Goal: Task Accomplishment & Management: Manage account settings

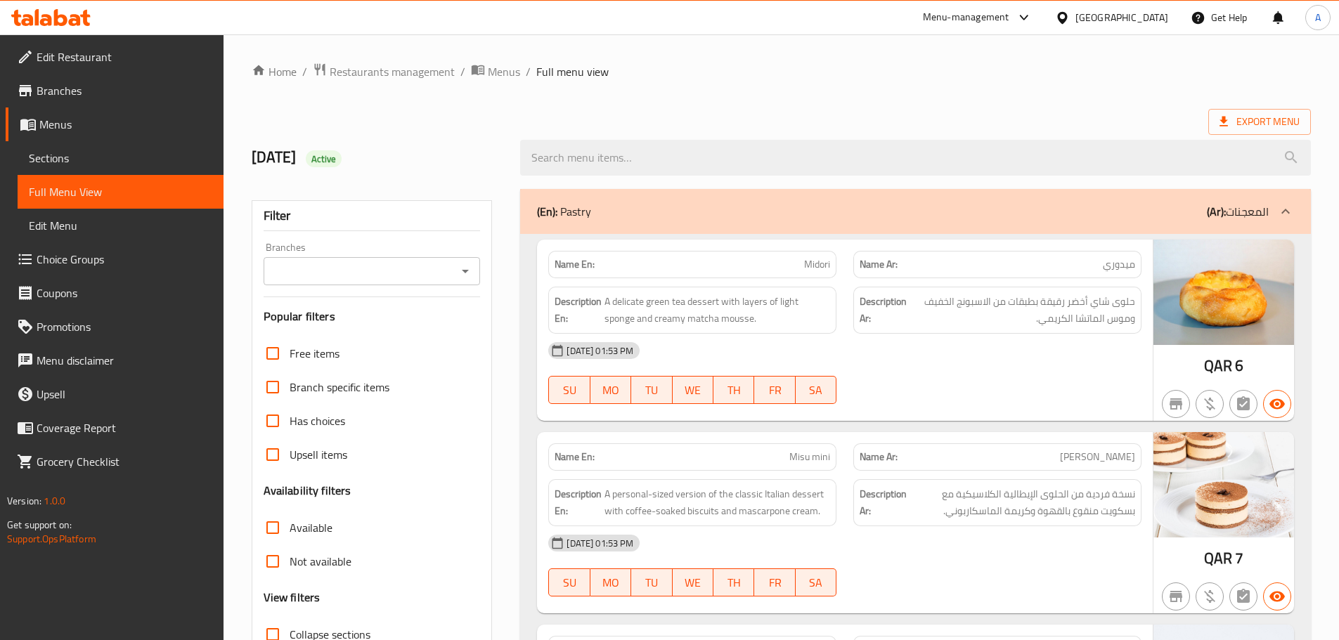
click at [1160, 17] on div "Qatar" at bounding box center [1121, 17] width 93 height 15
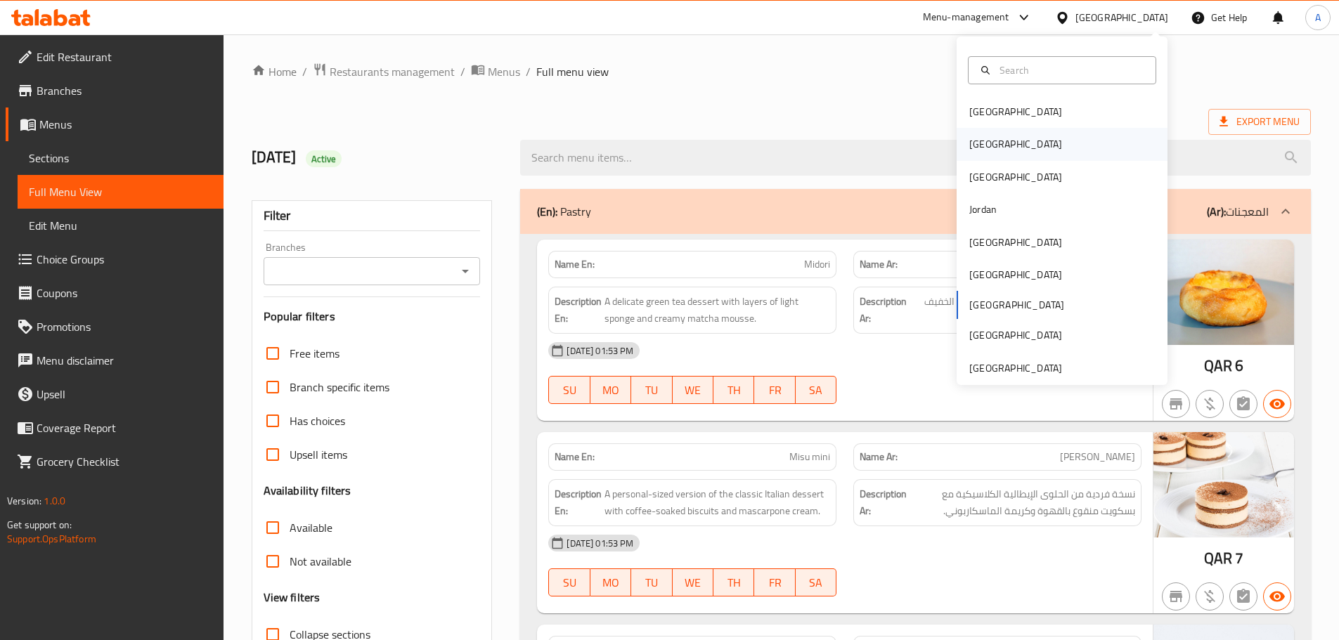
click at [989, 148] on div "[GEOGRAPHIC_DATA]" at bounding box center [1015, 144] width 115 height 32
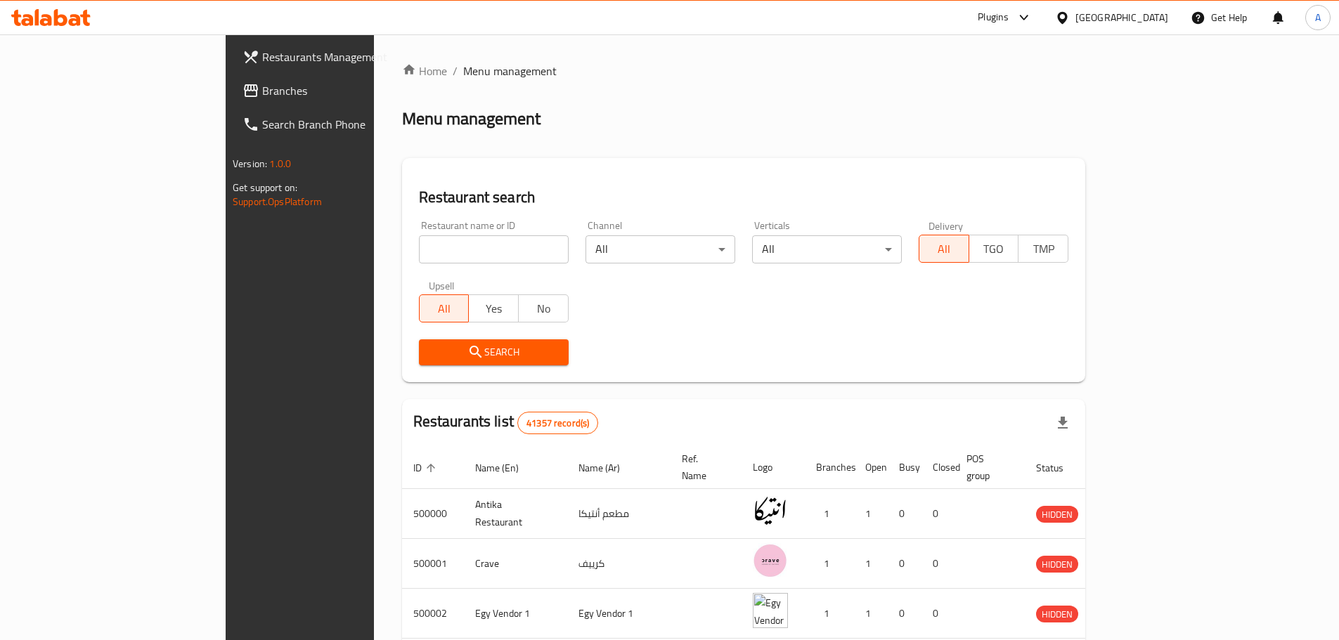
click at [262, 92] on span "Branches" at bounding box center [350, 90] width 176 height 17
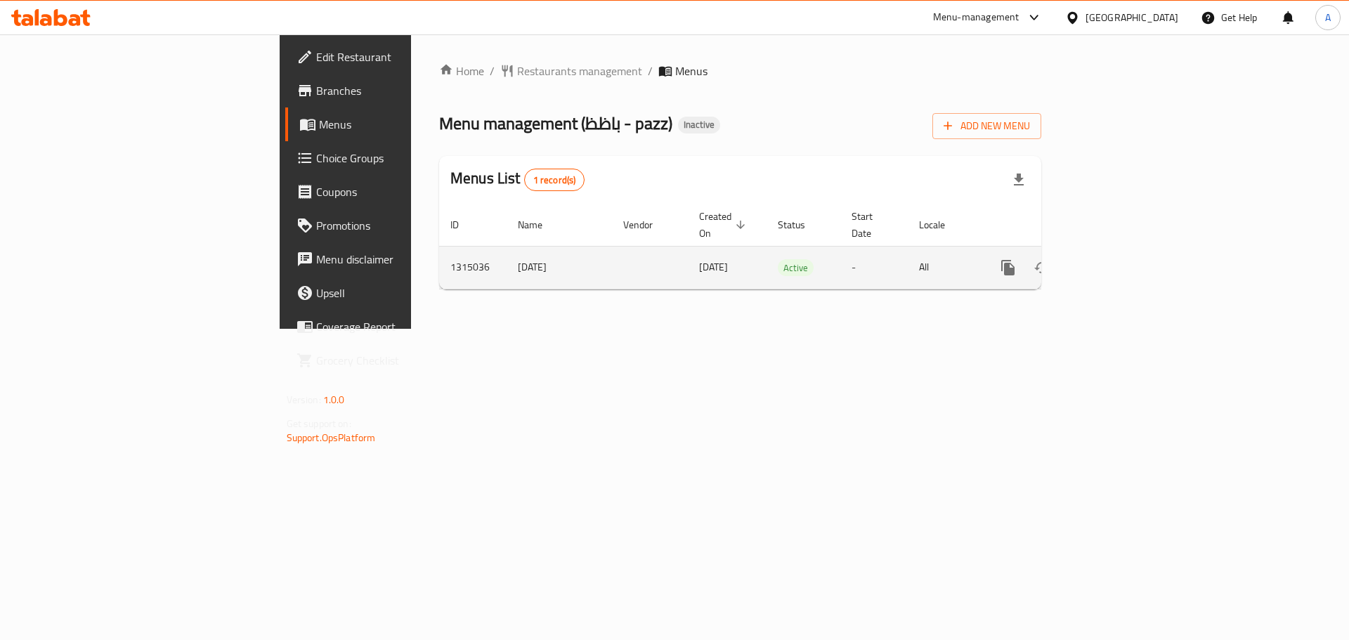
click at [1127, 252] on link "enhanced table" at bounding box center [1110, 268] width 34 height 34
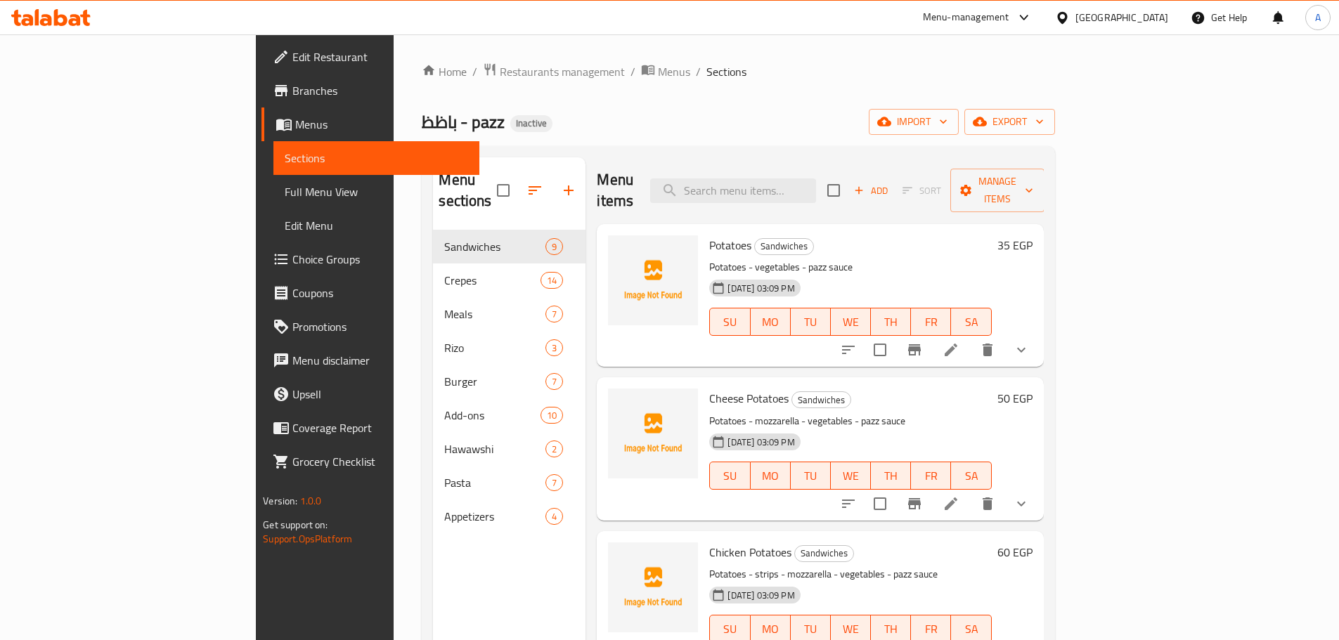
click at [273, 201] on link "Full Menu View" at bounding box center [376, 192] width 206 height 34
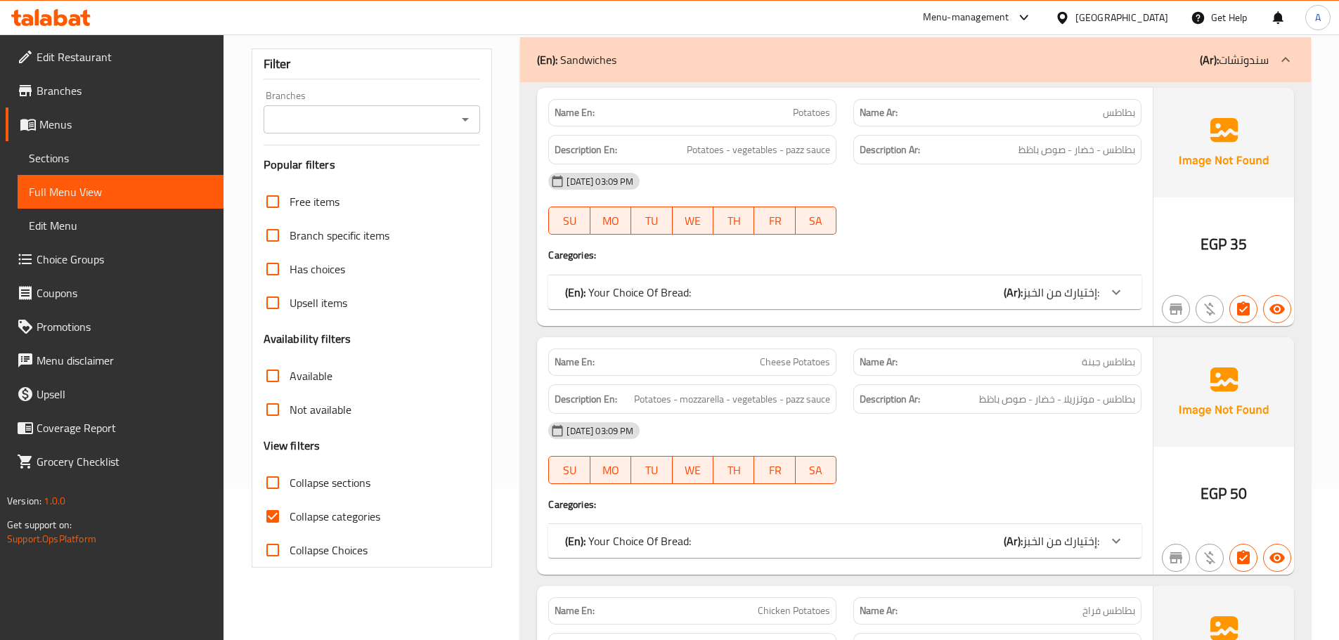
scroll to position [211, 0]
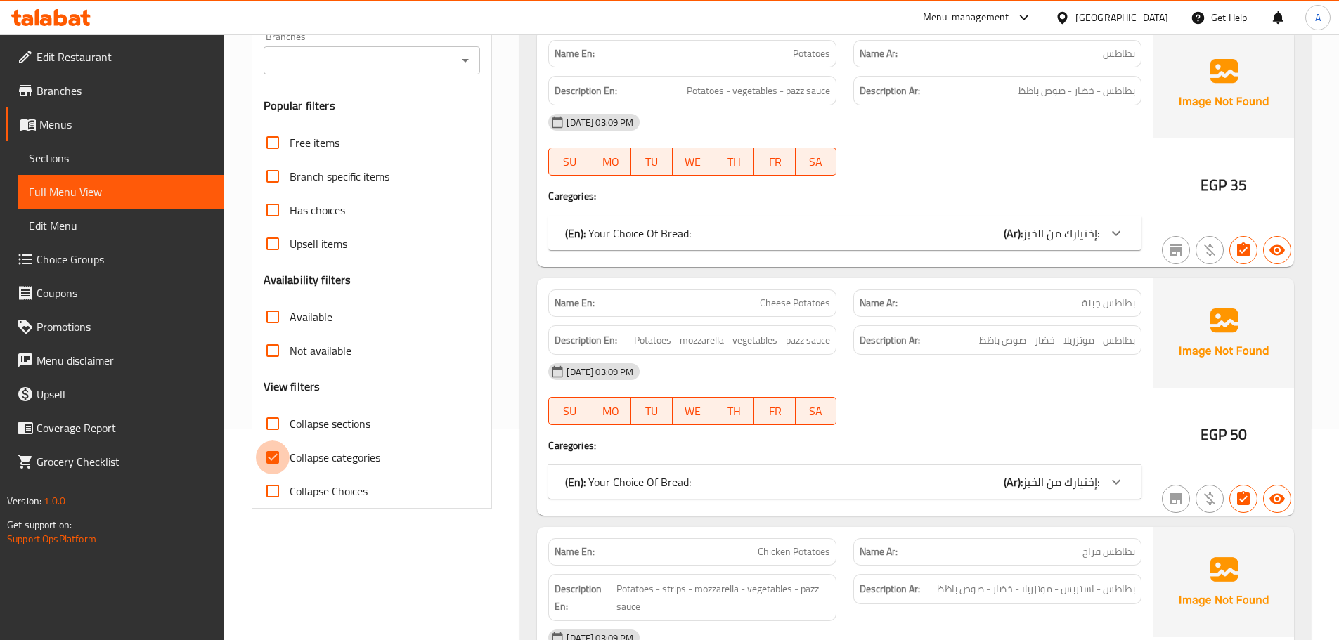
click at [271, 462] on input "Collapse categories" at bounding box center [273, 458] width 34 height 34
checkbox input "false"
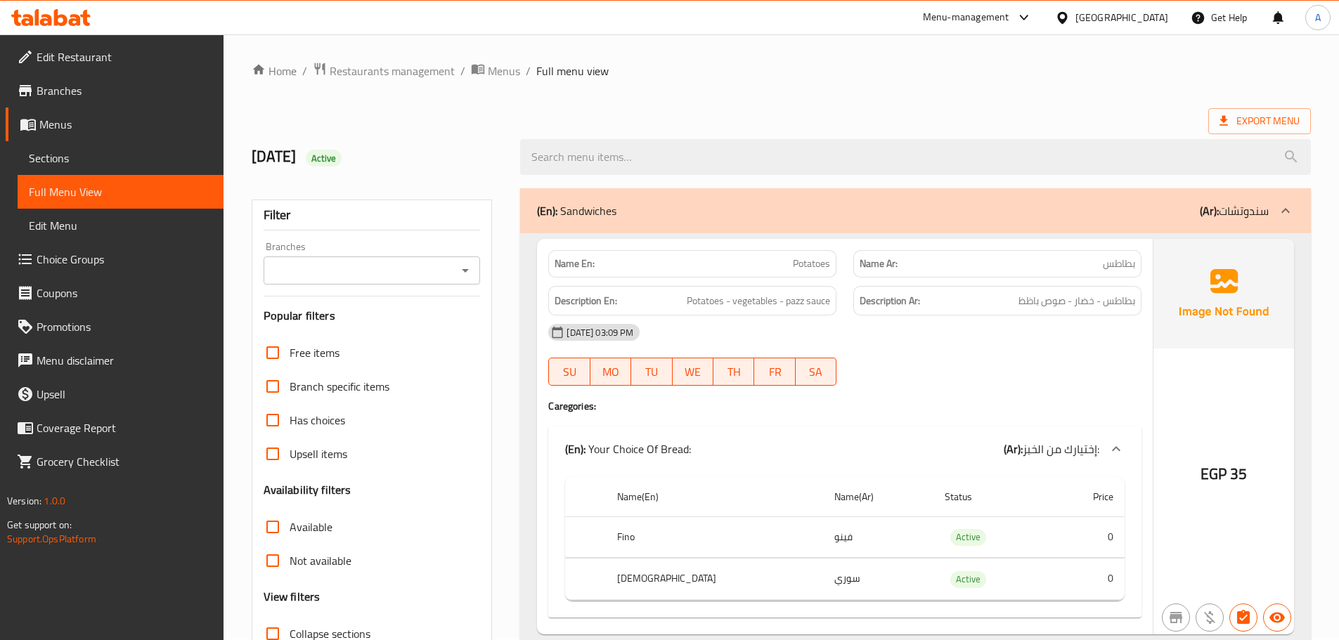
scroll to position [0, 0]
click at [562, 257] on strong "Name En:" at bounding box center [574, 264] width 40 height 15
copy strong "Name En:"
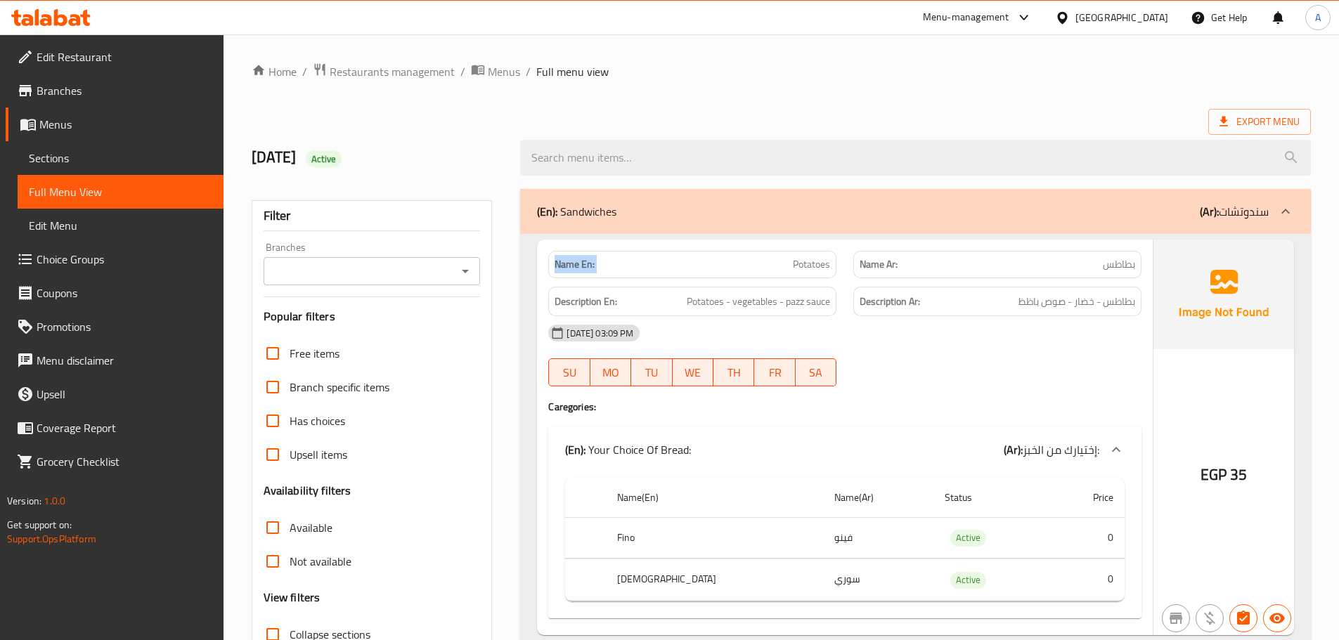
click at [662, 264] on p "Name En: Potatoes" at bounding box center [691, 264] width 275 height 15
click at [1023, 315] on div "Description Ar: بطاطس - خضار - صوص باظظ" at bounding box center [997, 302] width 288 height 30
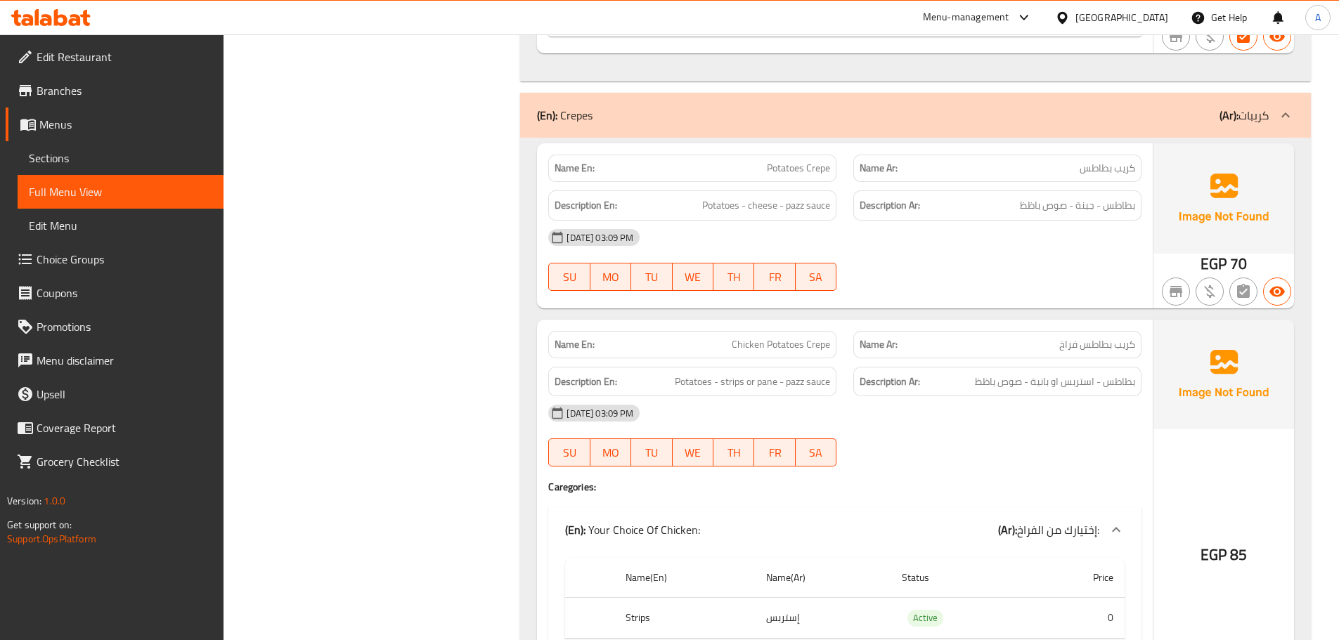
scroll to position [4552, 0]
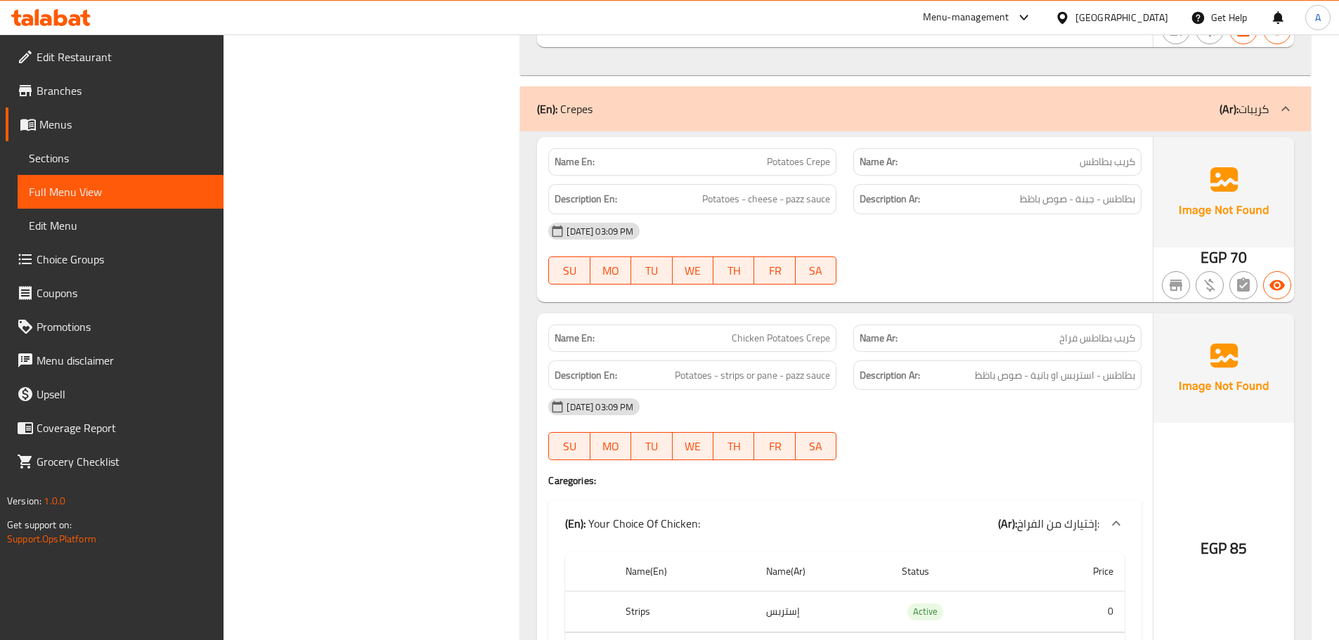
click at [950, 235] on div "29-09-2025 03:09 PM" at bounding box center [845, 231] width 610 height 34
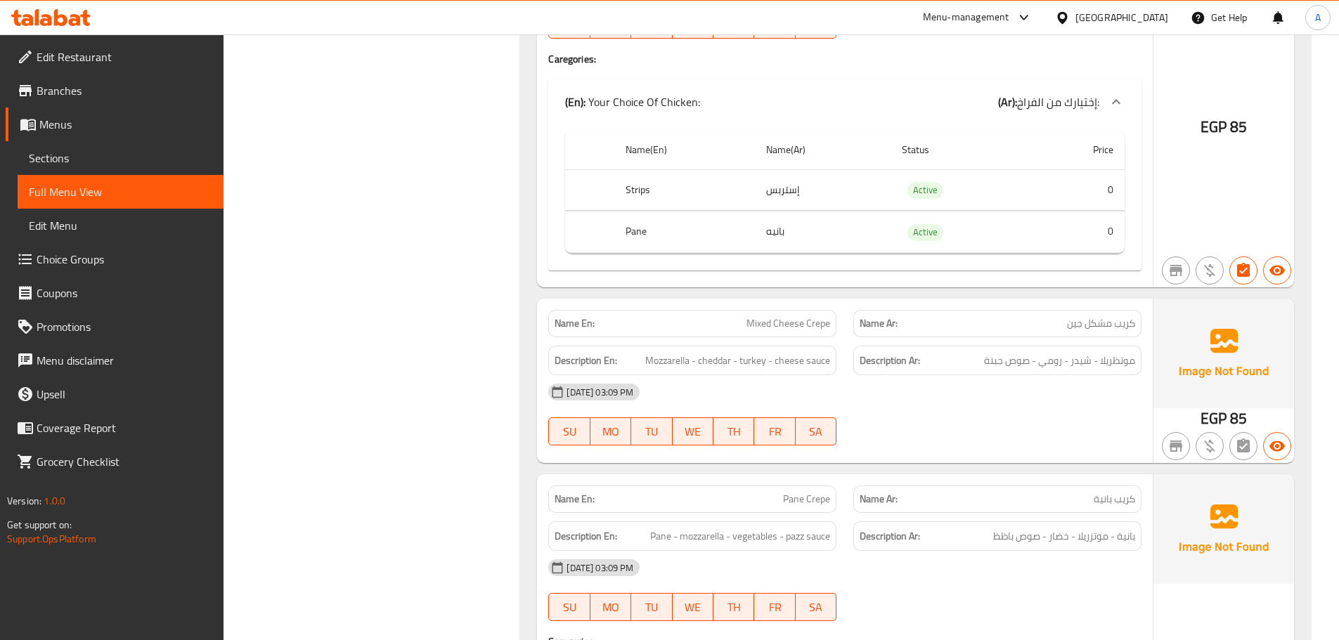
scroll to position [5044, 0]
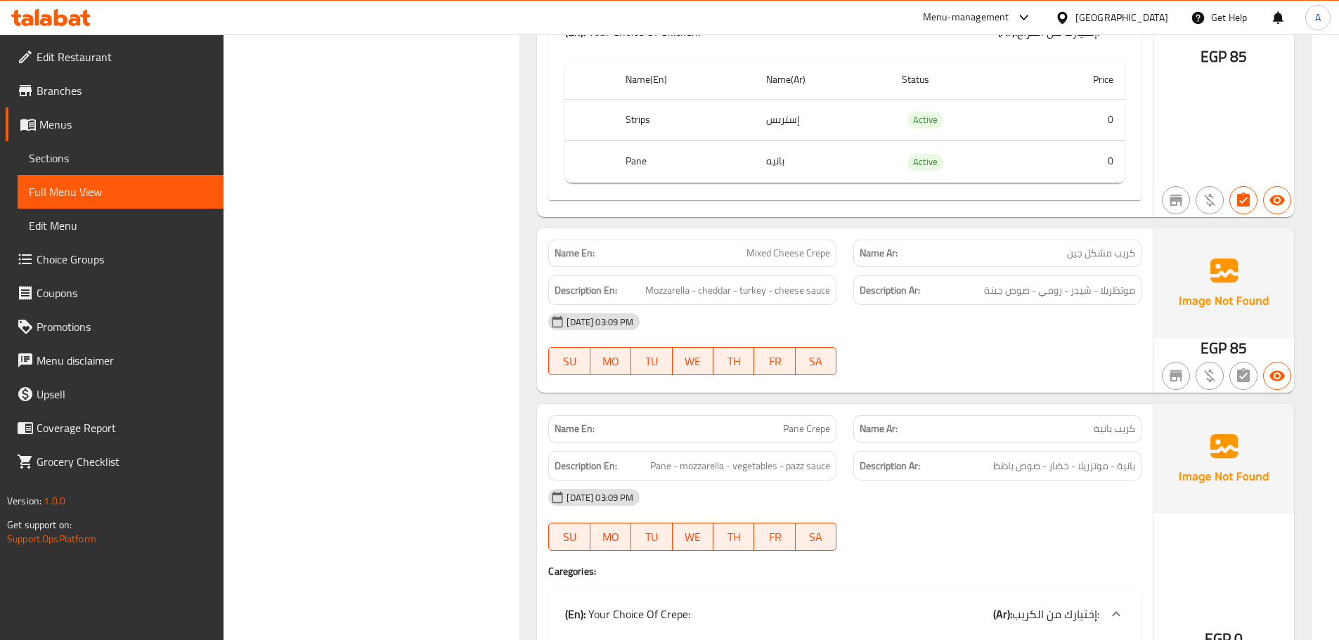
click at [762, 291] on span "Mozzarella - cheddar - turkey - cheese sauce" at bounding box center [737, 291] width 185 height 18
copy span "turkey"
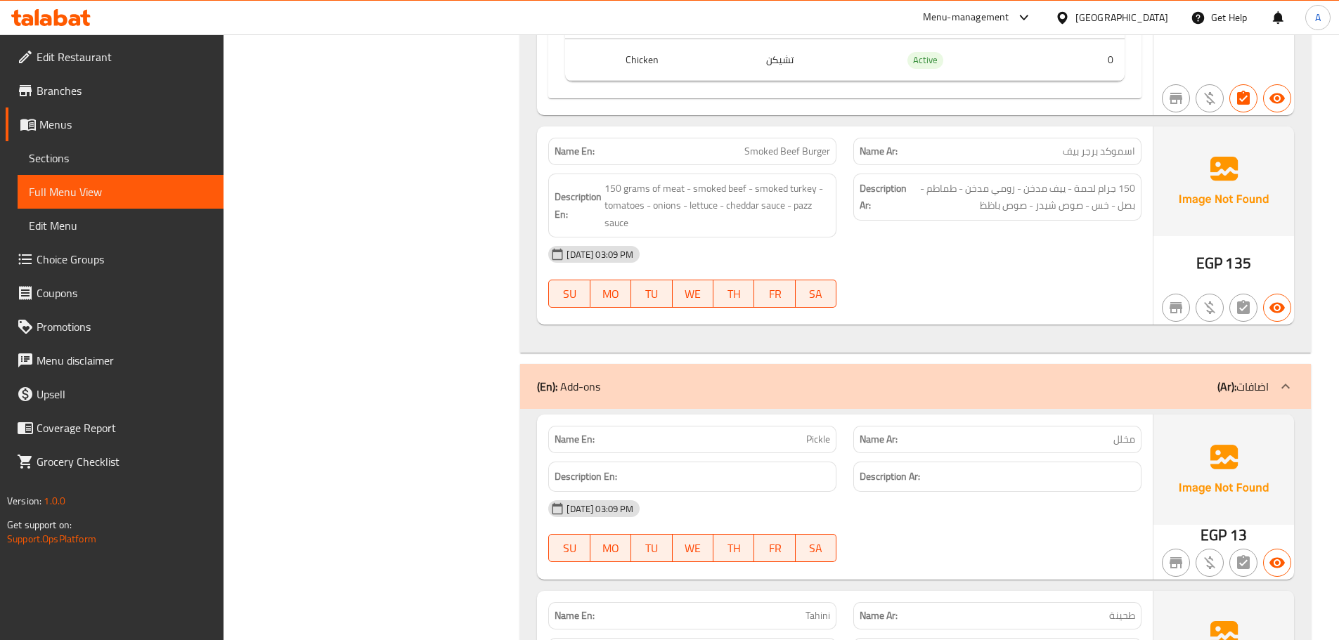
scroll to position [13853, 0]
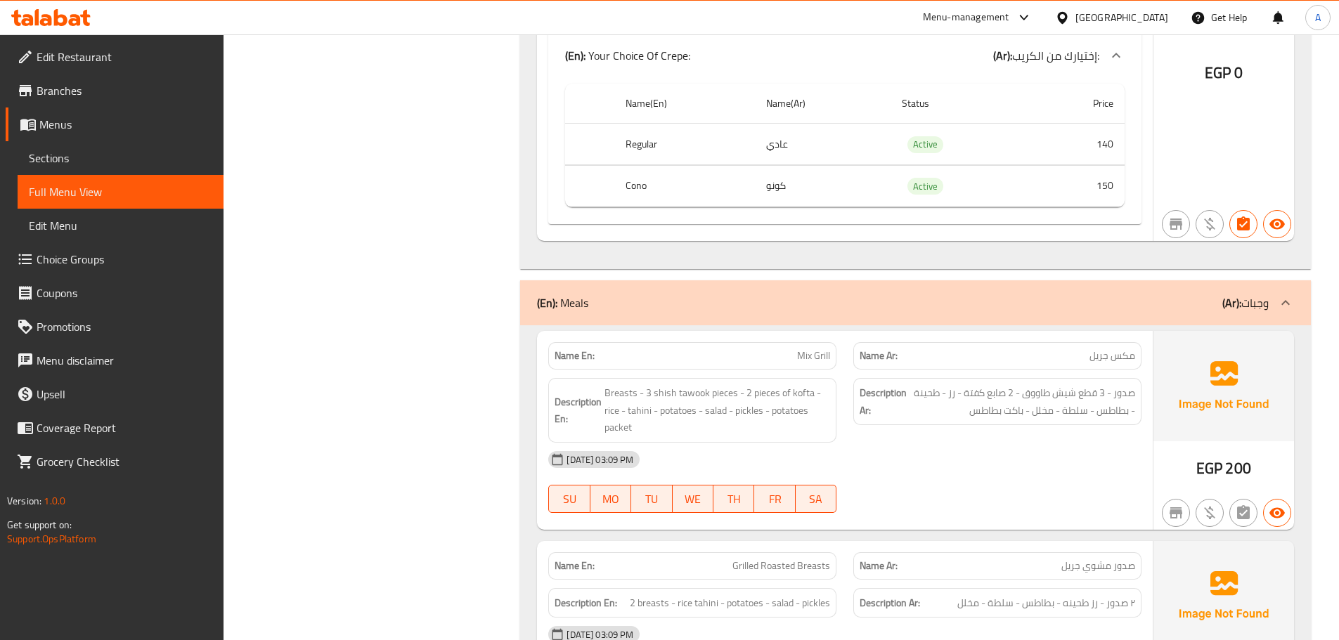
scroll to position [16047, 0]
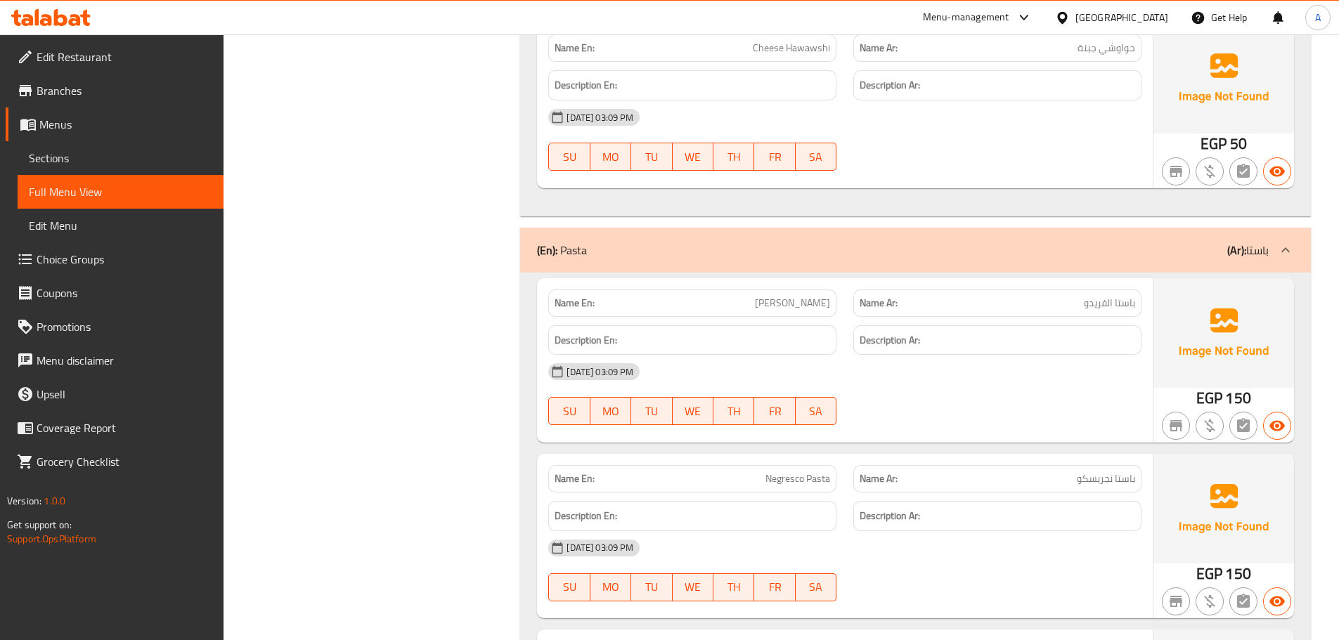
click at [974, 349] on h6 "Description Ar:" at bounding box center [996, 341] width 275 height 18
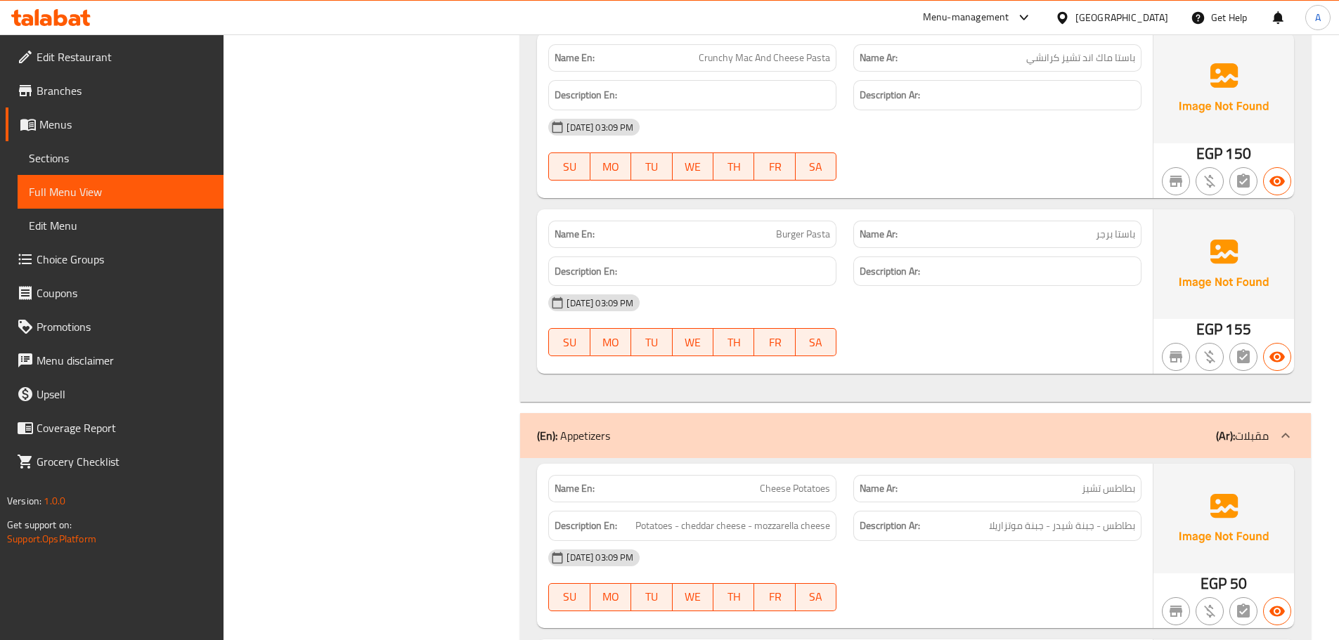
scroll to position [0, 0]
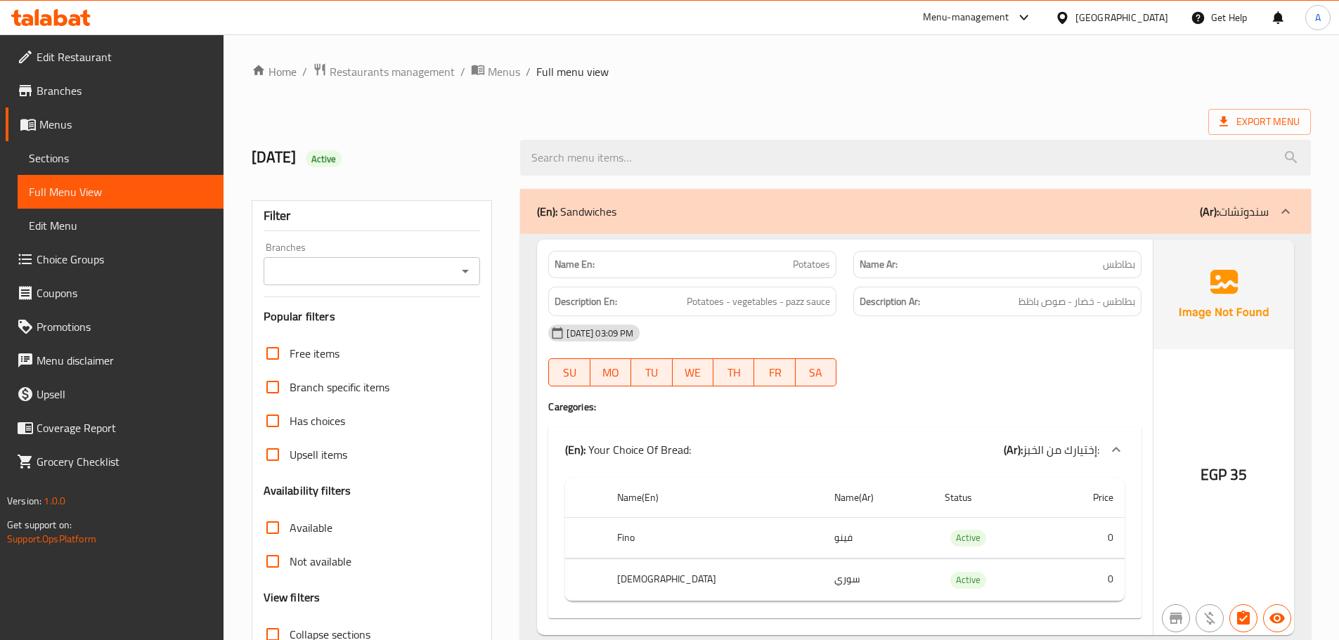
click at [994, 266] on p "Name Ar: بطاطس" at bounding box center [996, 264] width 275 height 15
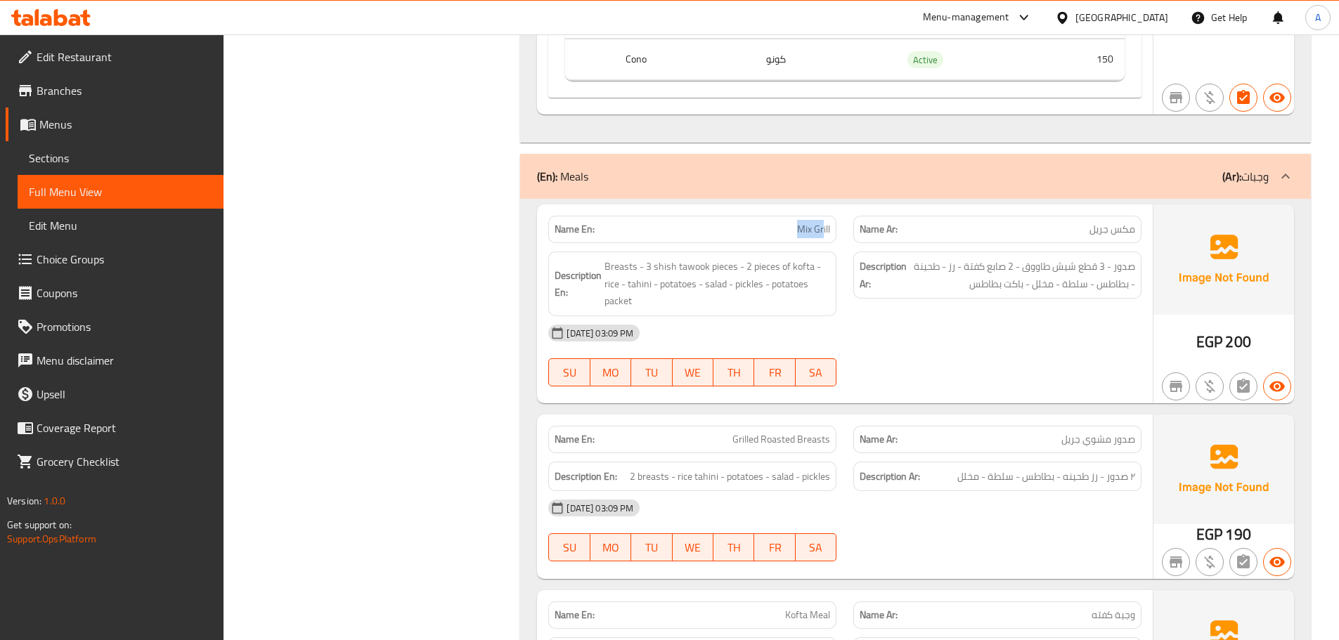
scroll to position [9983, 0]
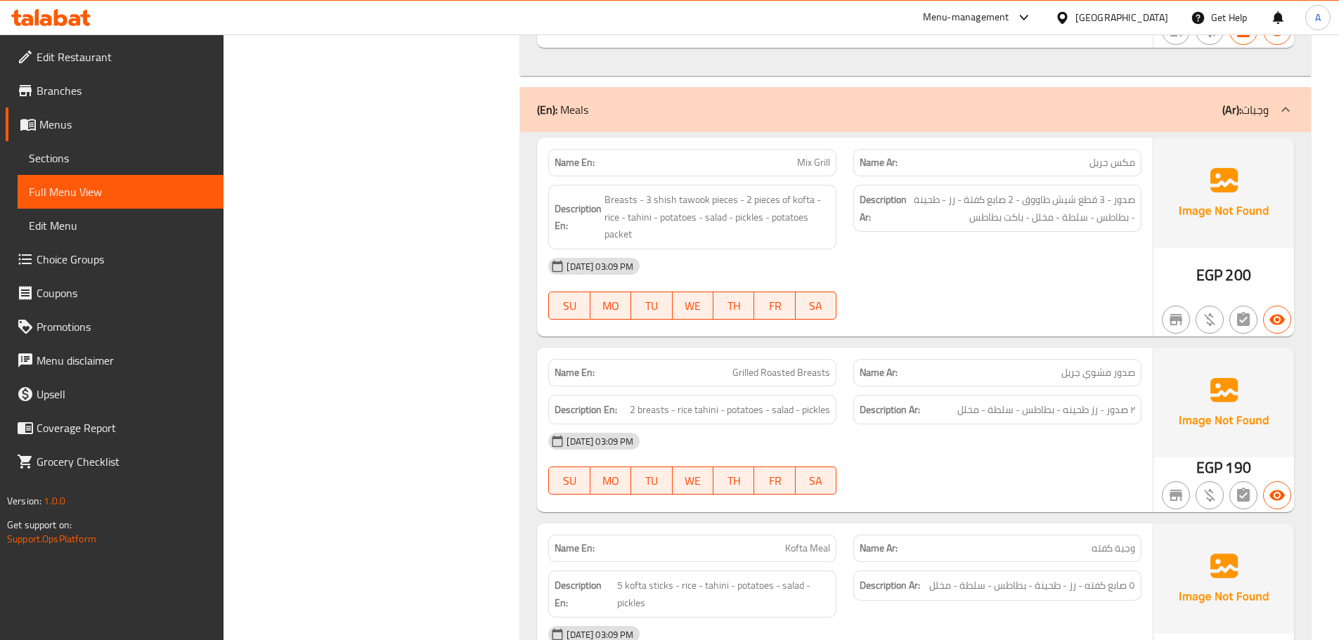
click at [1004, 258] on div "Description Ar: صدور - 3 قطع شيش طاووق - 2 صابع كفتة - رز - طحينة - بطاطس - سلط…" at bounding box center [997, 217] width 305 height 82
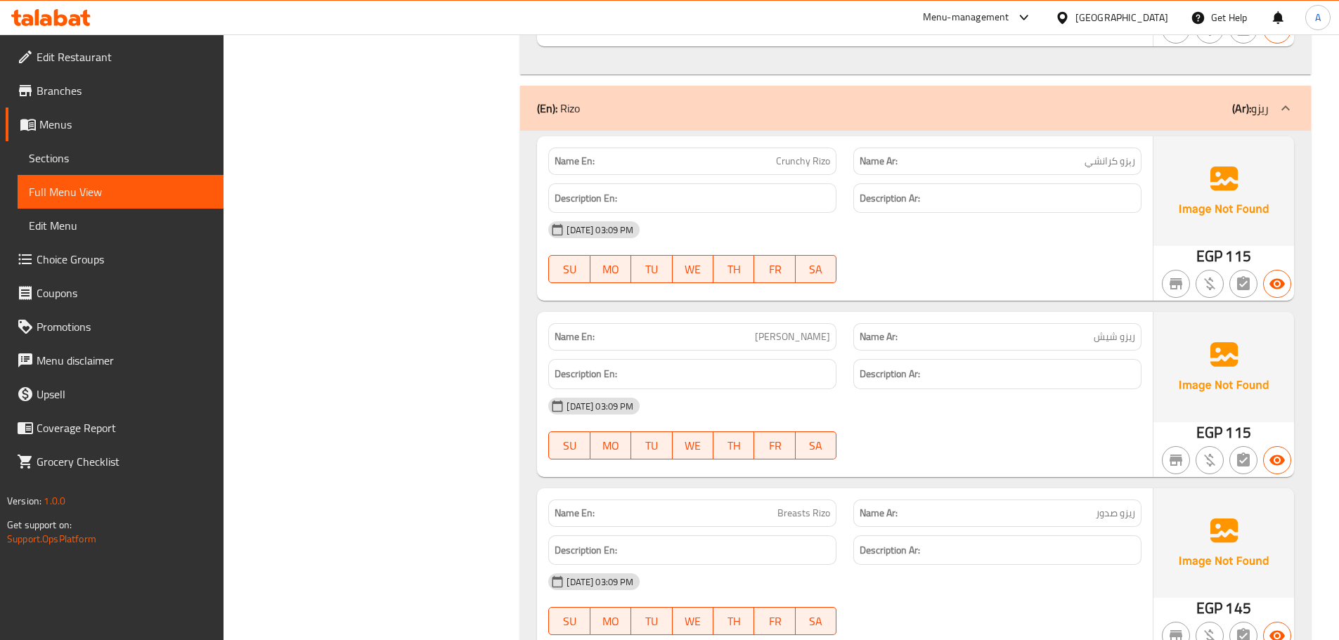
scroll to position [11388, 0]
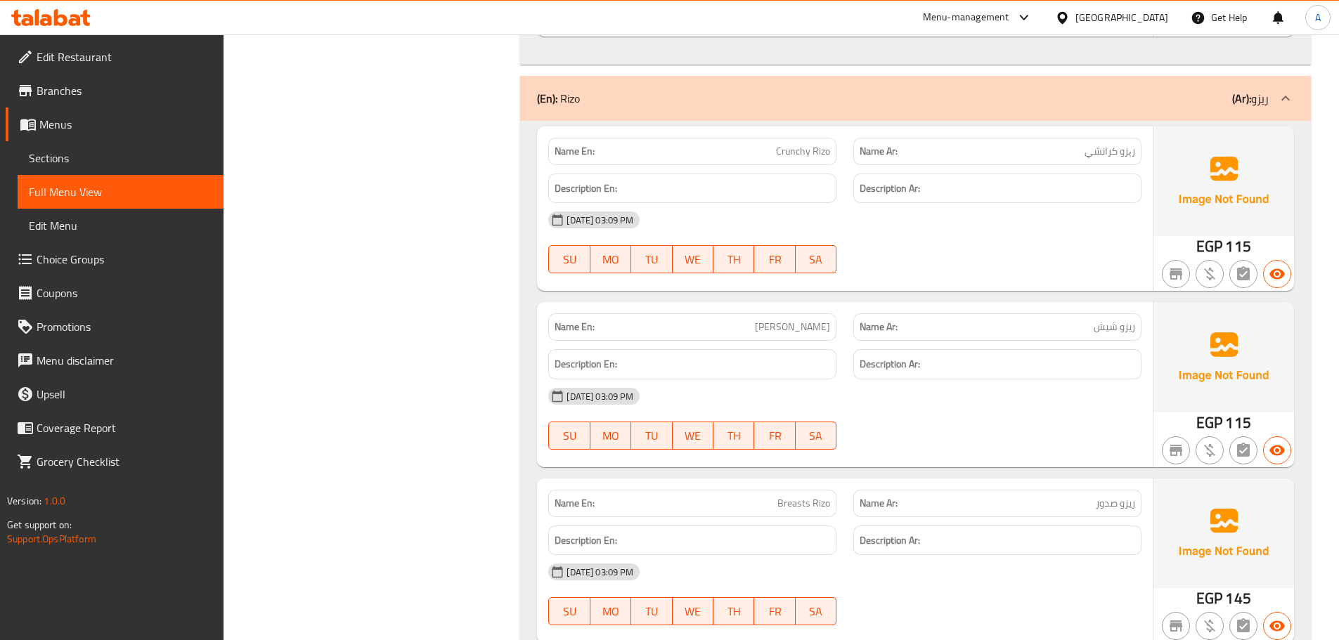
click at [1079, 406] on div "29-09-2025 03:09 PM" at bounding box center [845, 396] width 610 height 34
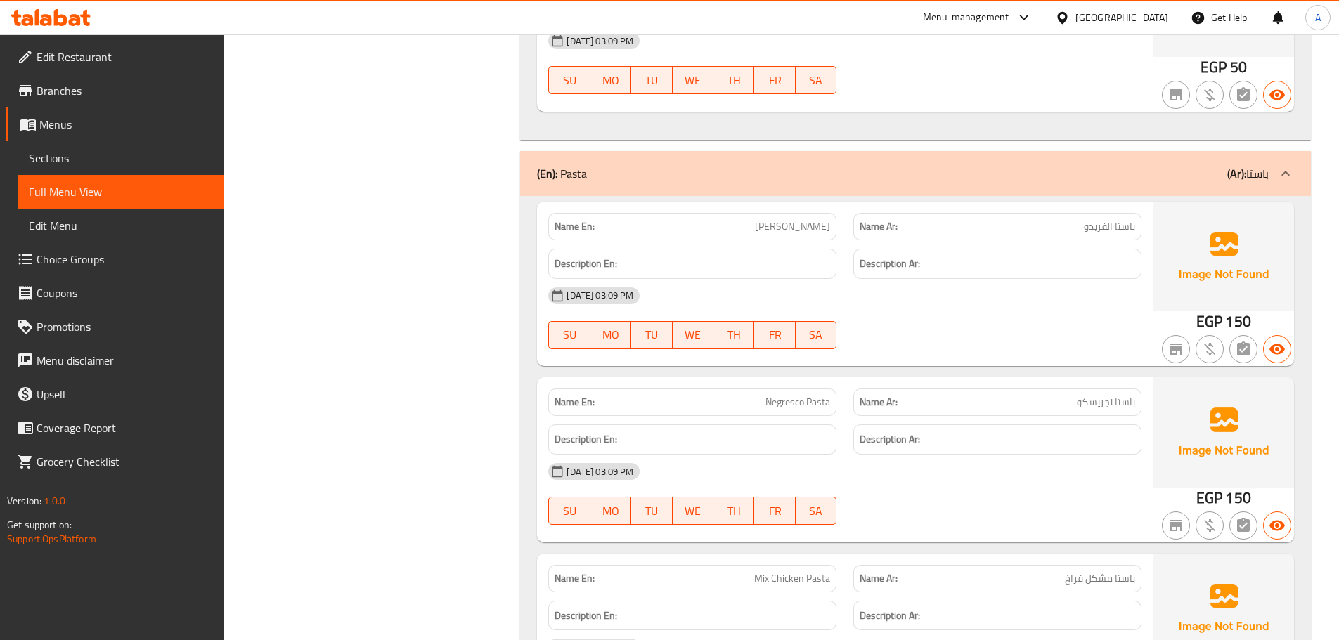
scroll to position [16191, 0]
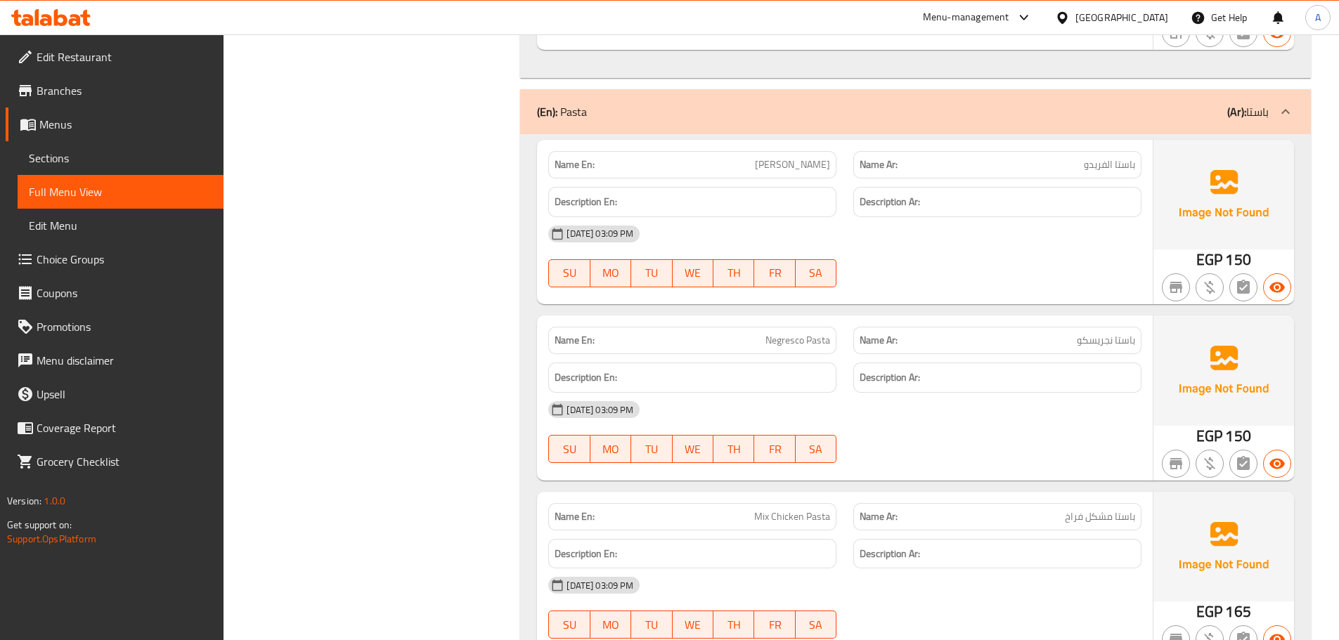
click at [1078, 427] on div "29-09-2025 03:09 PM" at bounding box center [845, 410] width 610 height 34
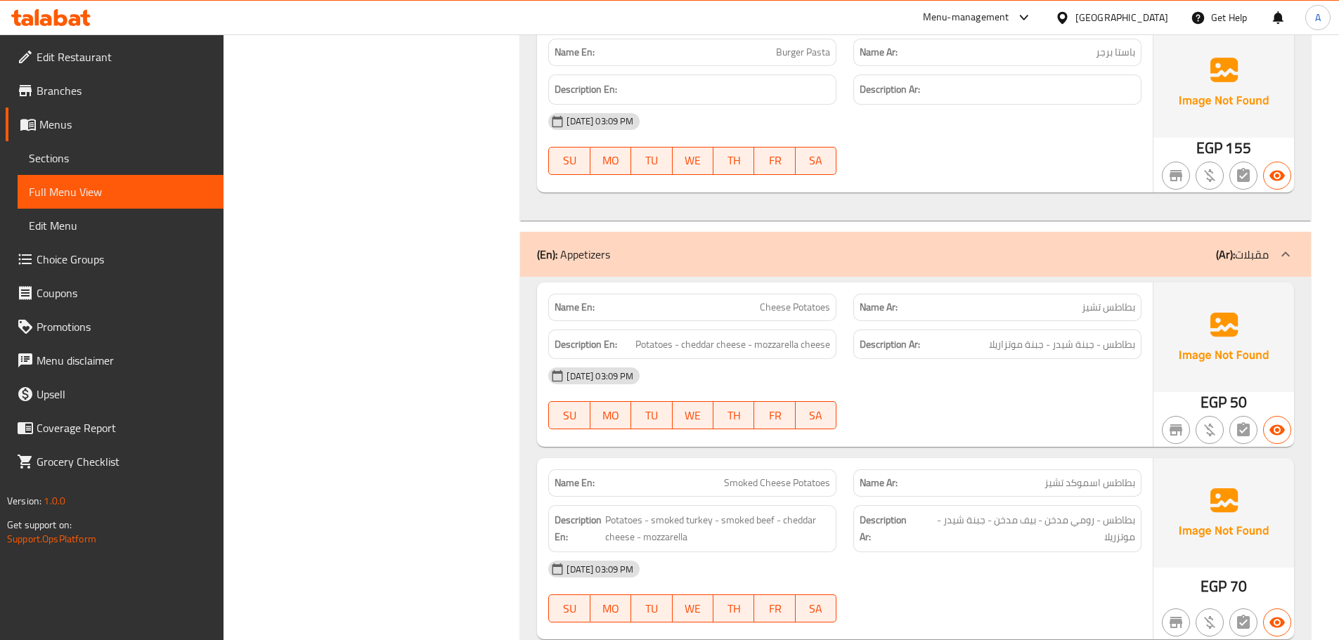
scroll to position [17381, 0]
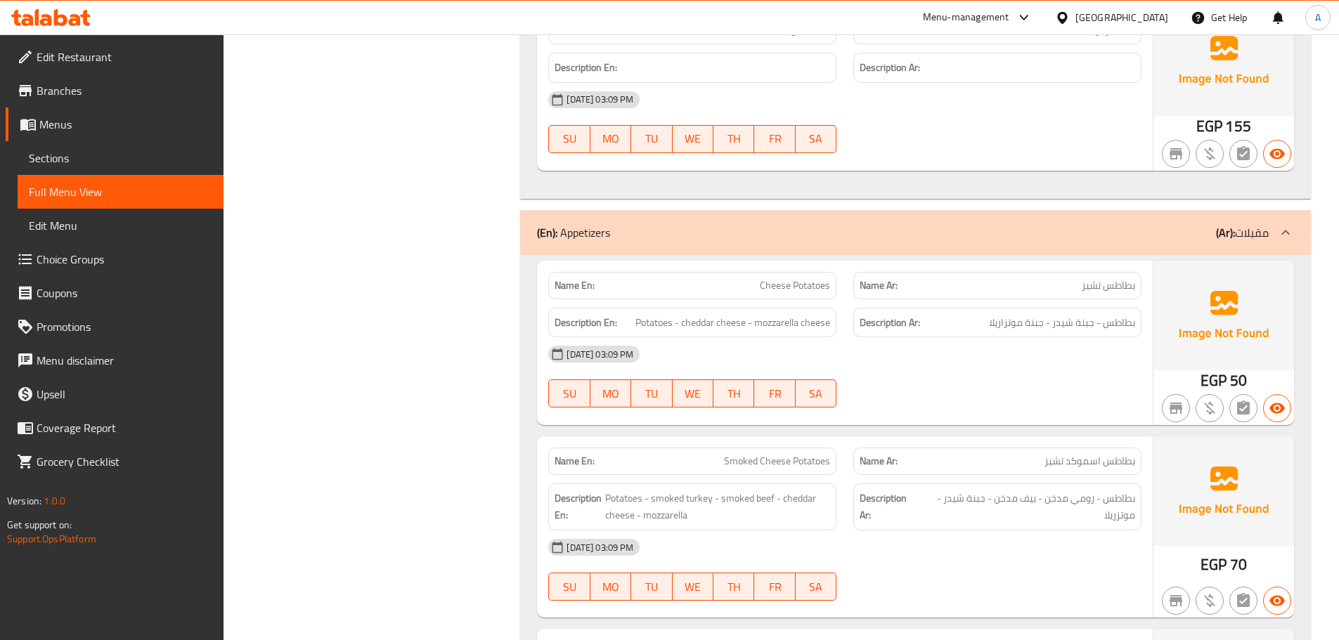
click at [1057, 370] on div "29-09-2025 03:09 PM" at bounding box center [845, 354] width 610 height 34
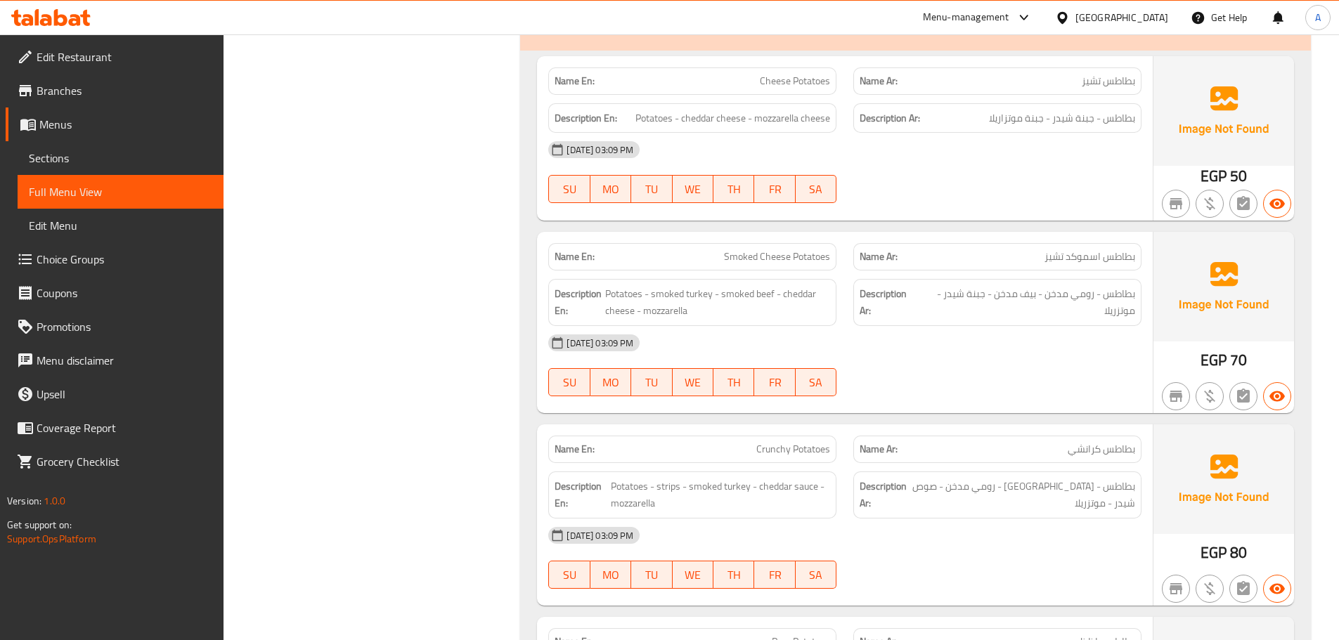
scroll to position [17662, 0]
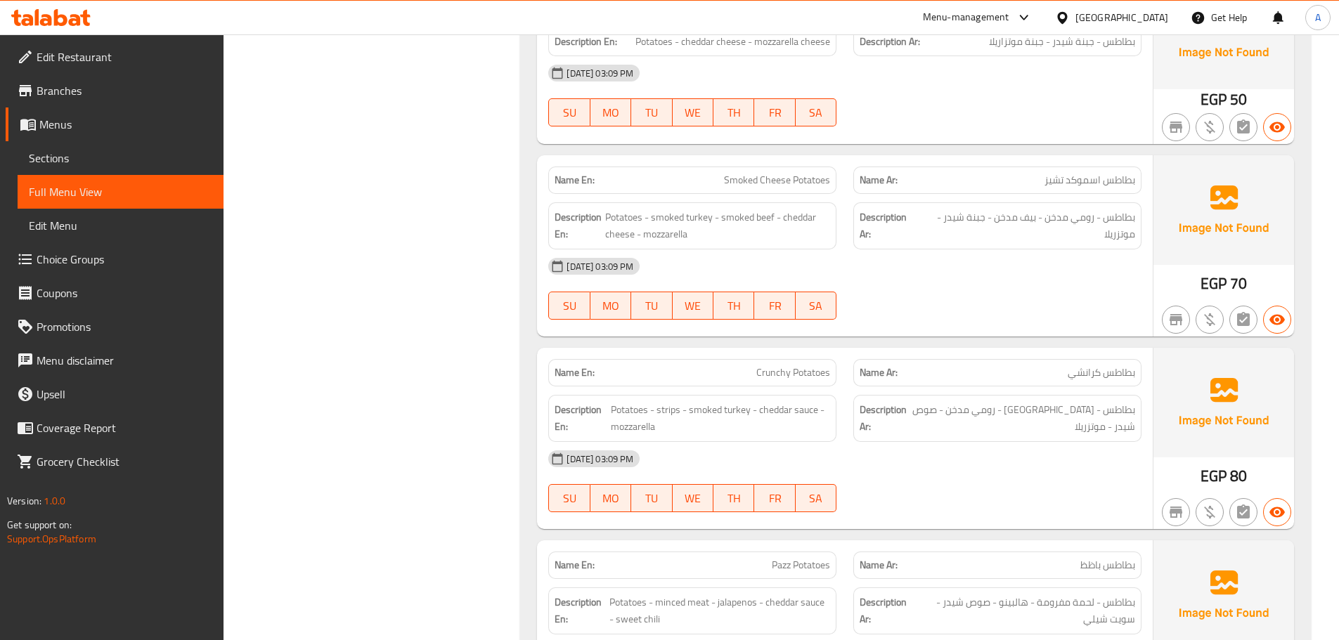
click at [1084, 474] on div "29-09-2025 03:09 PM" at bounding box center [845, 459] width 610 height 34
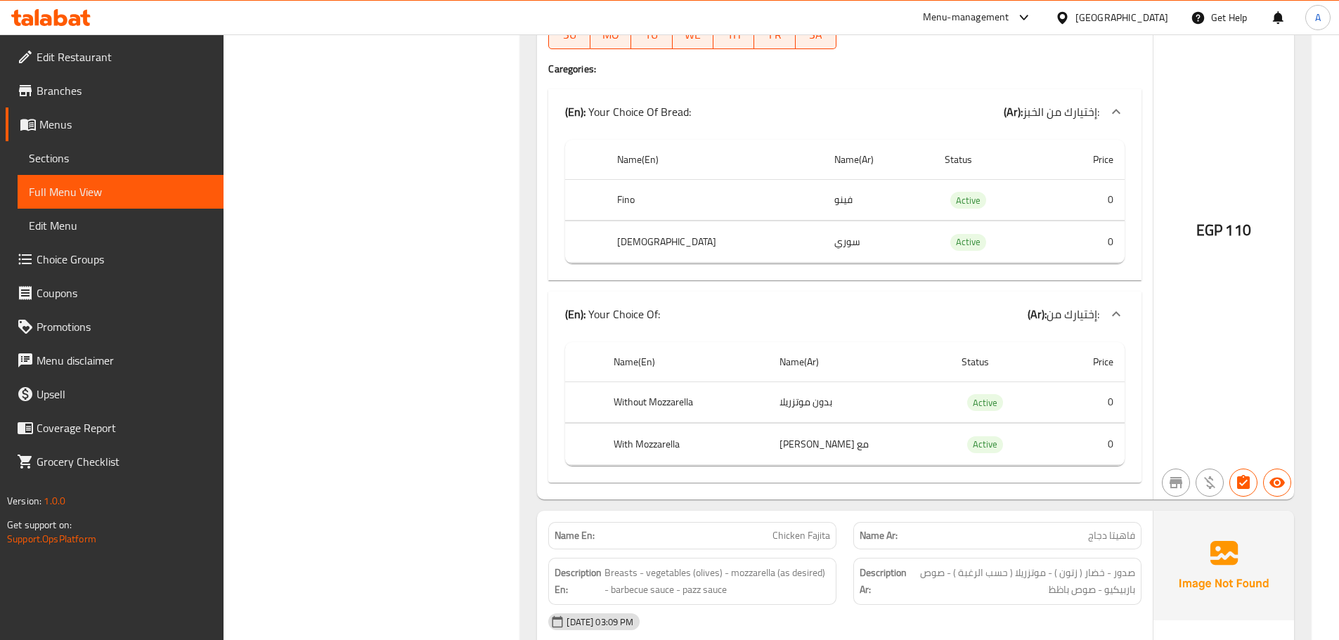
scroll to position [0, 0]
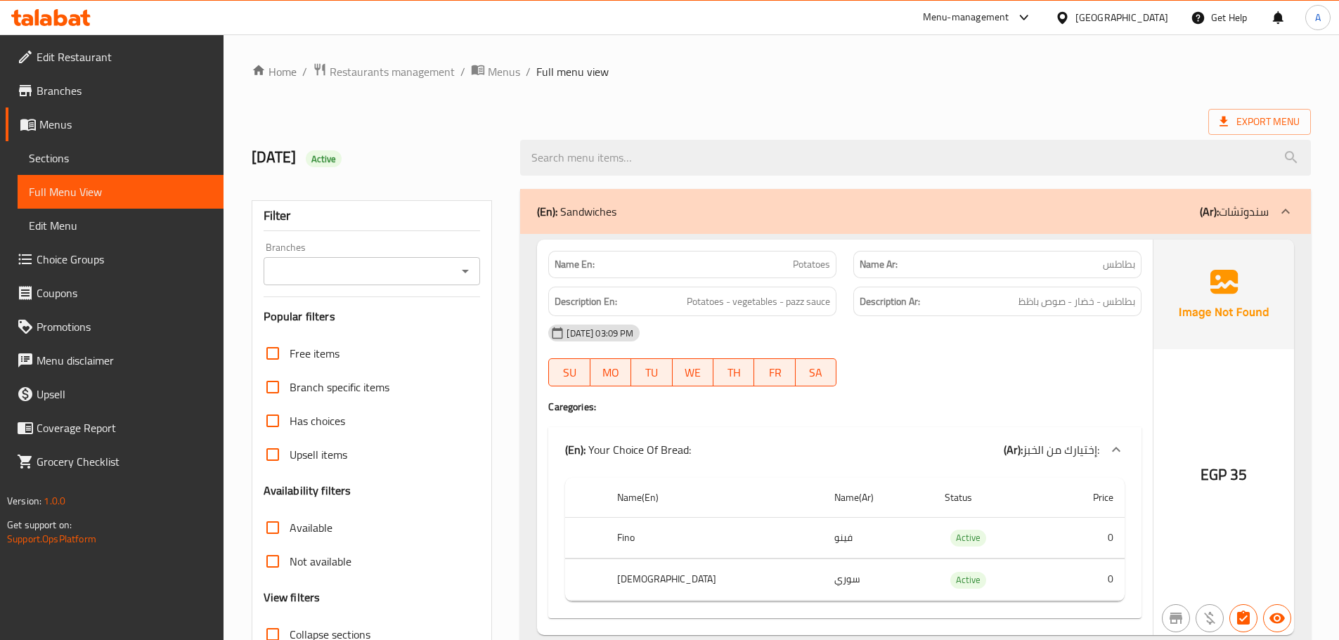
click at [394, 131] on div "29/9/2025 Active" at bounding box center [377, 157] width 269 height 63
click at [493, 73] on span "Menus" at bounding box center [504, 71] width 32 height 17
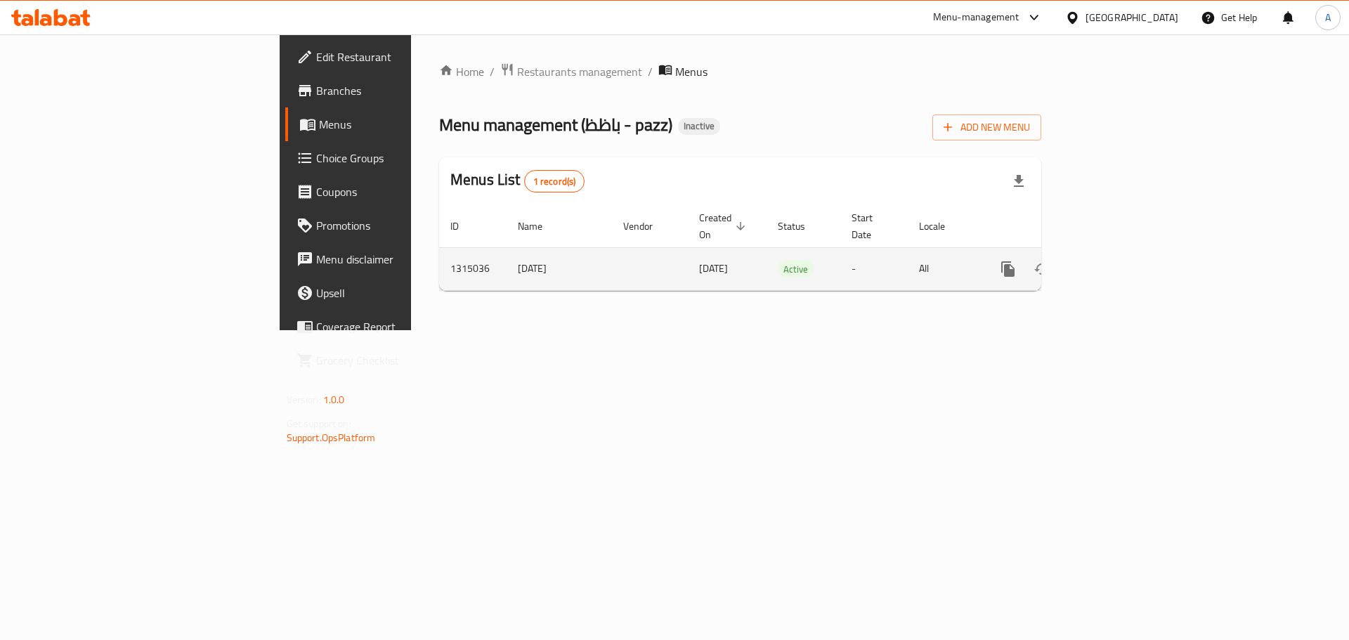
click at [1116, 263] on icon "enhanced table" at bounding box center [1109, 269] width 13 height 13
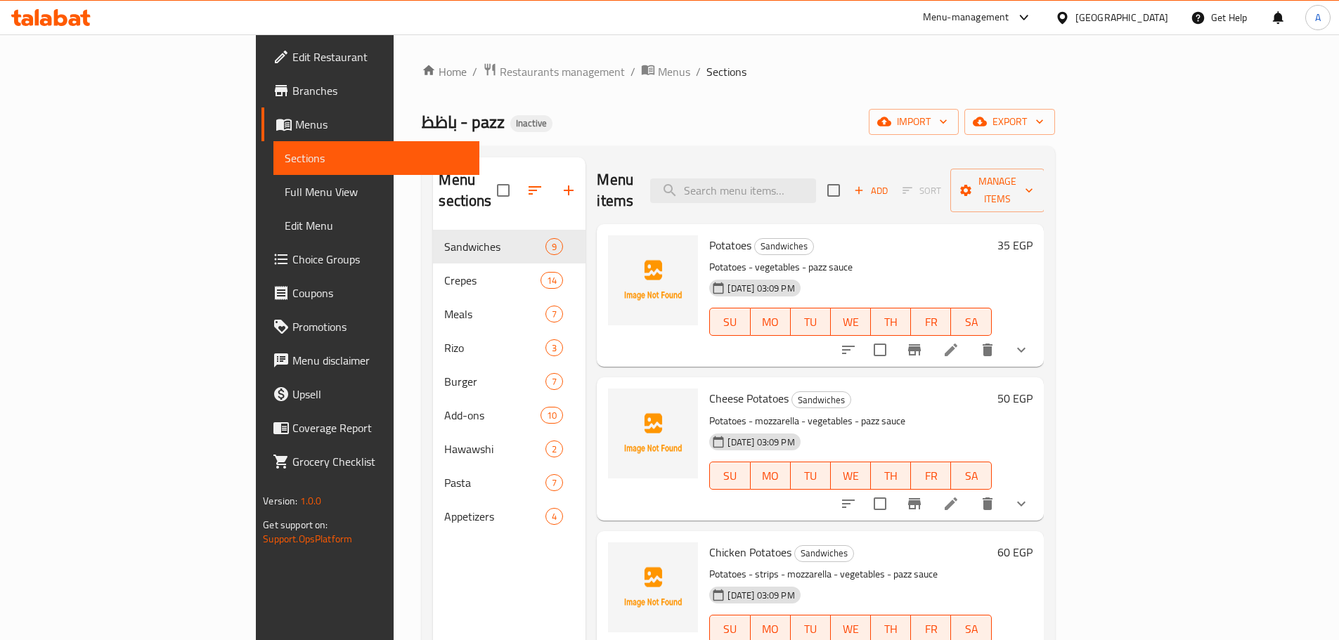
click at [971, 274] on div "29-09-2025 03:09 PM SU MO TU WE TH FR SA" at bounding box center [849, 312] width 293 height 76
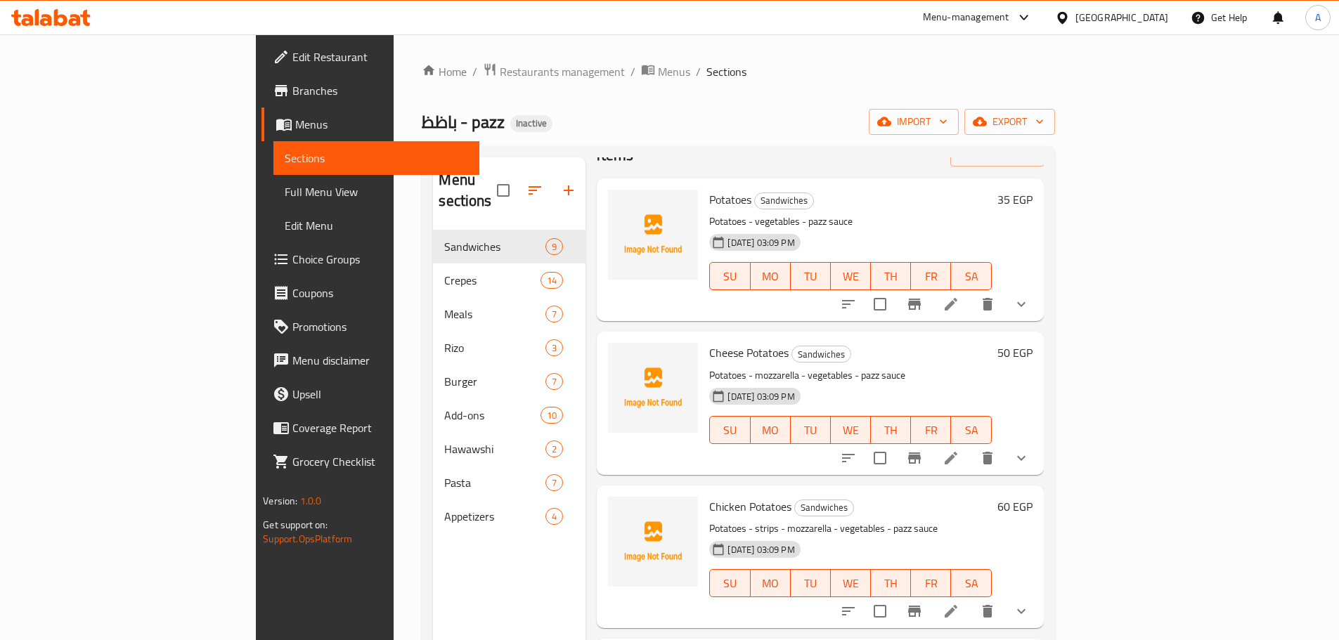
scroll to position [70, 0]
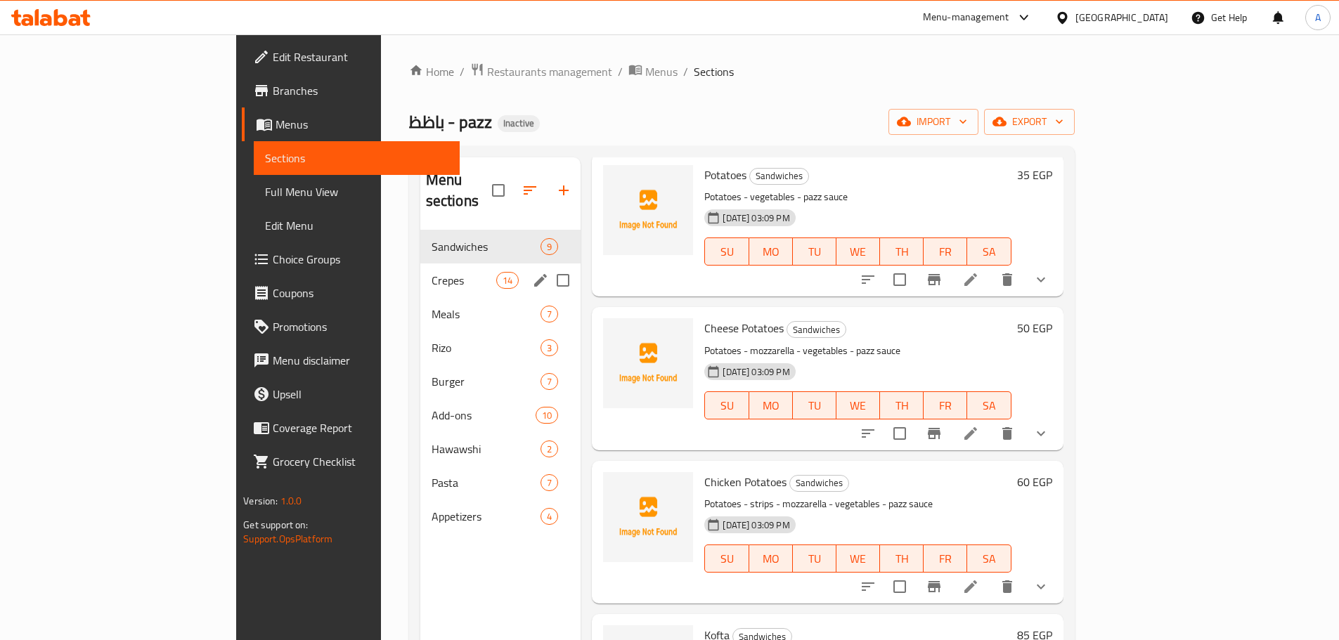
click at [431, 272] on span "Crepes" at bounding box center [463, 280] width 65 height 17
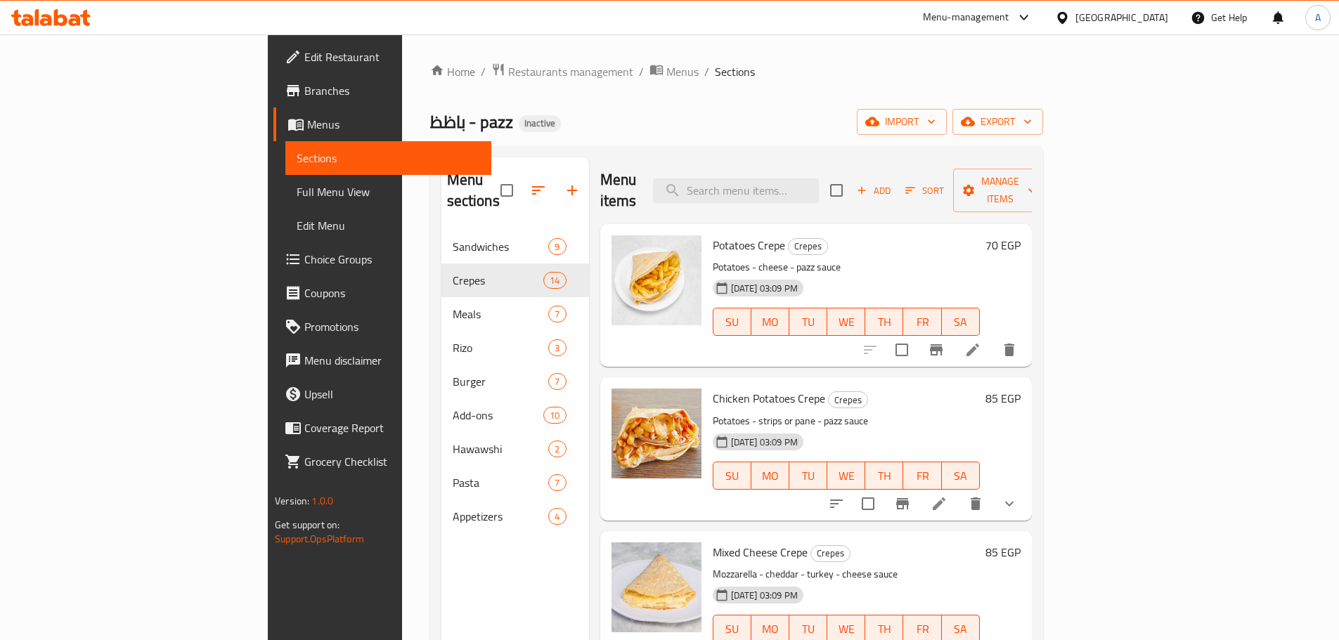
click at [297, 192] on span "Full Menu View" at bounding box center [388, 191] width 183 height 17
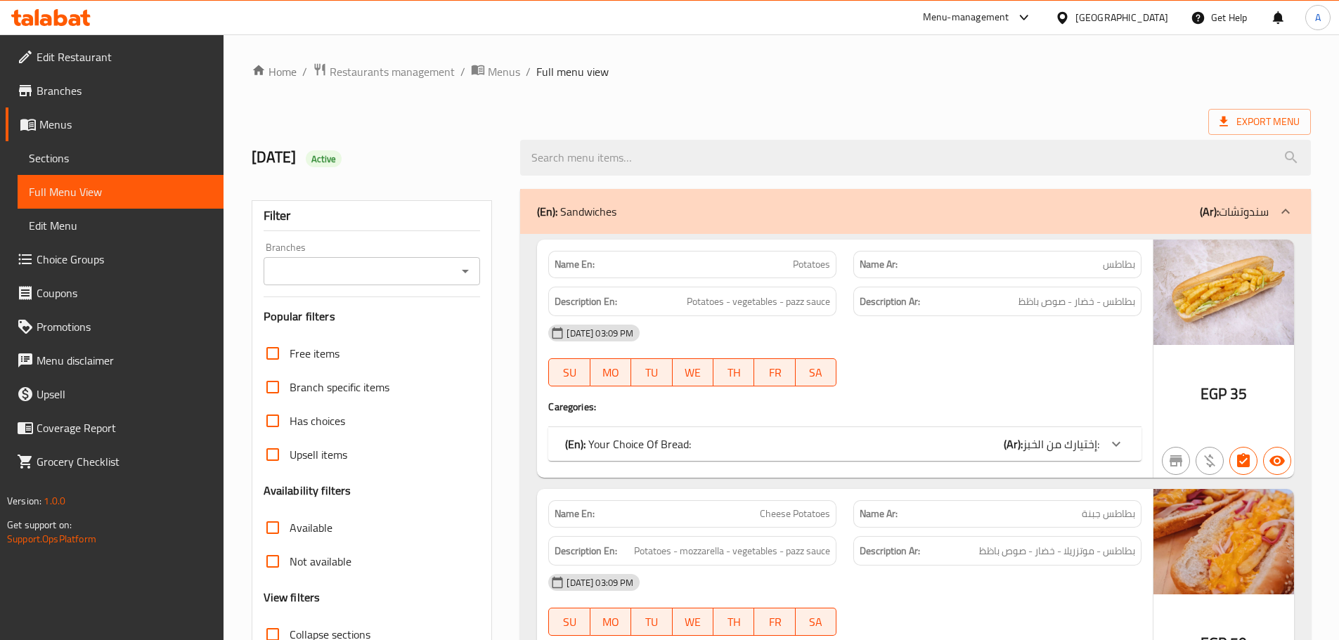
click at [627, 110] on div "Export Menu" at bounding box center [781, 122] width 1059 height 26
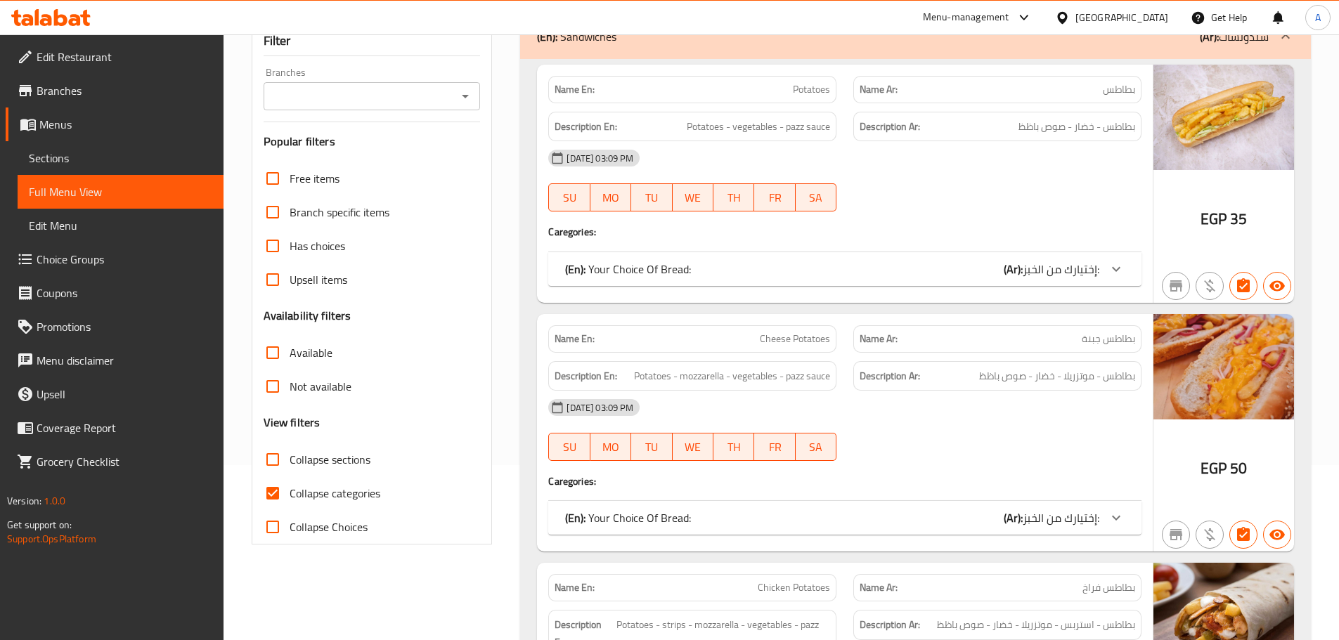
scroll to position [351, 0]
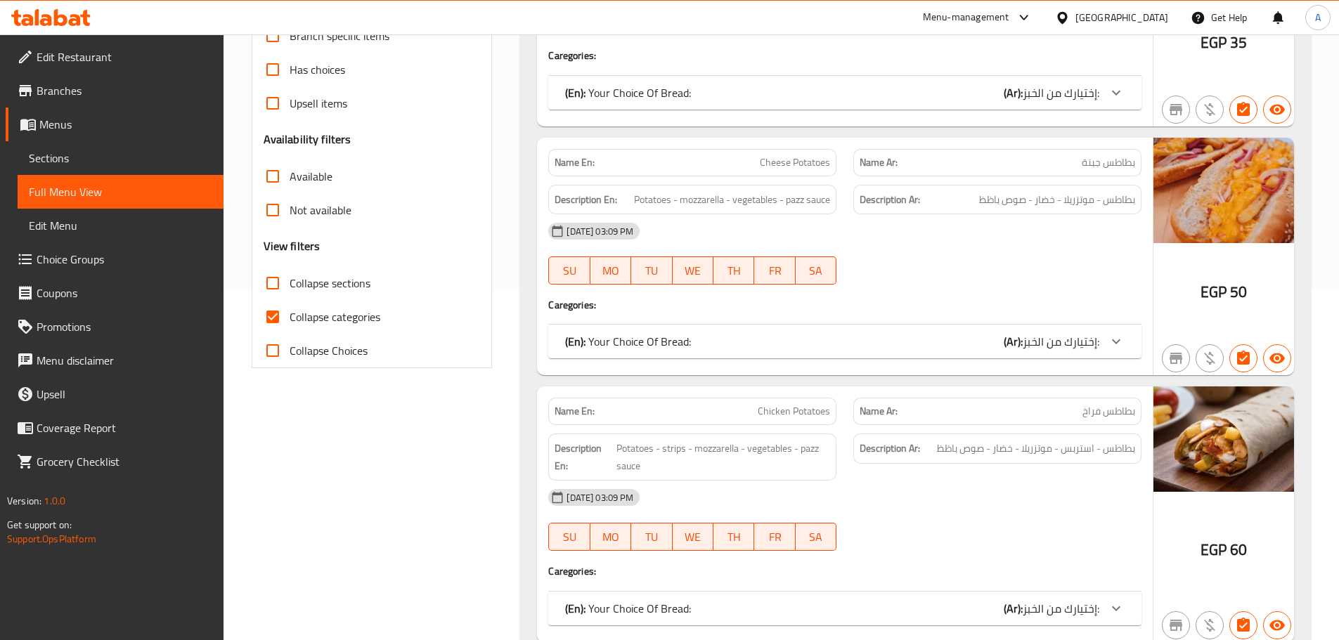
click at [340, 325] on span "Collapse categories" at bounding box center [335, 317] width 91 height 17
click at [290, 326] on input "Collapse categories" at bounding box center [273, 317] width 34 height 34
checkbox input "false"
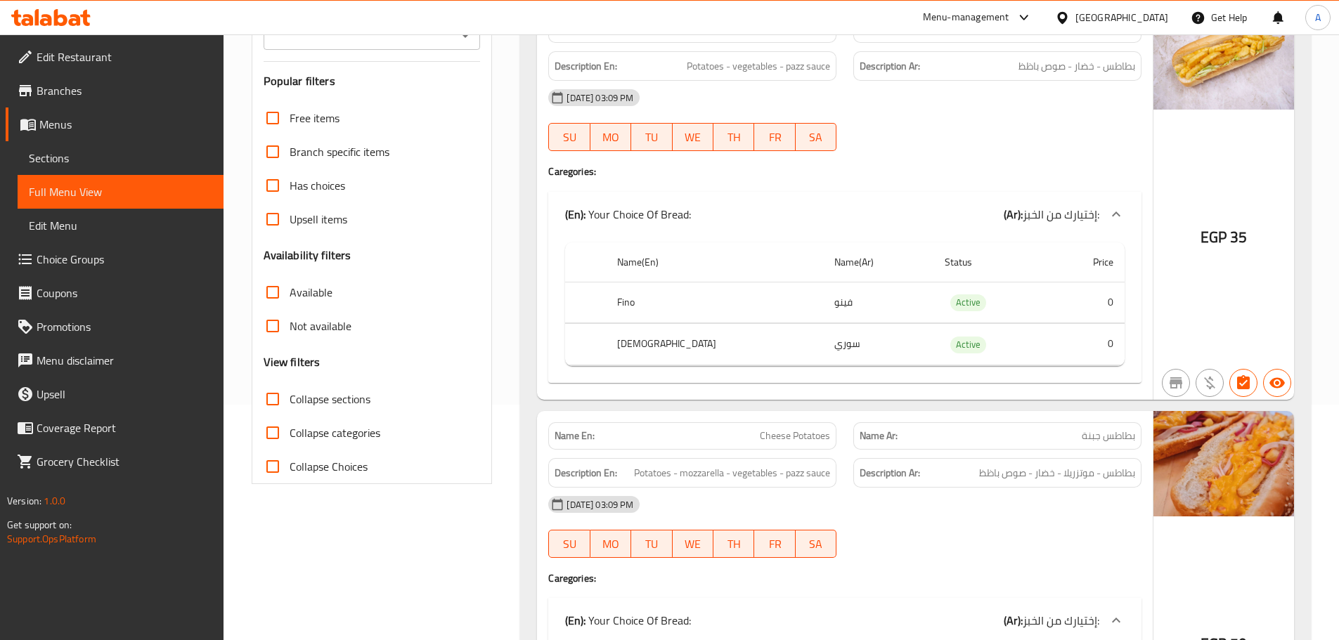
scroll to position [0, 0]
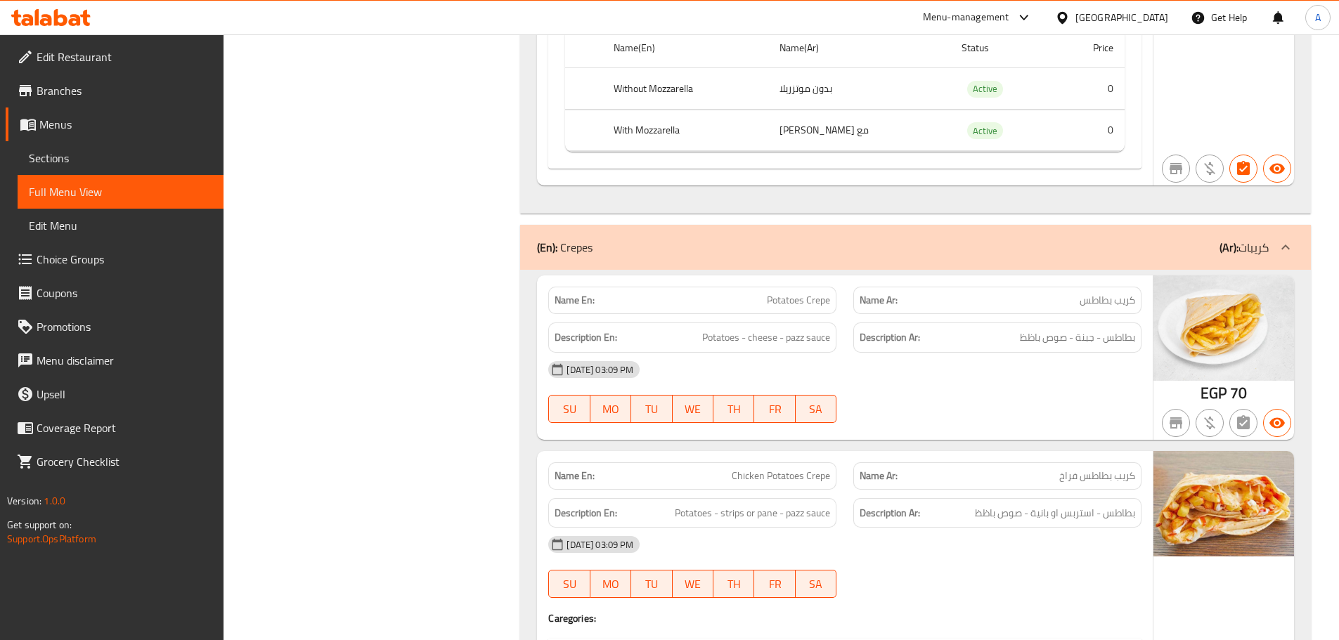
scroll to position [4481, 0]
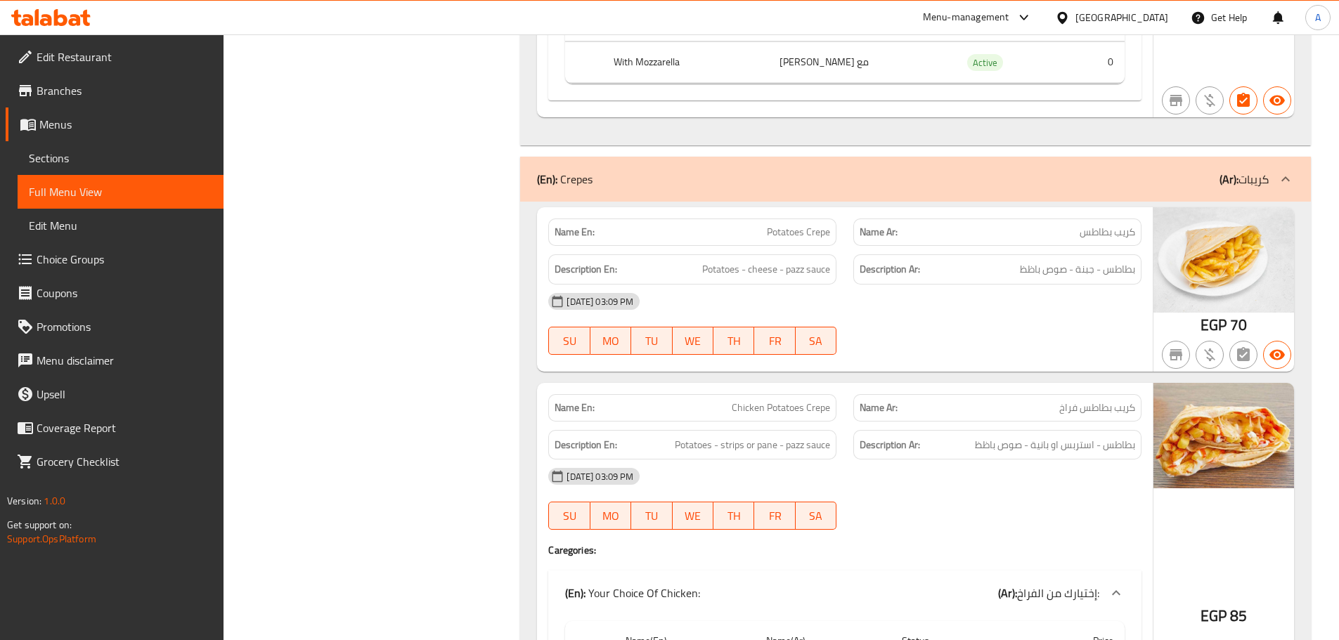
click at [1082, 340] on div "29-09-2025 03:09 PM SU MO TU WE TH FR SA" at bounding box center [845, 324] width 610 height 79
click at [1078, 315] on div "29-09-2025 03:09 PM" at bounding box center [845, 302] width 610 height 34
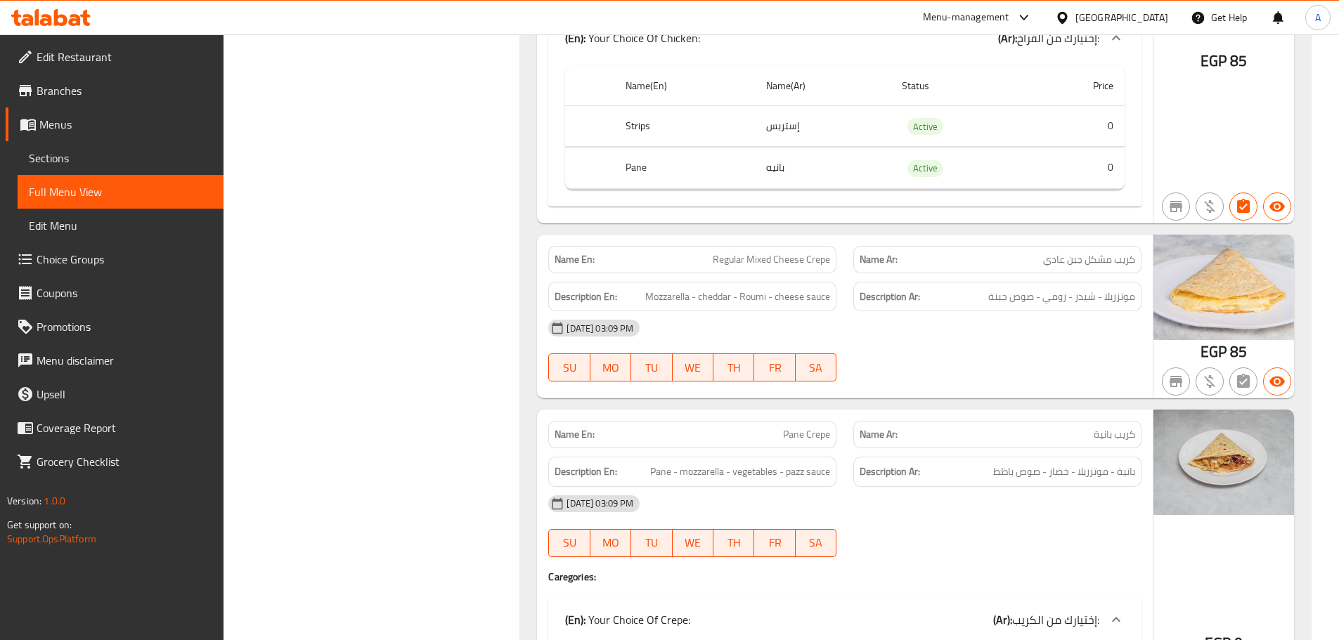
scroll to position [5044, 0]
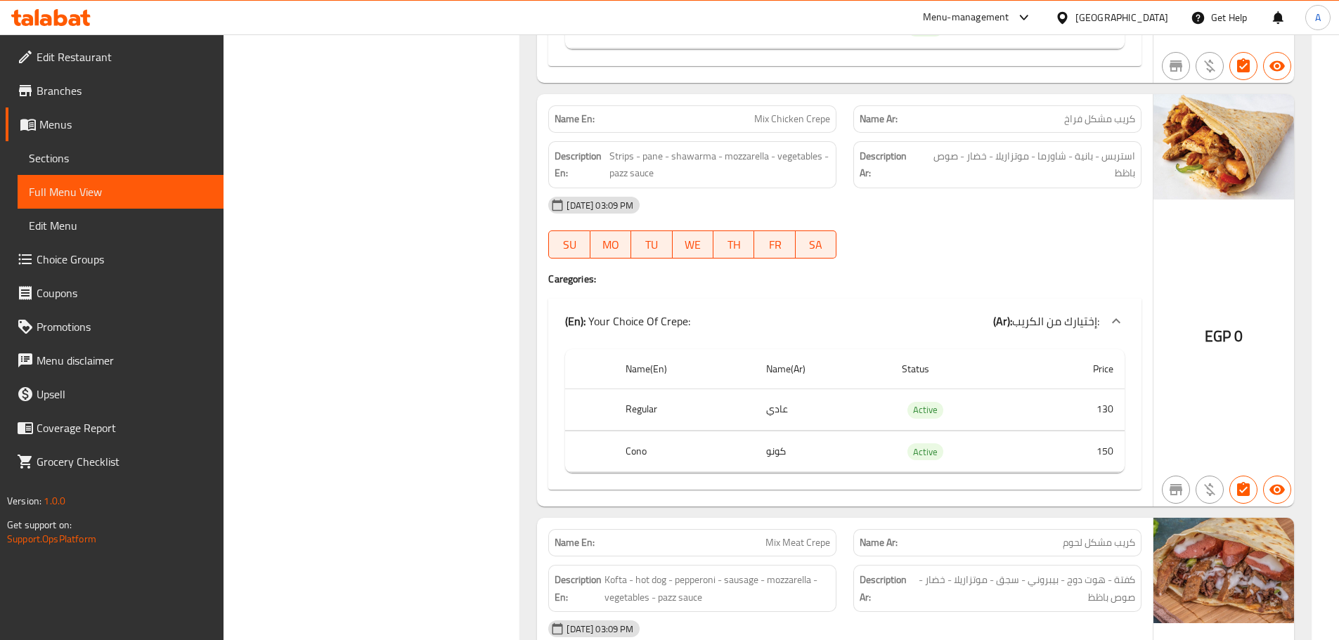
drag, startPoint x: 979, startPoint y: 497, endPoint x: 1006, endPoint y: 235, distance: 262.9
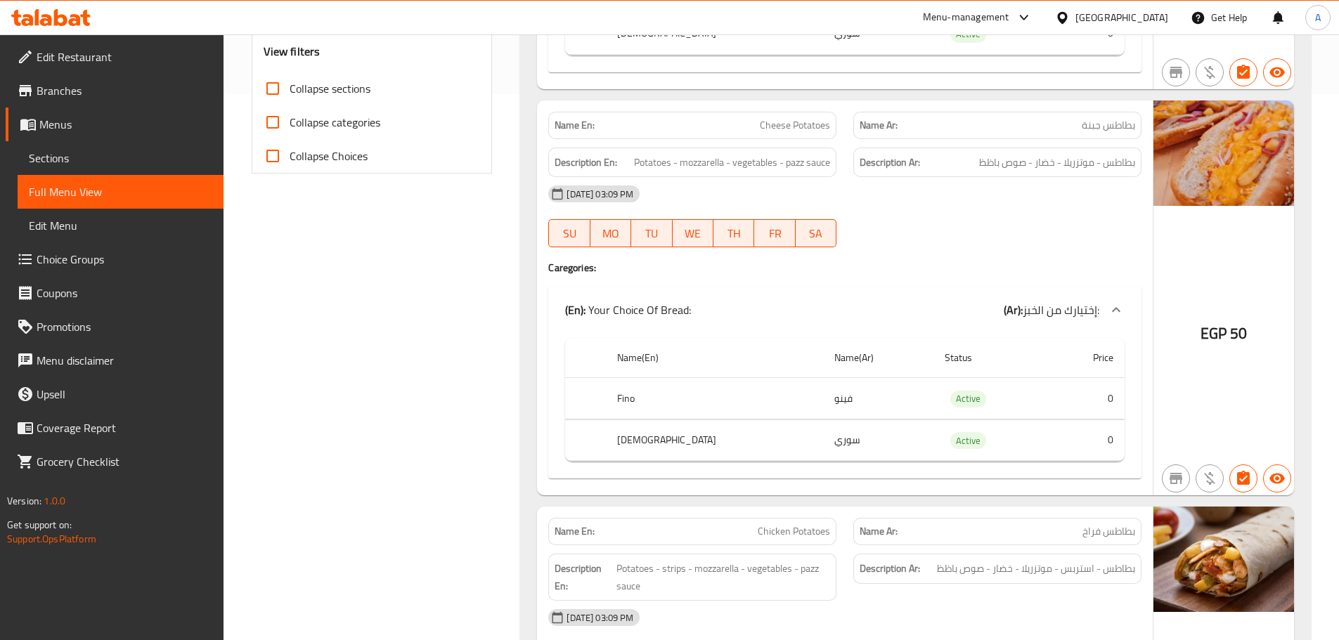
scroll to position [0, 0]
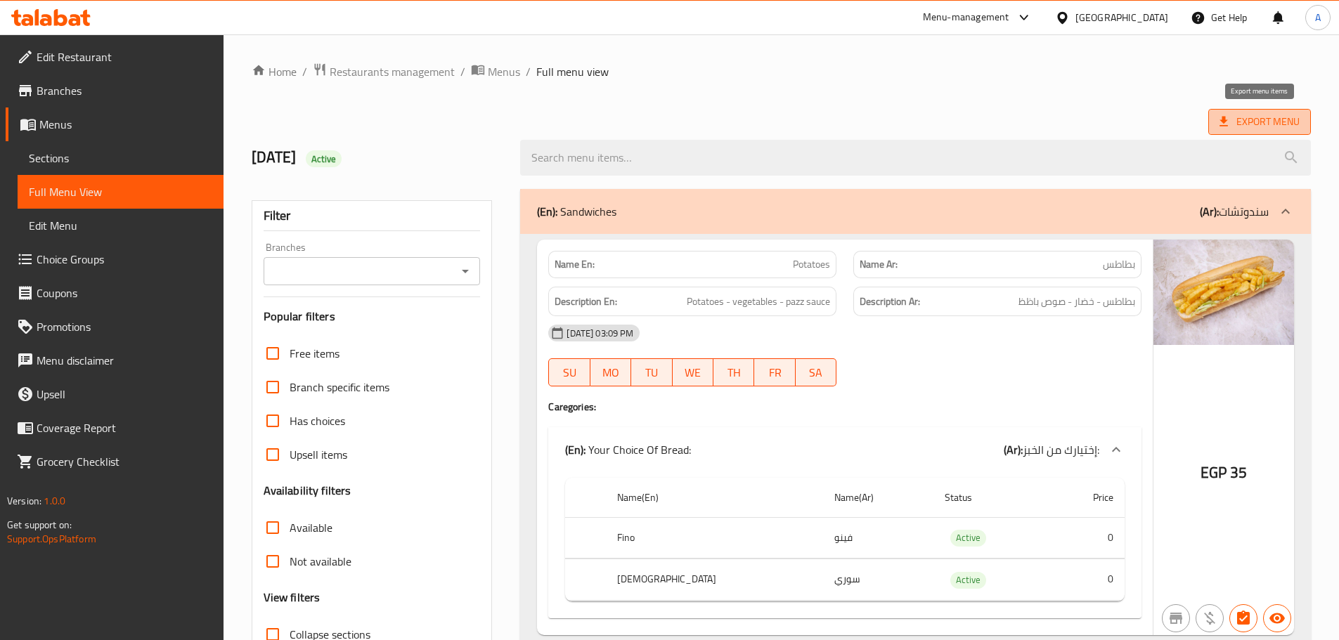
click at [1240, 117] on span "Export Menu" at bounding box center [1259, 122] width 80 height 18
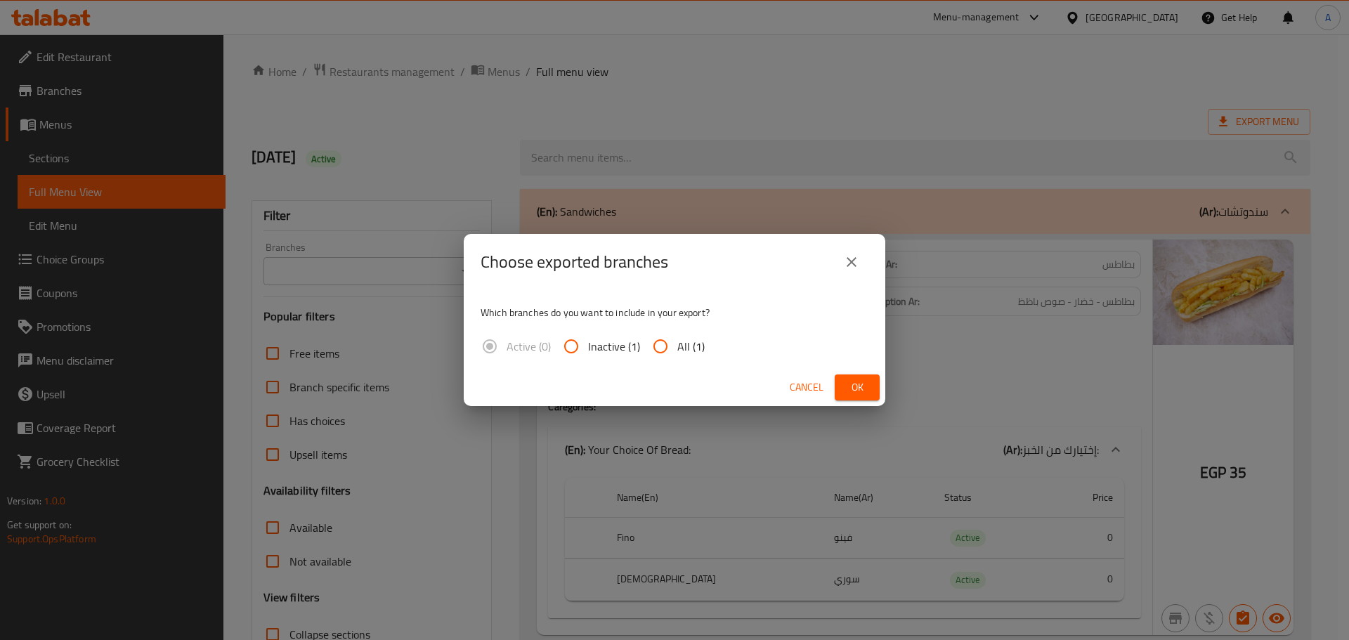
click at [805, 388] on span "Cancel" at bounding box center [807, 388] width 34 height 18
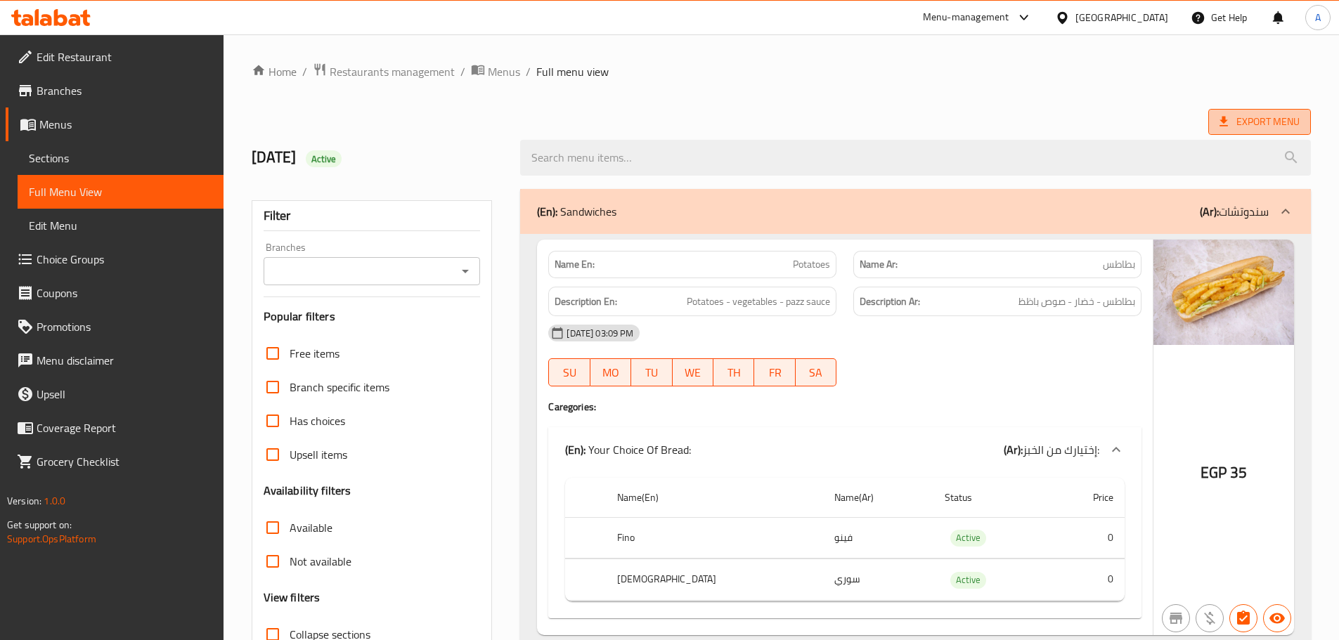
click at [1247, 126] on span "Export Menu" at bounding box center [1259, 122] width 80 height 18
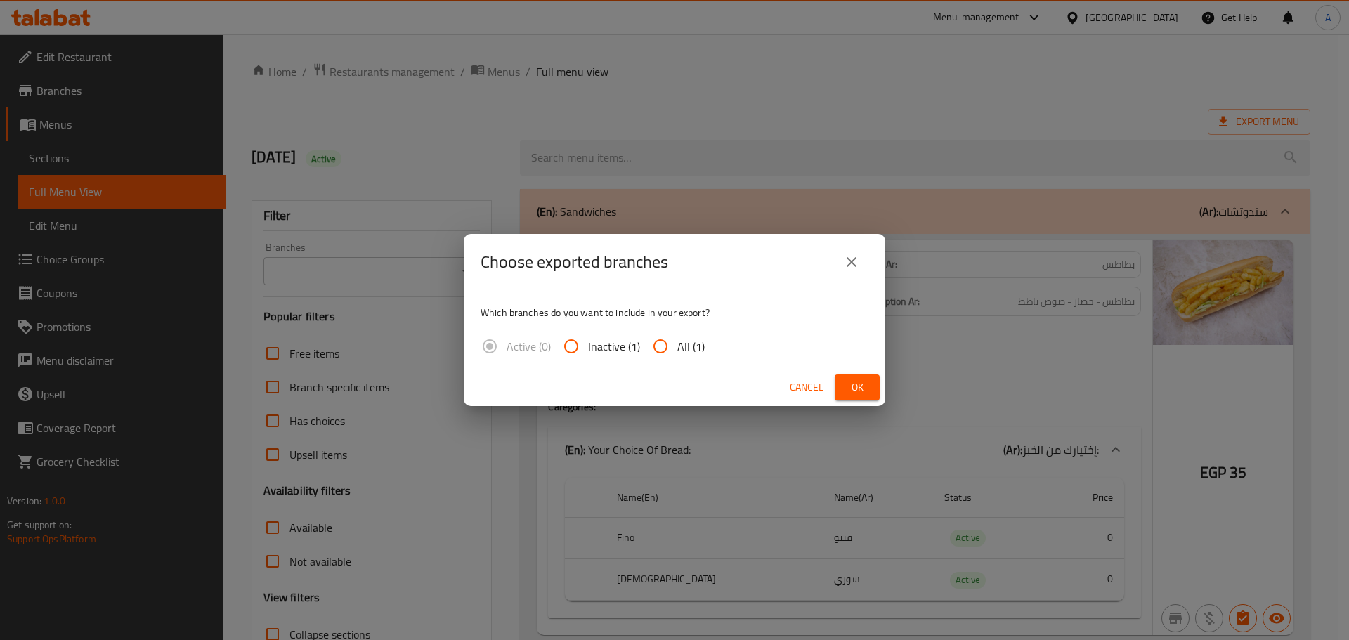
click at [668, 342] on input "All (1)" at bounding box center [661, 347] width 34 height 34
radio input "true"
click at [862, 387] on span "Ok" at bounding box center [857, 388] width 22 height 18
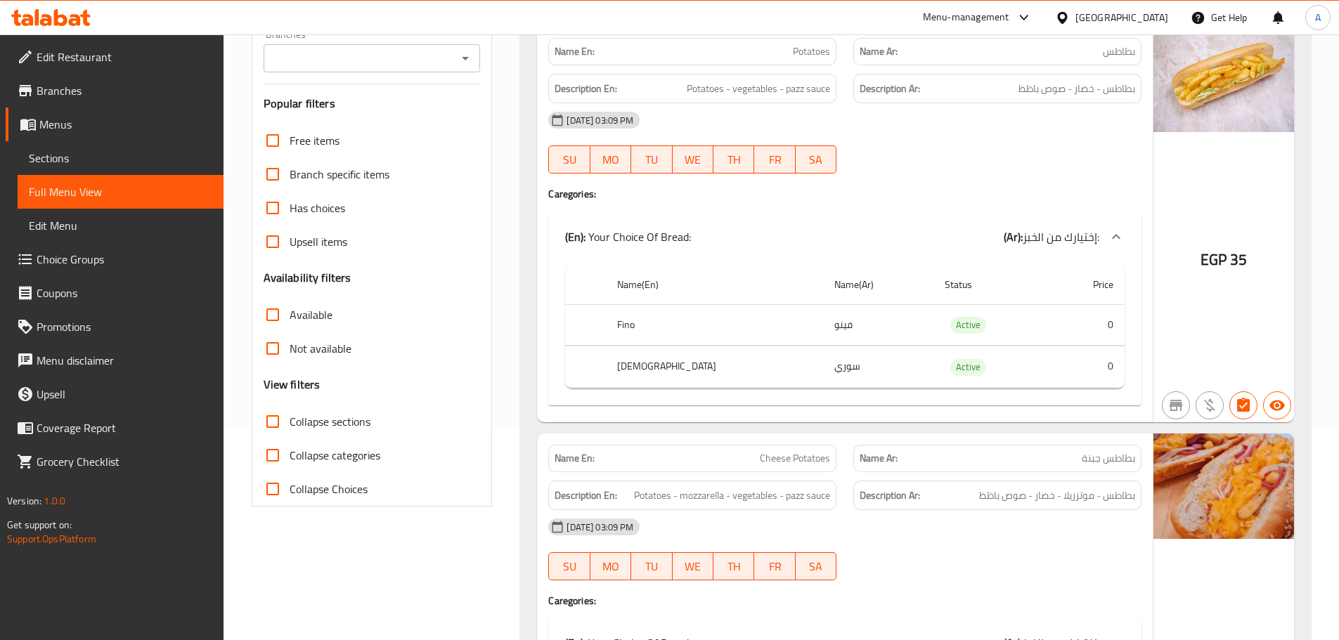
scroll to position [351, 0]
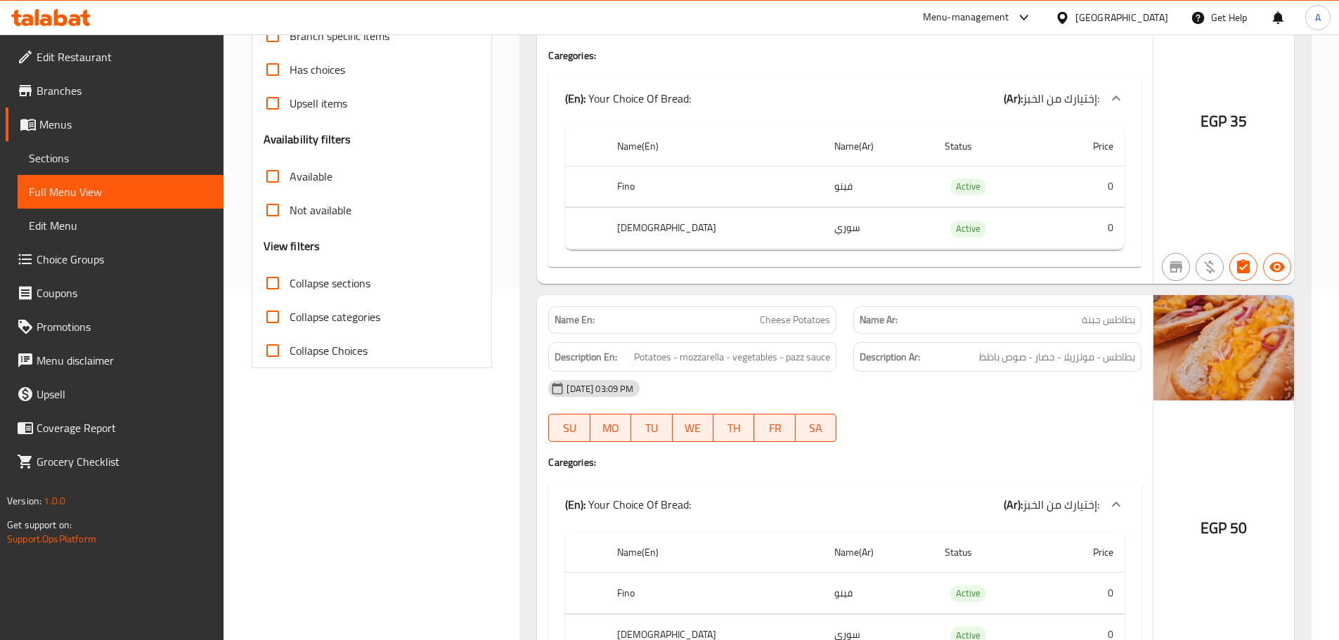
drag, startPoint x: 1020, startPoint y: 542, endPoint x: 992, endPoint y: 227, distance: 316.1
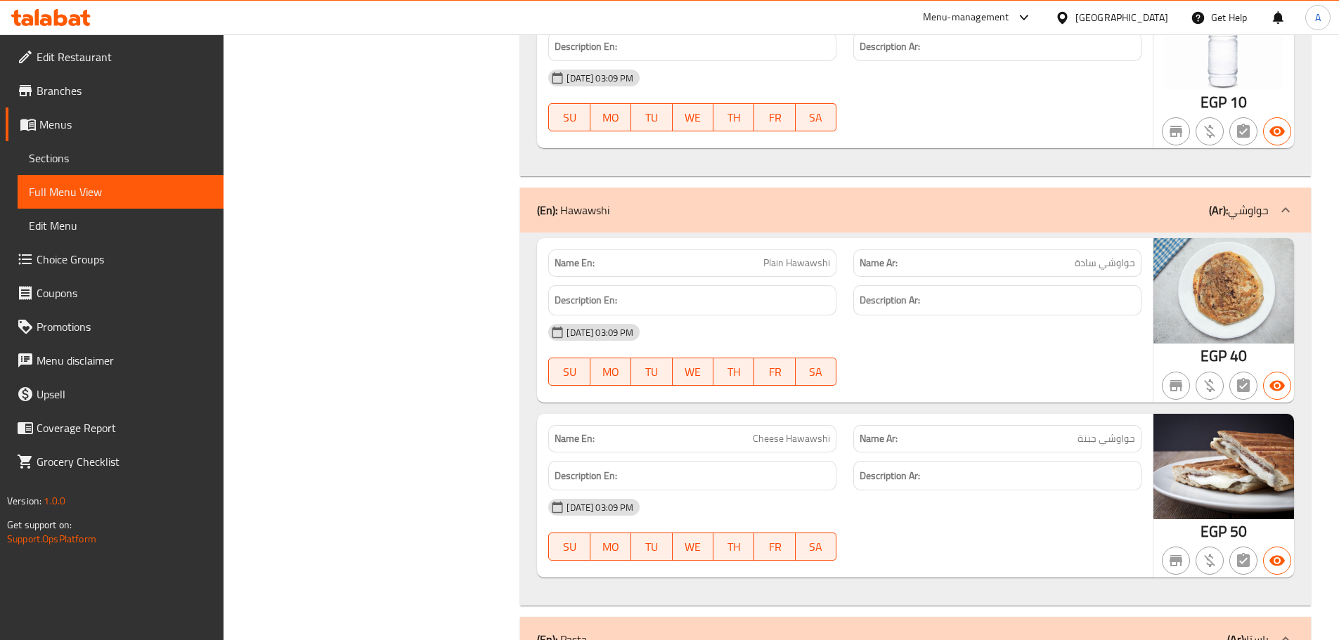
scroll to position [15625, 0]
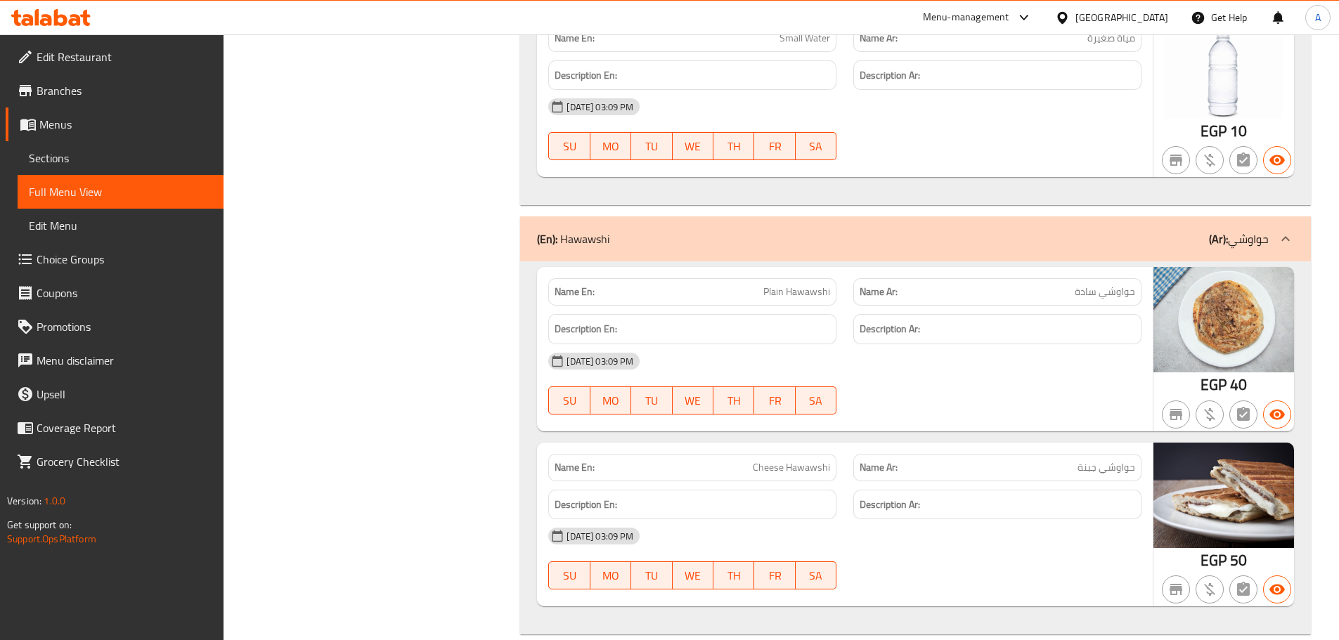
click at [810, 299] on span "Plain Hawawshi" at bounding box center [796, 292] width 67 height 15
copy span "Hawawshi"
click at [131, 155] on span "Sections" at bounding box center [120, 158] width 183 height 17
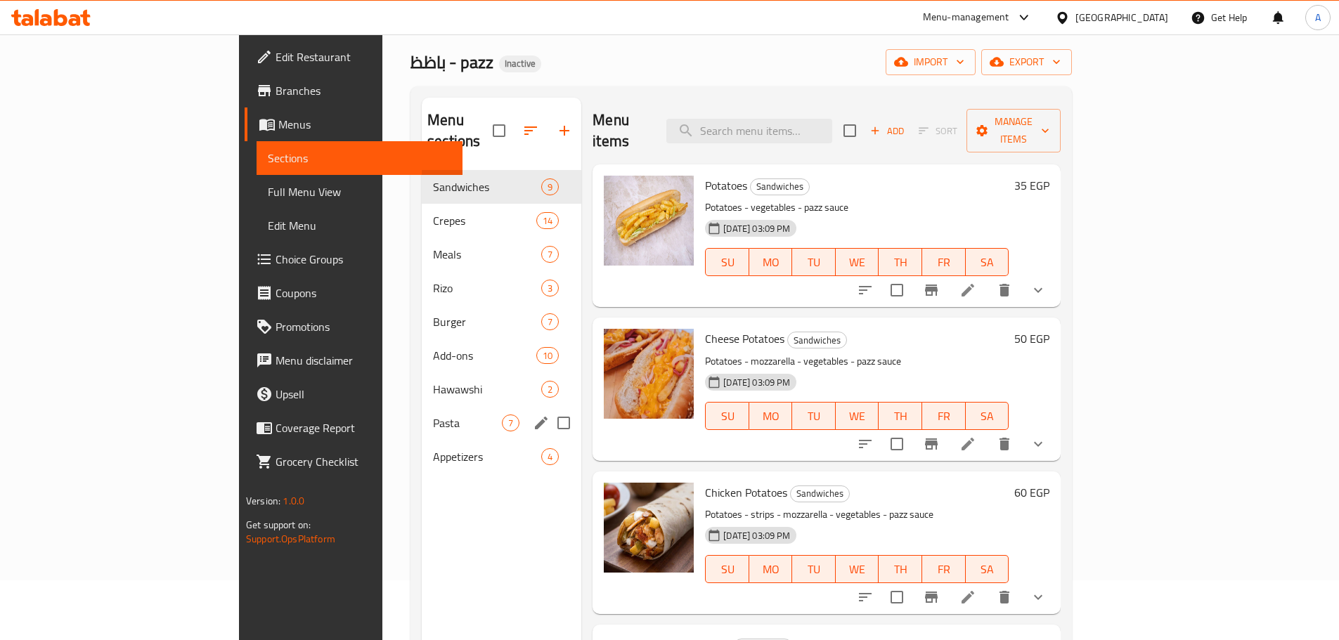
scroll to position [56, 0]
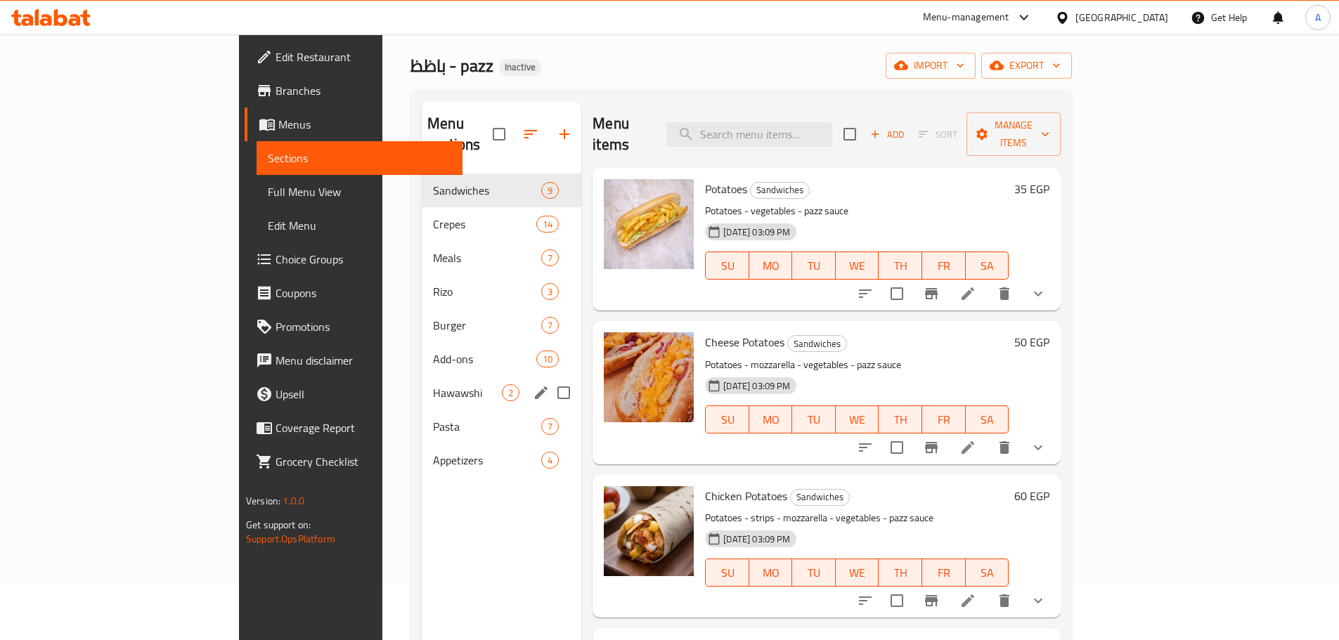
click at [433, 384] on span "Hawawshi" at bounding box center [467, 392] width 69 height 17
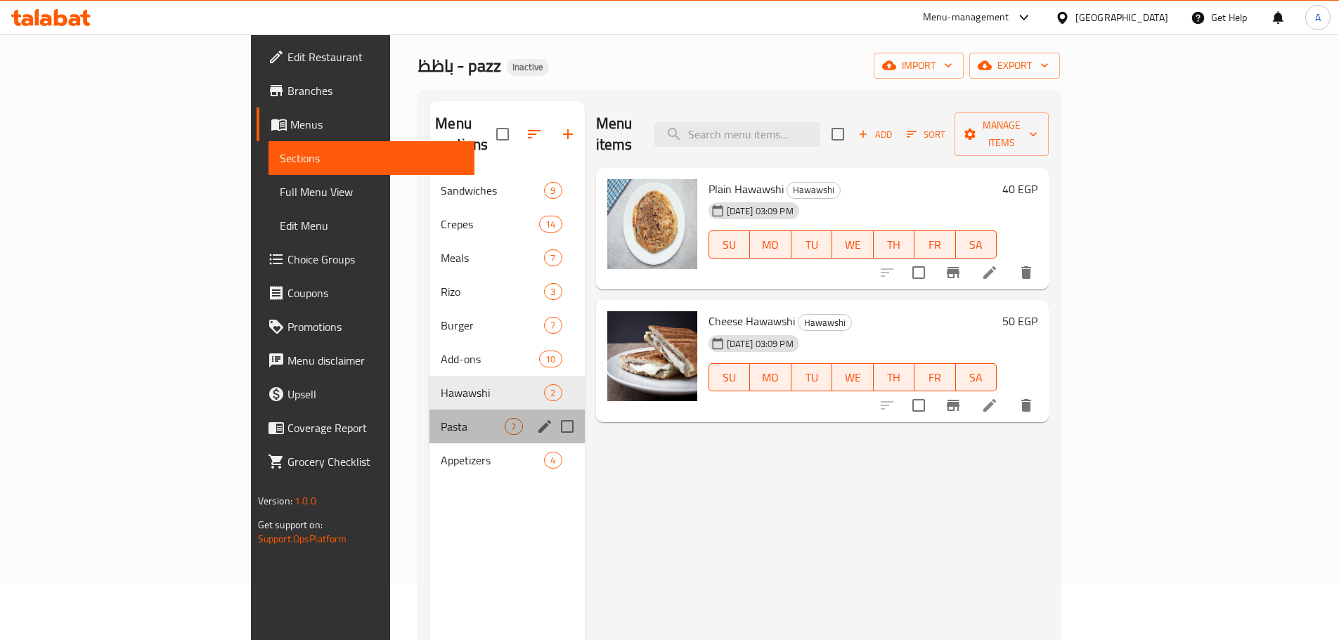
click at [429, 415] on div "Pasta 7" at bounding box center [506, 427] width 155 height 34
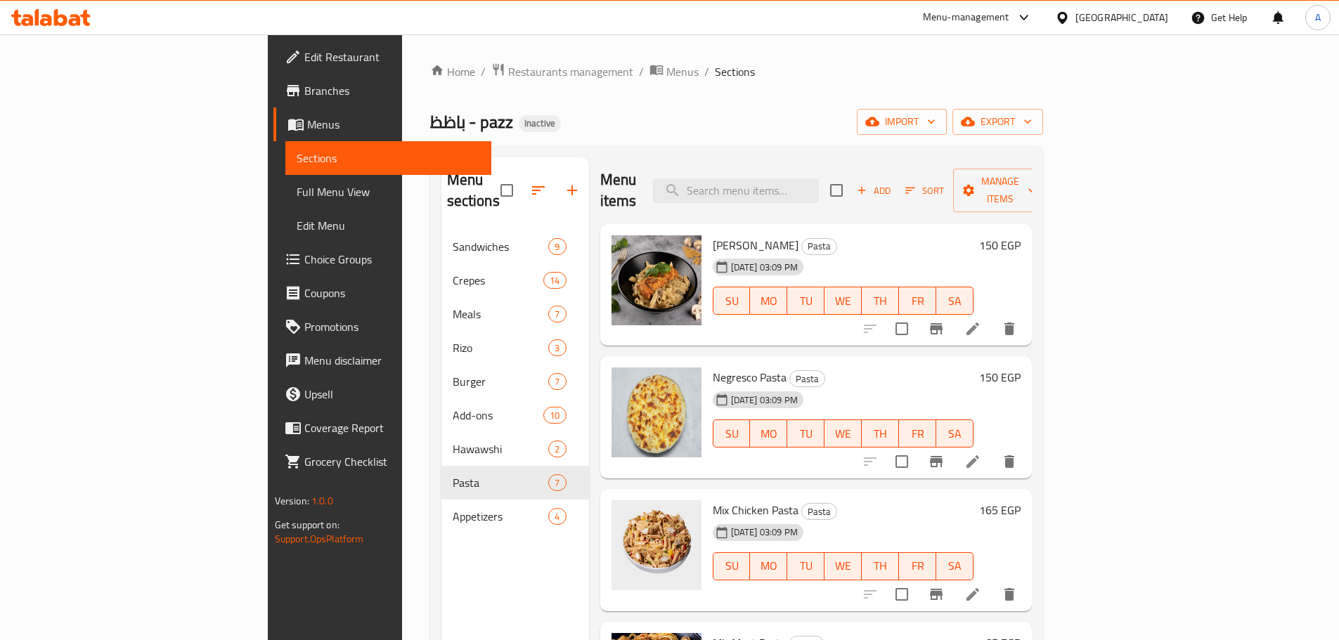
click at [713, 367] on span "Negresco Pasta" at bounding box center [750, 377] width 74 height 21
copy span "Negresco"
click at [981, 453] on icon at bounding box center [972, 461] width 17 height 17
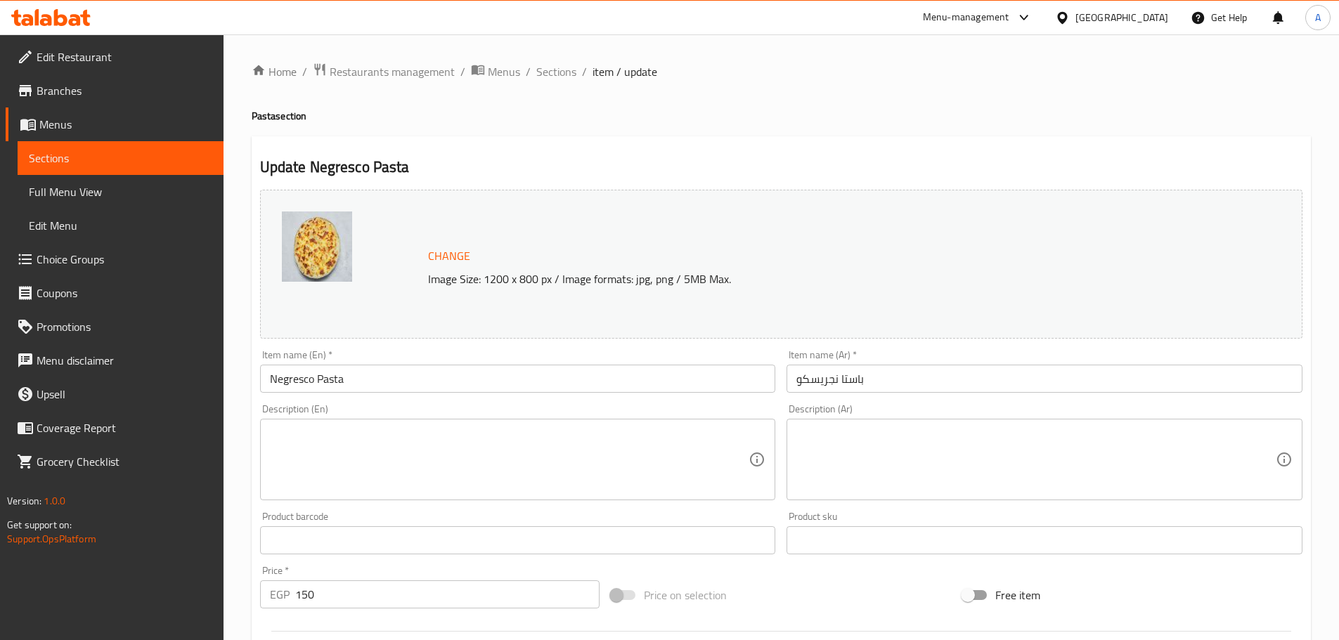
click at [395, 446] on div "Home / Restaurants management / Menus / Sections / item / update Pasta section …" at bounding box center [781, 524] width 1059 height 923
click at [460, 446] on textarea at bounding box center [509, 460] width 479 height 67
paste textarea "Pasta, chicken breasts, butter, flour, milk, garlic powder, nutmeg, spices, and…"
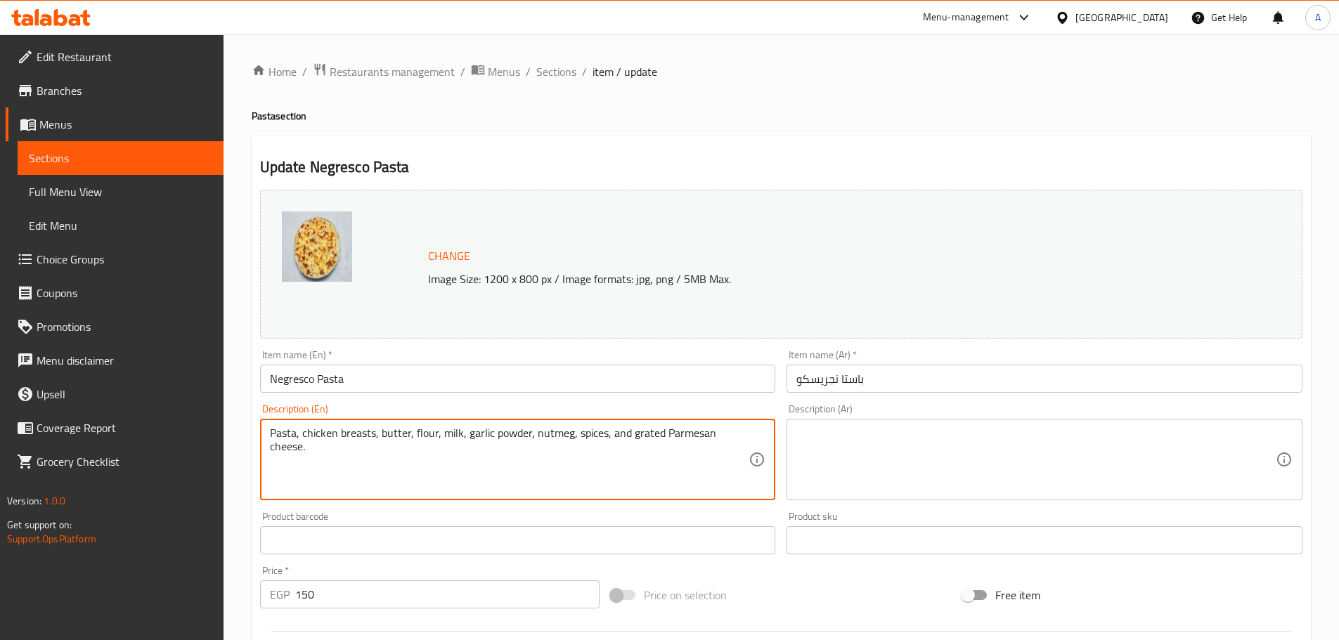
type textarea "Pasta, chicken breasts, butter, flour, milk, garlic powder, nutmeg, spices, and…"
click at [928, 465] on textarea at bounding box center [1035, 460] width 479 height 67
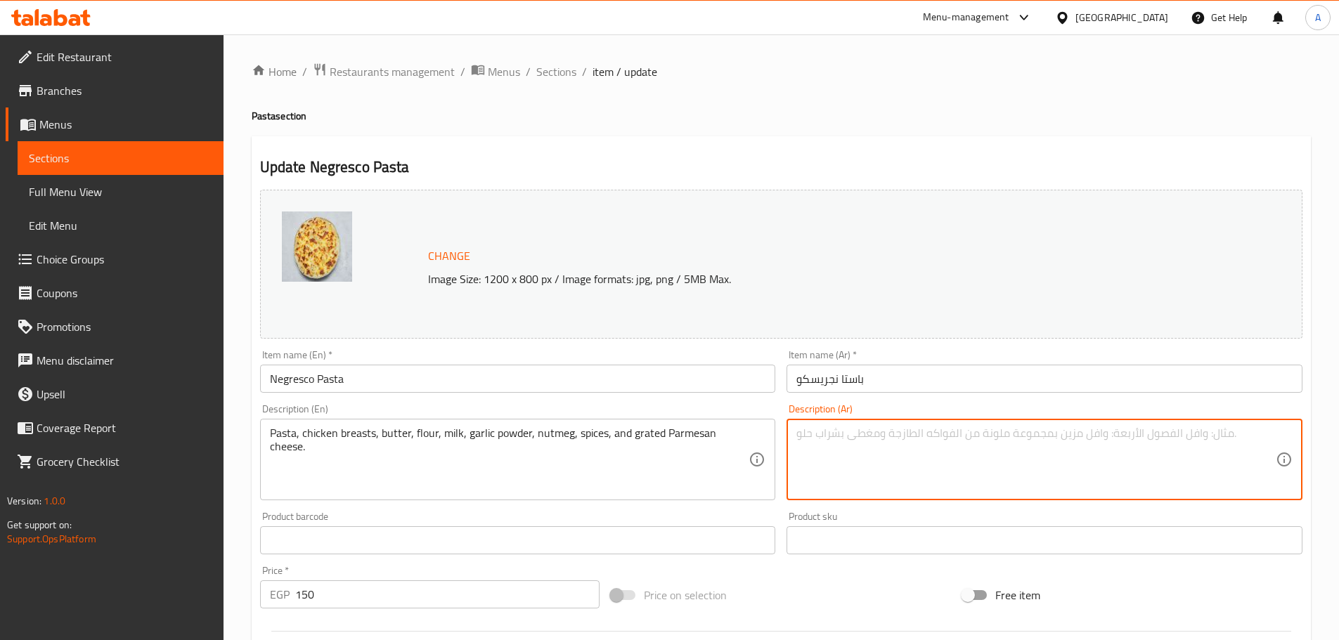
paste textarea ""مكرونة، صدور دجاج، زبدة، دقيق، لبن، بودرة ثوم، جوزة الطيب، بهارات و جبنة بارمي…"
type textarea "مكرونة، صدور دجاج، زبدة، دقيق، لبن، بودرة ثوم، جوزة الطيب، بهارات و جبنة بارميز…"
click at [670, 375] on input "Negresco Pasta" at bounding box center [518, 379] width 516 height 28
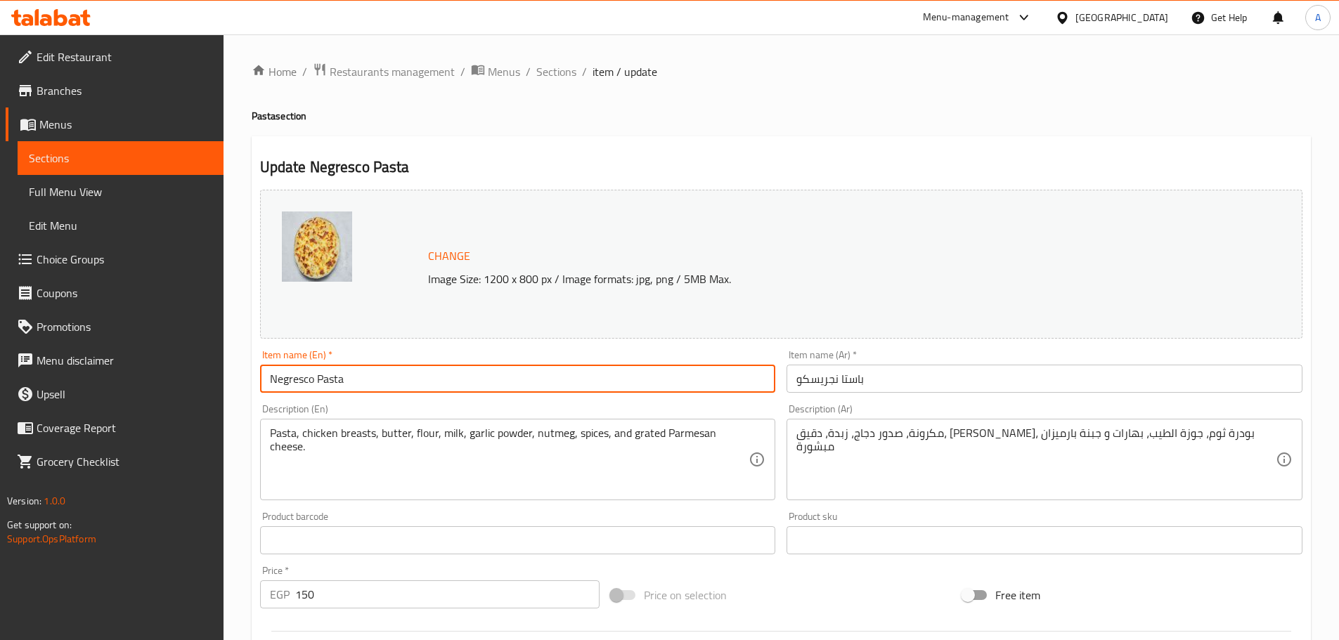
click at [63, 190] on span "Full Menu View" at bounding box center [120, 191] width 183 height 17
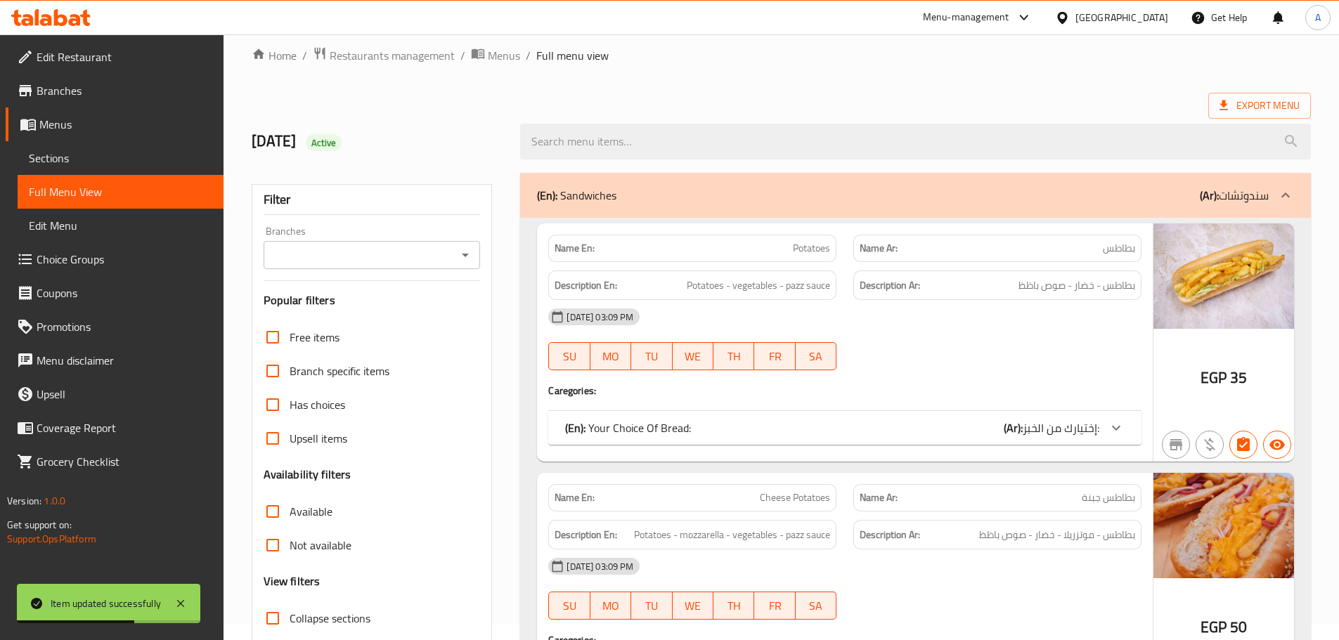
scroll to position [281, 0]
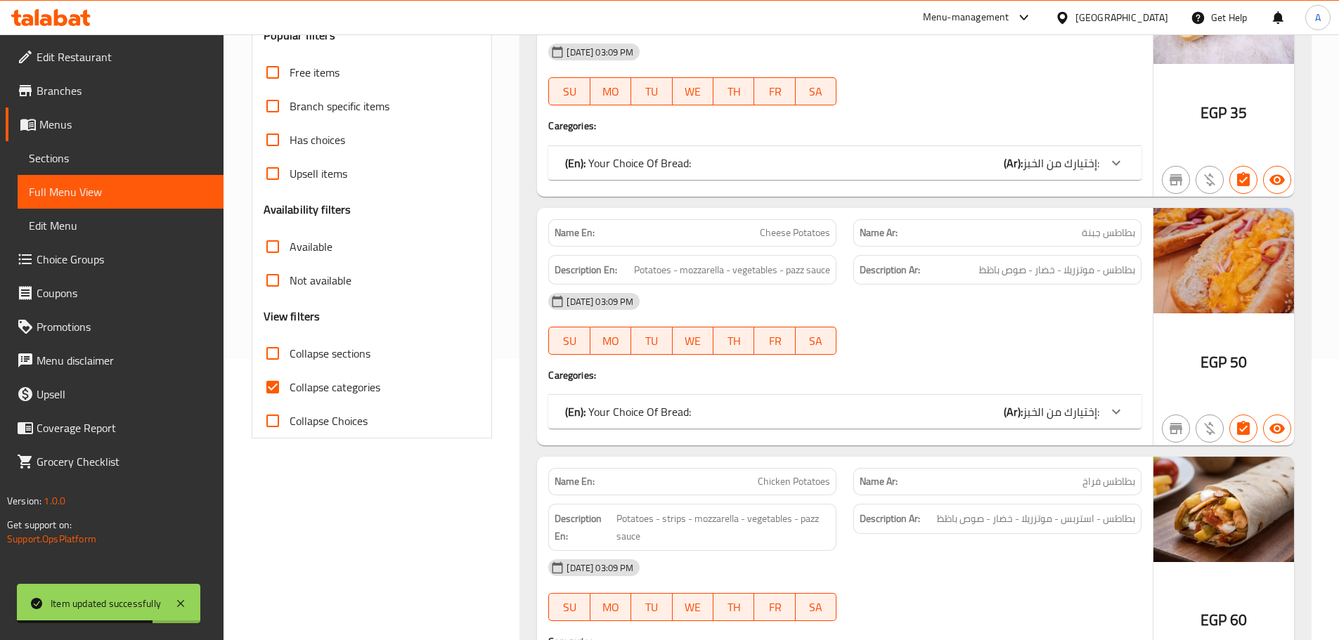
click at [327, 390] on span "Collapse categories" at bounding box center [335, 387] width 91 height 17
click at [290, 390] on input "Collapse categories" at bounding box center [273, 387] width 34 height 34
checkbox input "false"
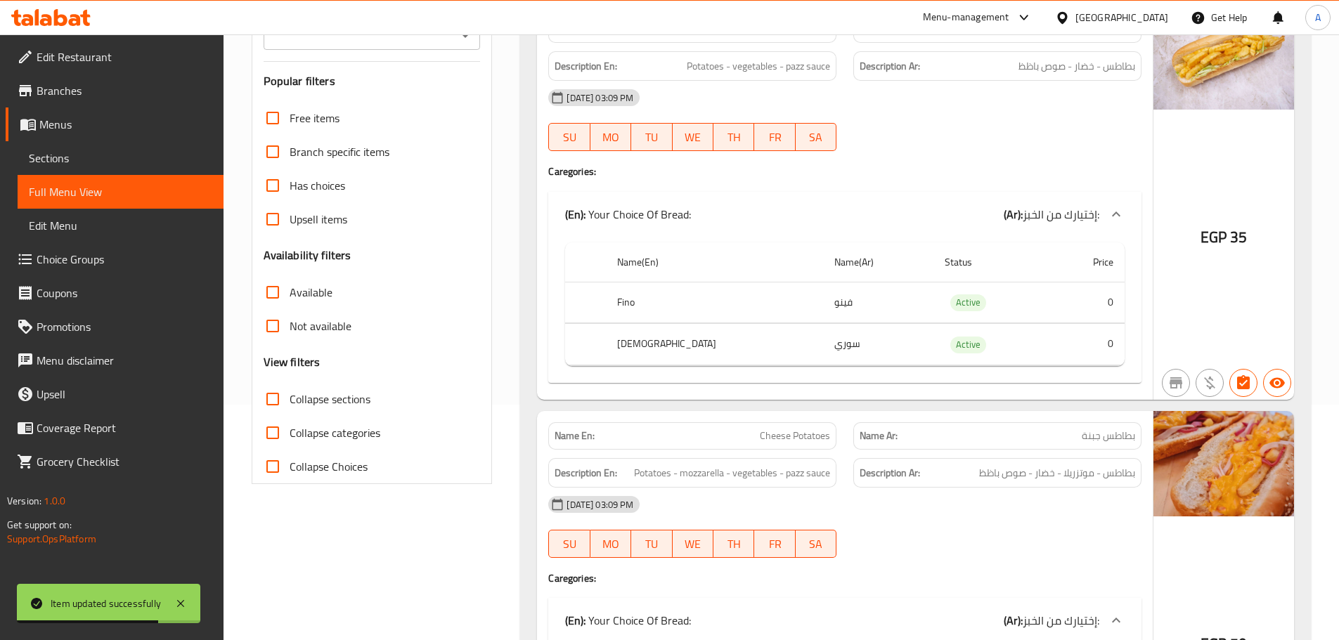
scroll to position [0, 0]
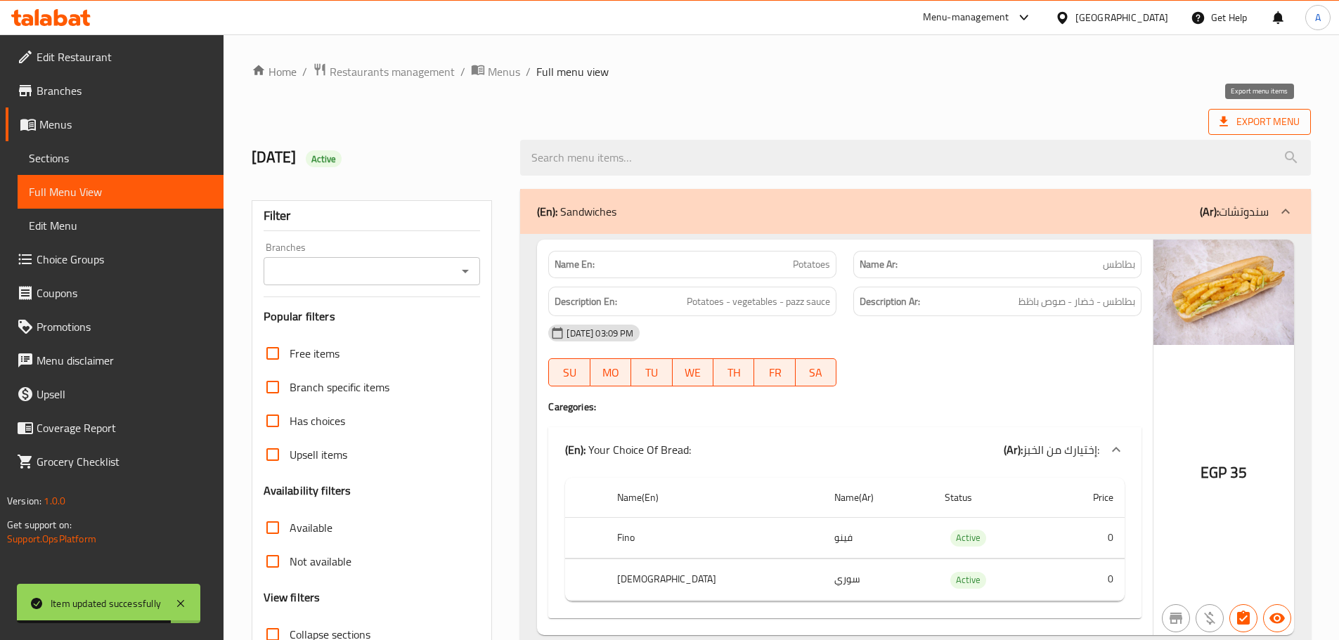
click at [1257, 110] on span "Export Menu" at bounding box center [1259, 122] width 103 height 26
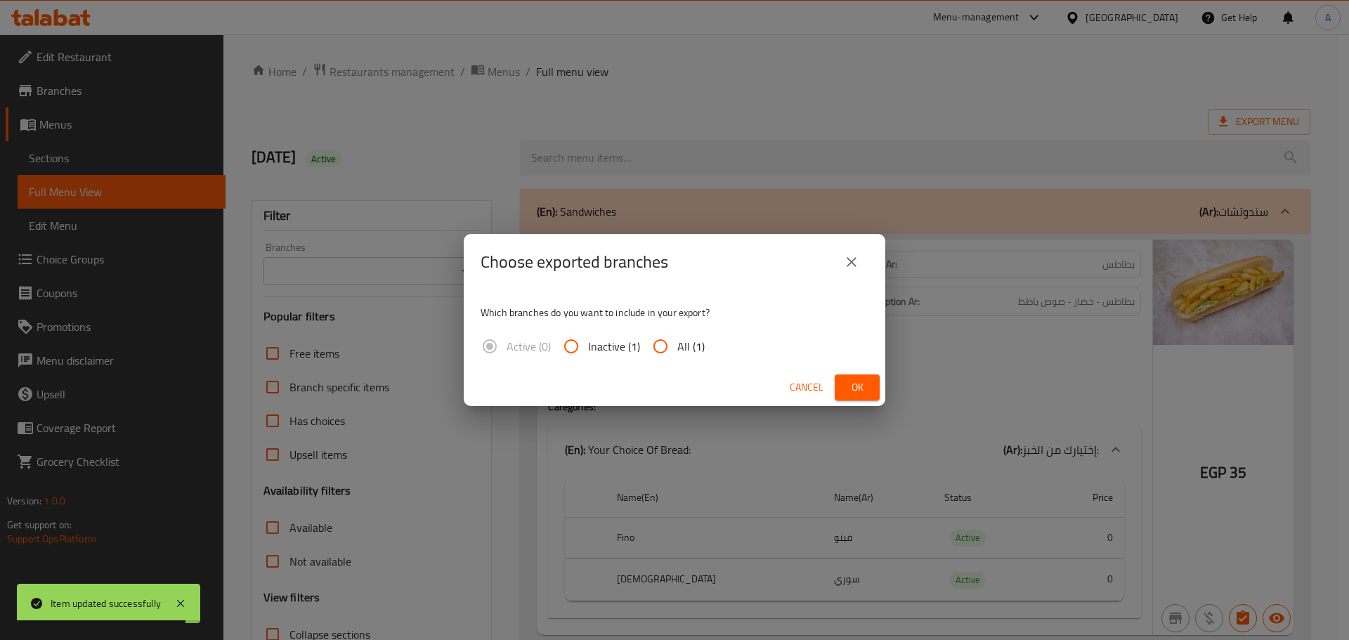
click at [652, 341] on input "All (1)" at bounding box center [661, 347] width 34 height 34
radio input "true"
click at [888, 386] on div "Choose exported branches Which branches do you want to include in your export? …" at bounding box center [674, 320] width 1349 height 640
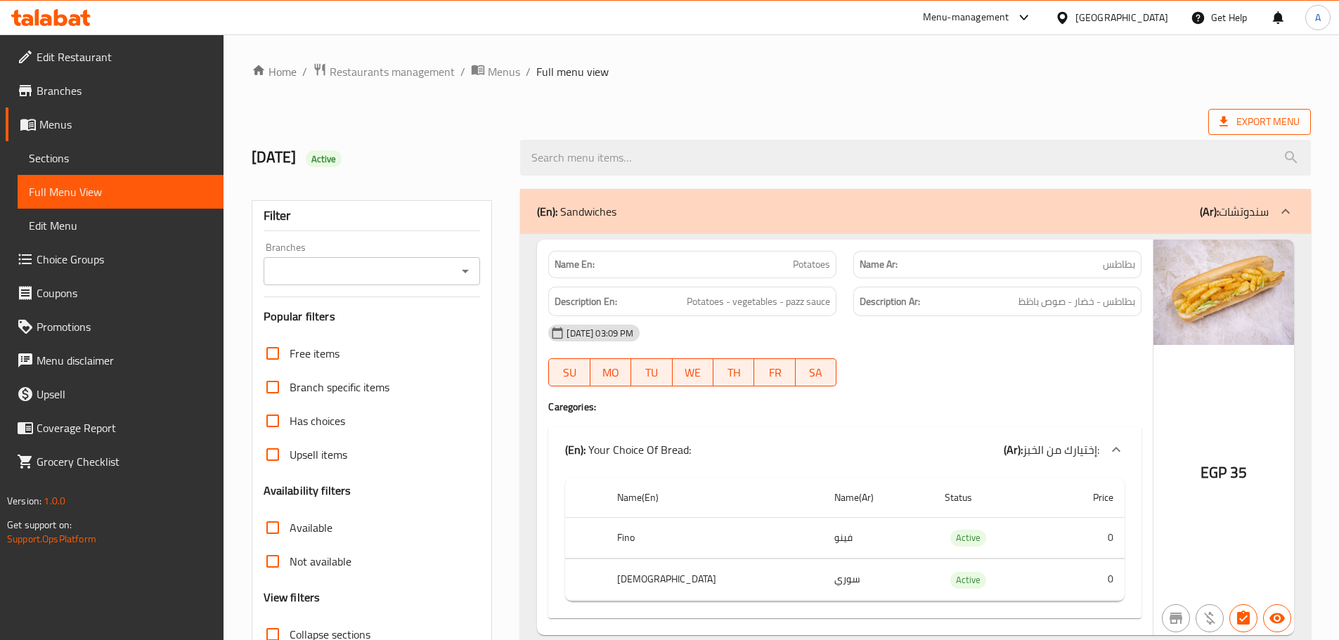
click at [1222, 128] on icon at bounding box center [1223, 122] width 14 height 14
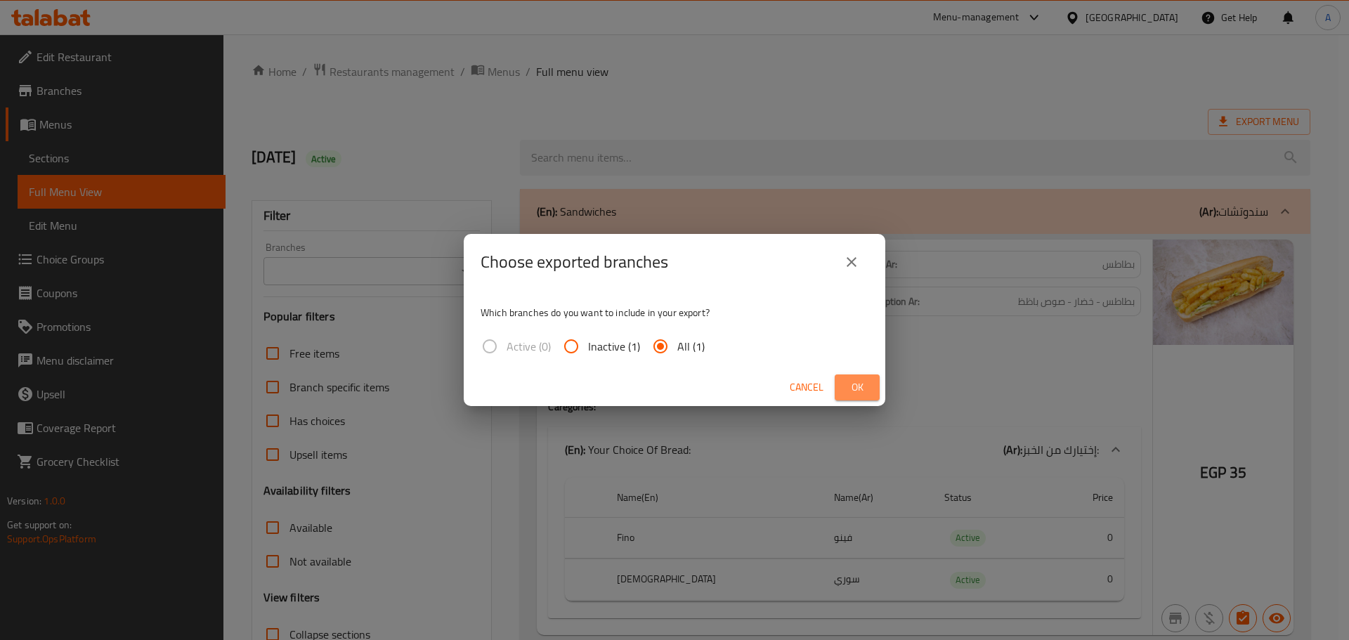
click at [853, 385] on span "Ok" at bounding box center [857, 388] width 22 height 18
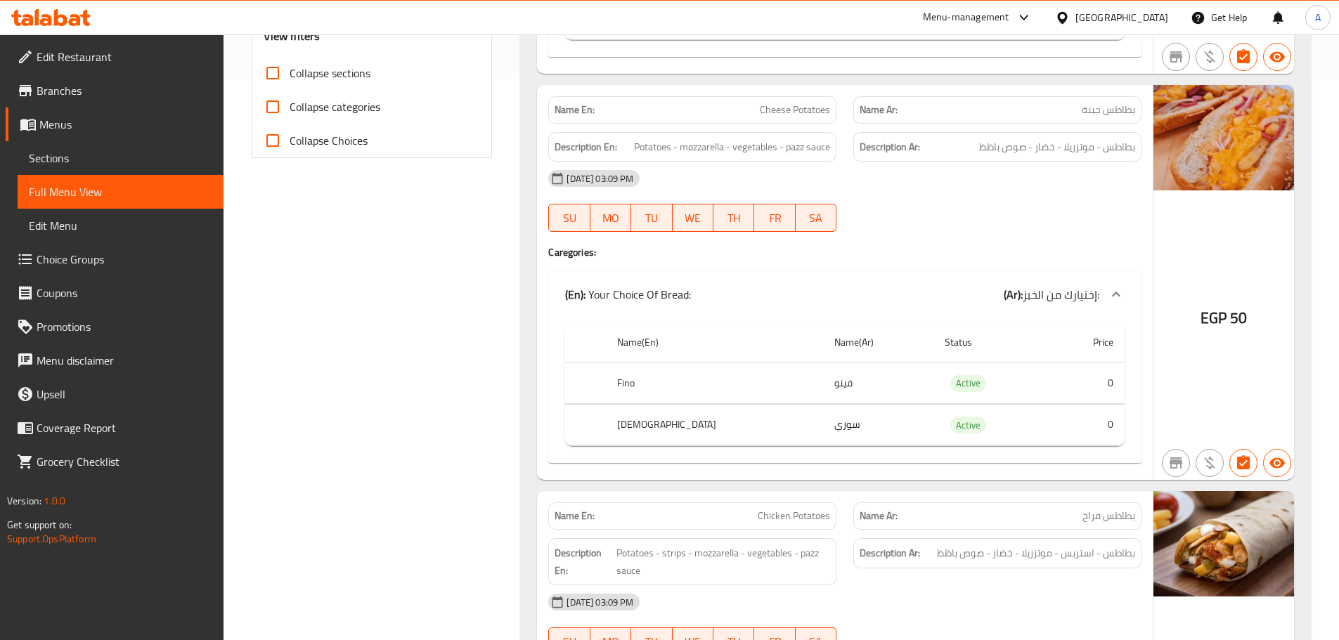
scroll to position [562, 0]
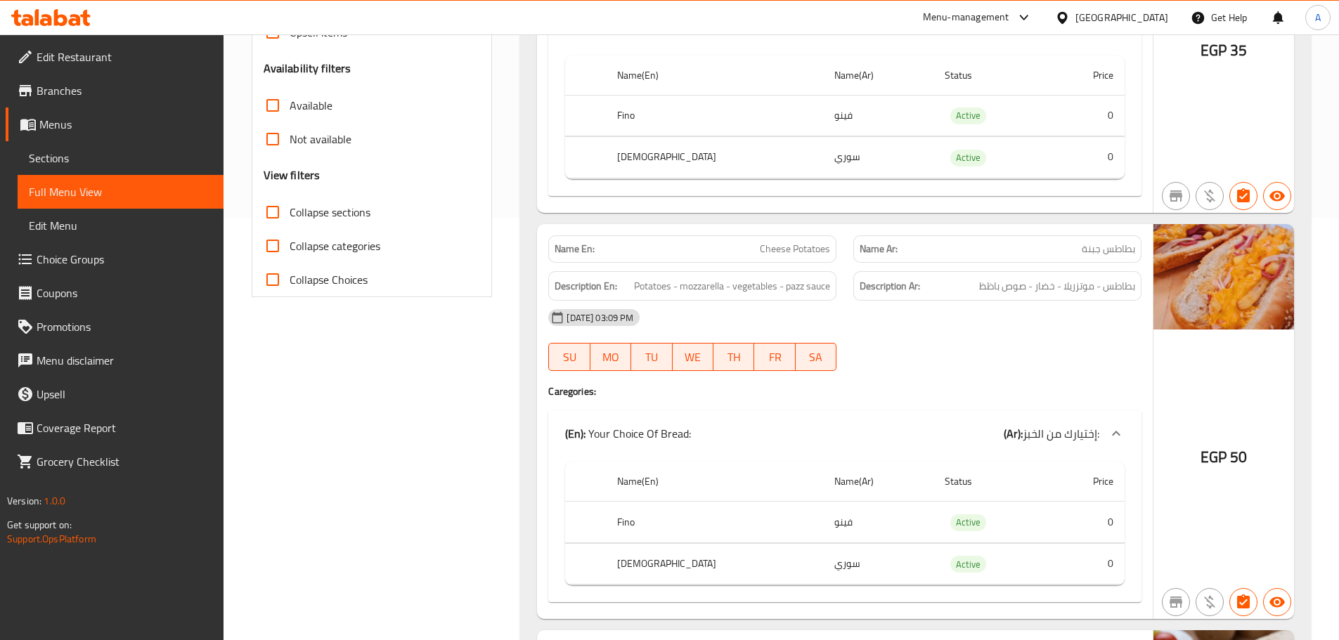
scroll to position [0, 0]
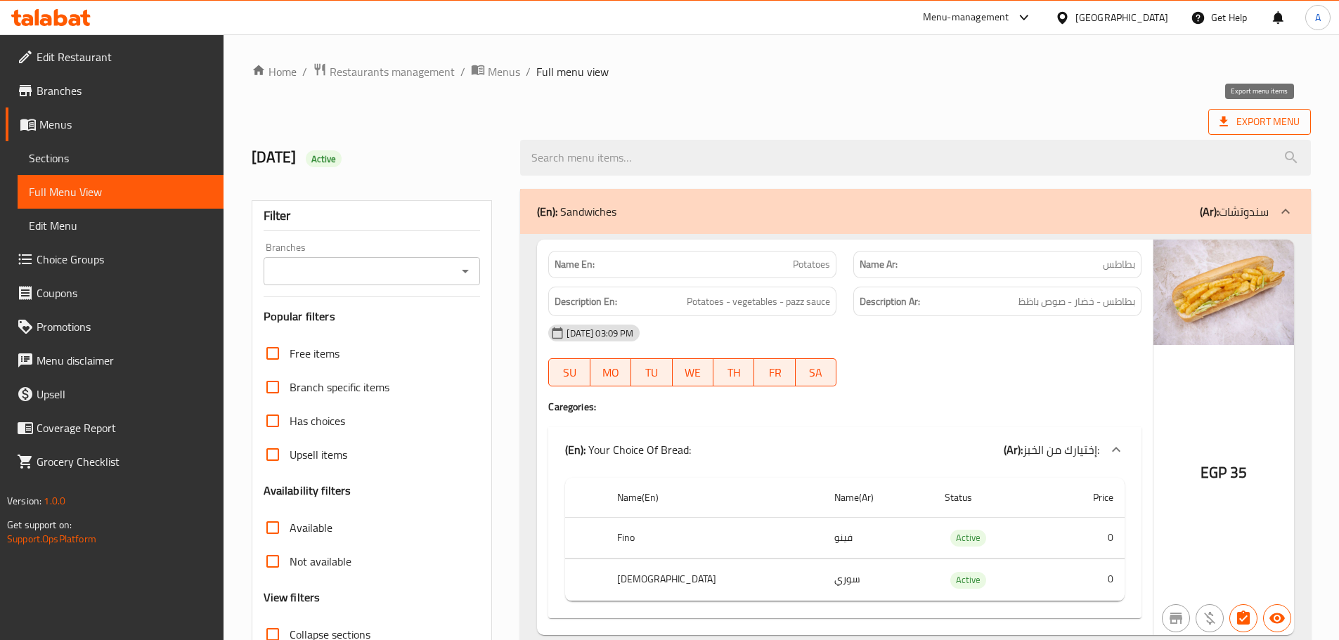
click at [1245, 121] on span "Export Menu" at bounding box center [1259, 122] width 80 height 18
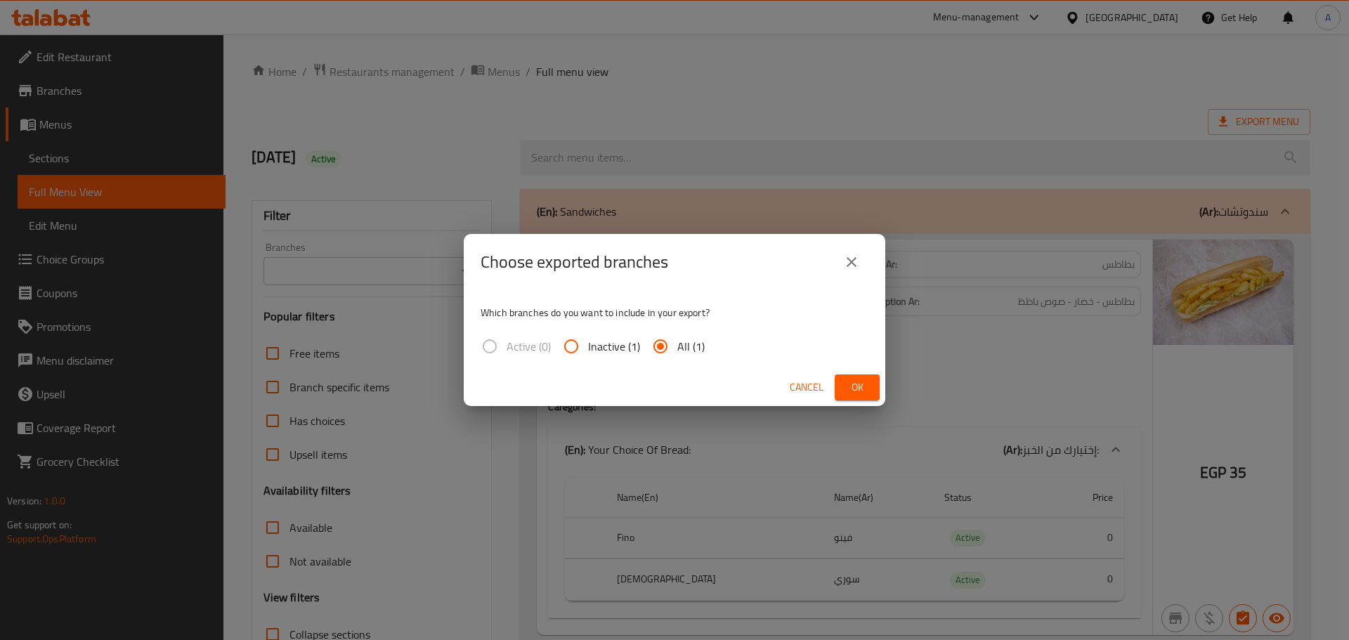
click at [866, 385] on span "Ok" at bounding box center [857, 388] width 22 height 18
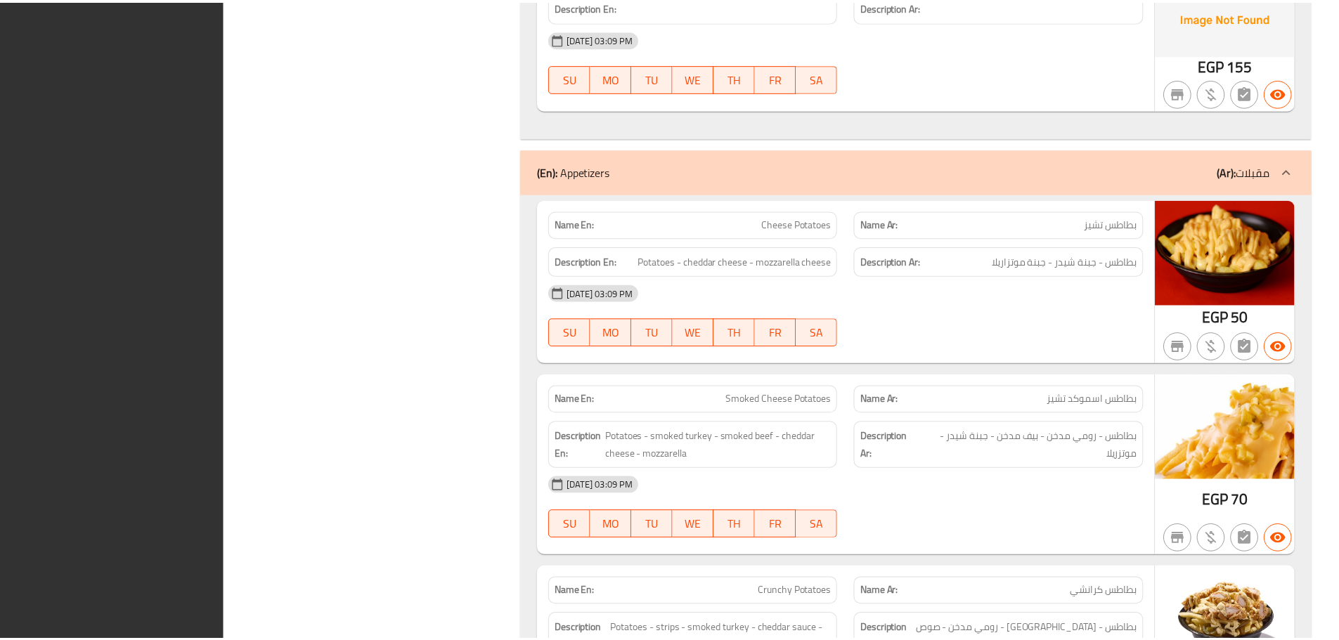
scroll to position [17821, 0]
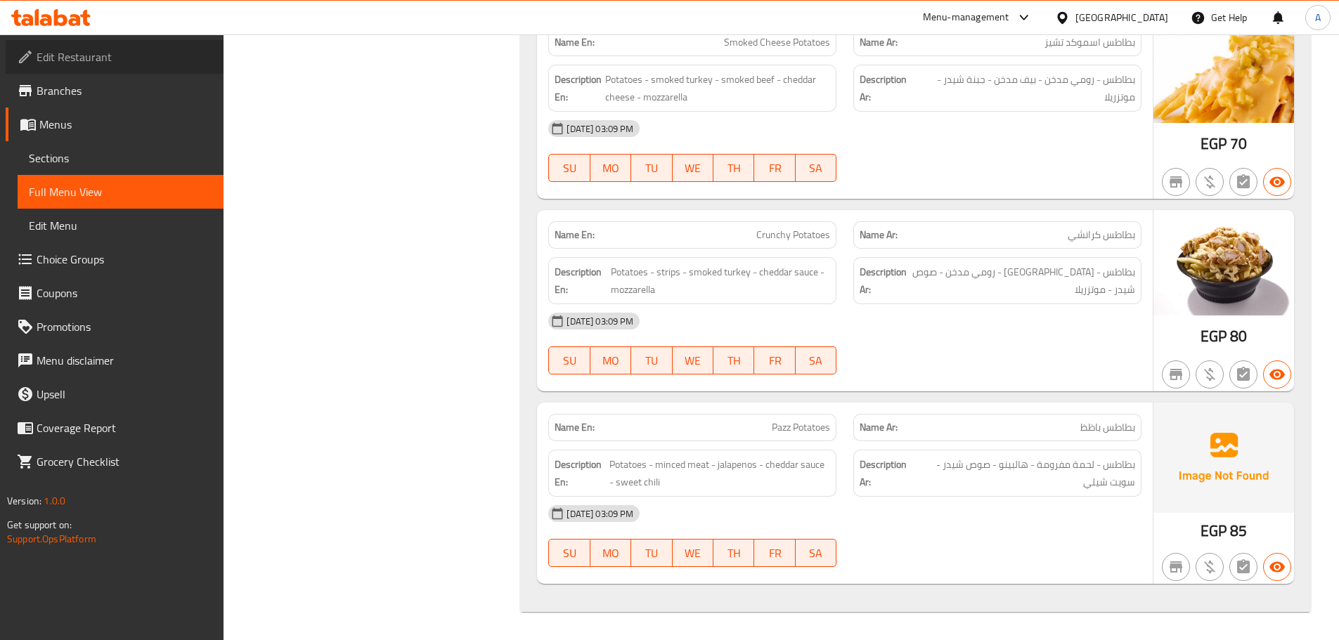
click at [115, 56] on span "Edit Restaurant" at bounding box center [125, 56] width 176 height 17
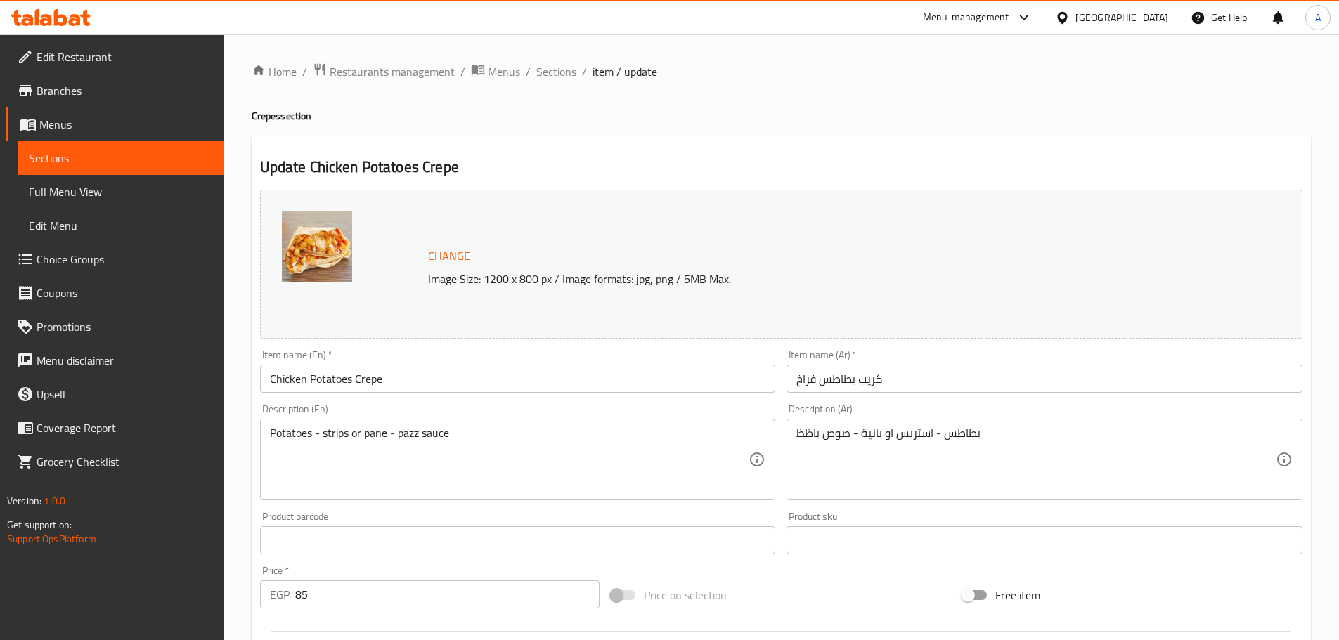
click at [360, 365] on input "Chicken Potatoes Crepe" at bounding box center [518, 379] width 516 height 28
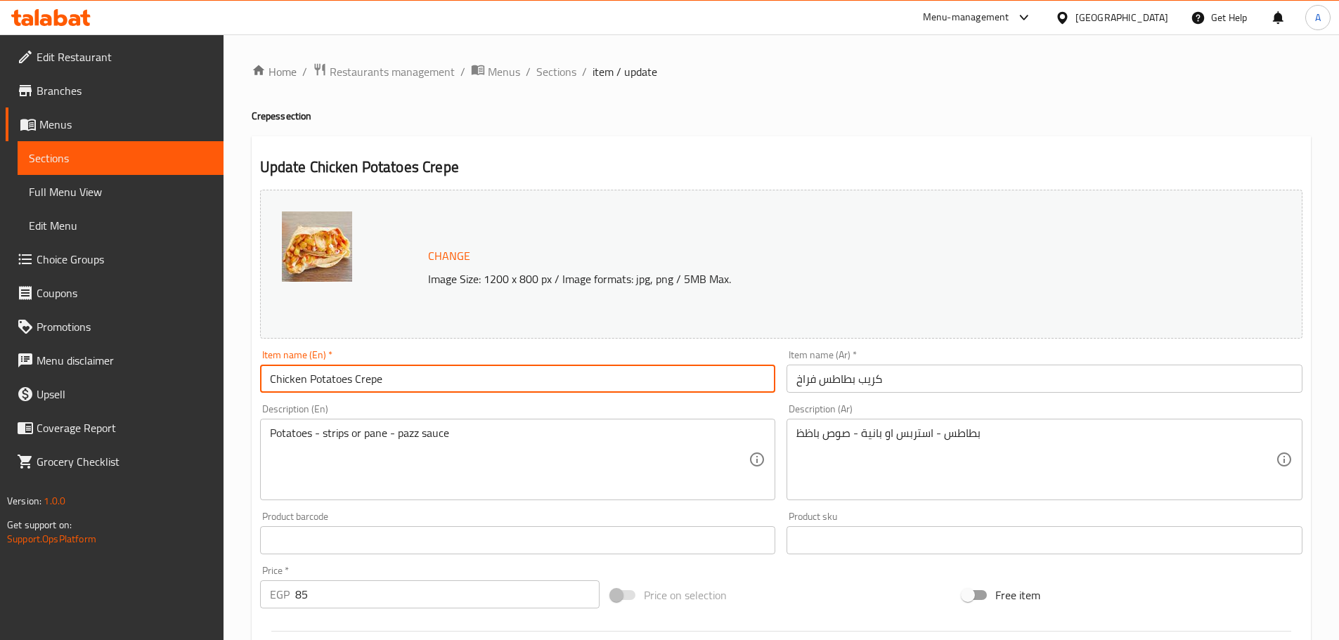
paste input "Regular"
type input "Regular Chicken Potatoes Crepe"
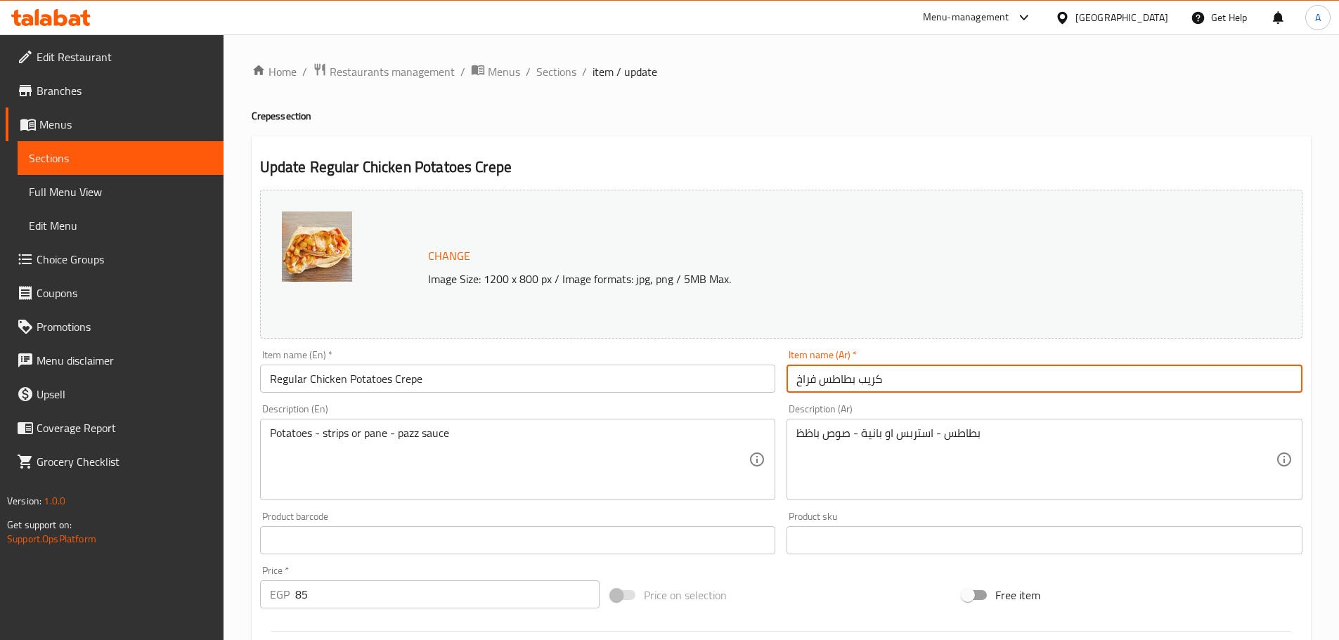
click at [890, 382] on input "كريب بطاطس فراخ" at bounding box center [1044, 379] width 516 height 28
paste input "عادي"
type input "كريب بطاطس فراخ عادي"
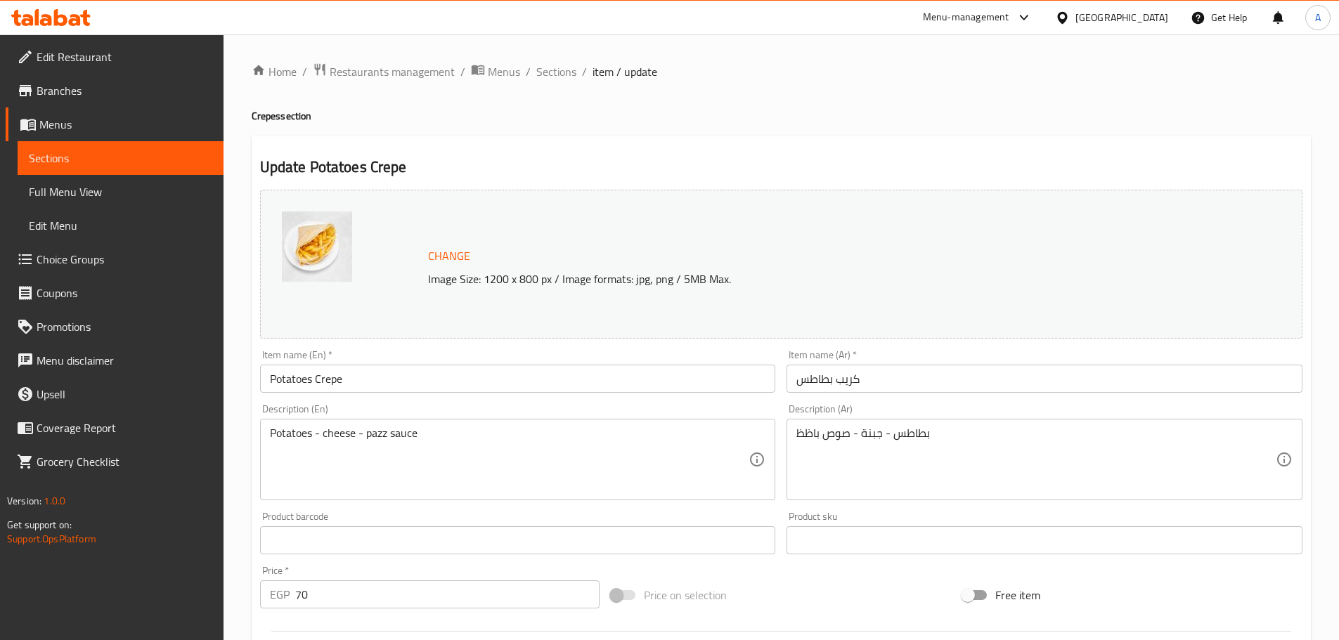
click at [477, 377] on input "Potatoes Crepe" at bounding box center [518, 379] width 516 height 28
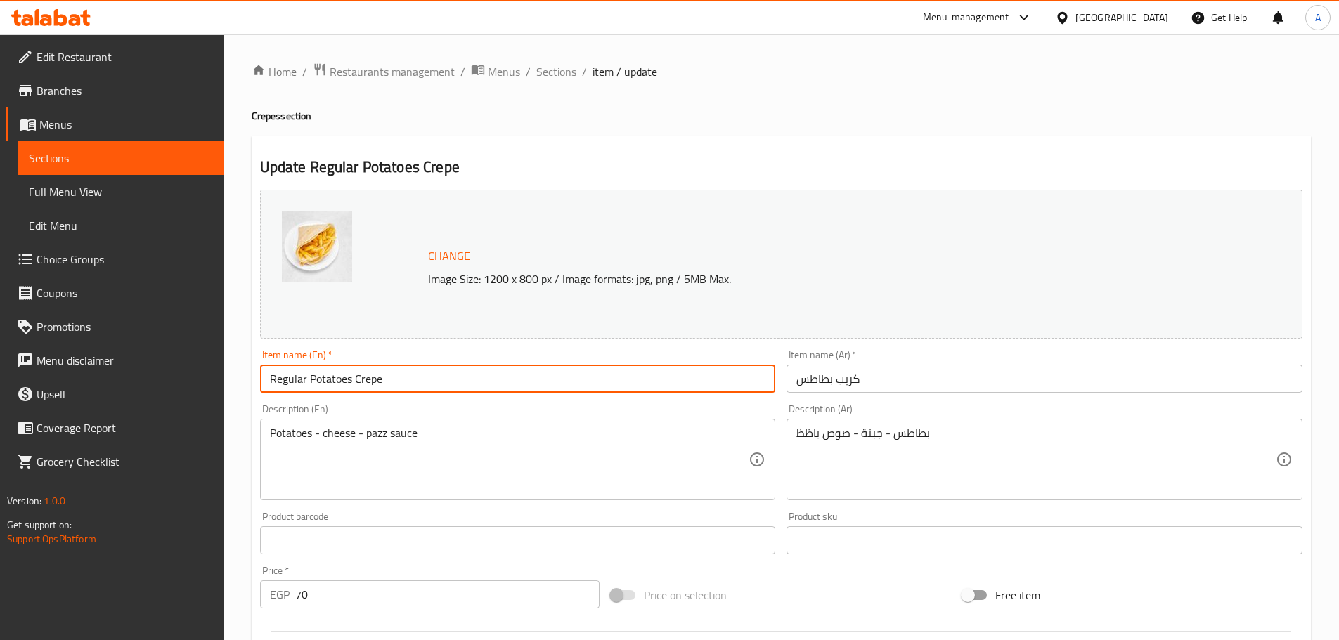
type input "Regular Potatoes Crepe"
drag, startPoint x: 903, startPoint y: 375, endPoint x: 896, endPoint y: 380, distance: 8.6
click at [899, 377] on input "كريب بطاطس" at bounding box center [1044, 379] width 516 height 28
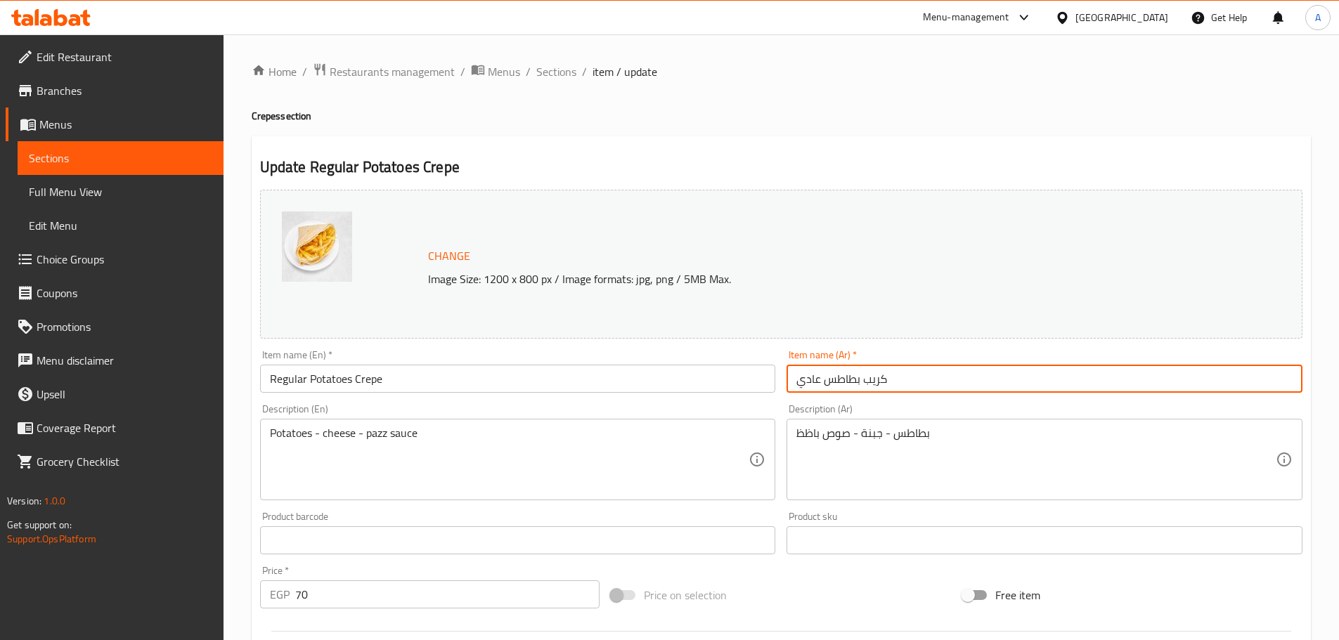
type input "كريب بطاطس عادي"
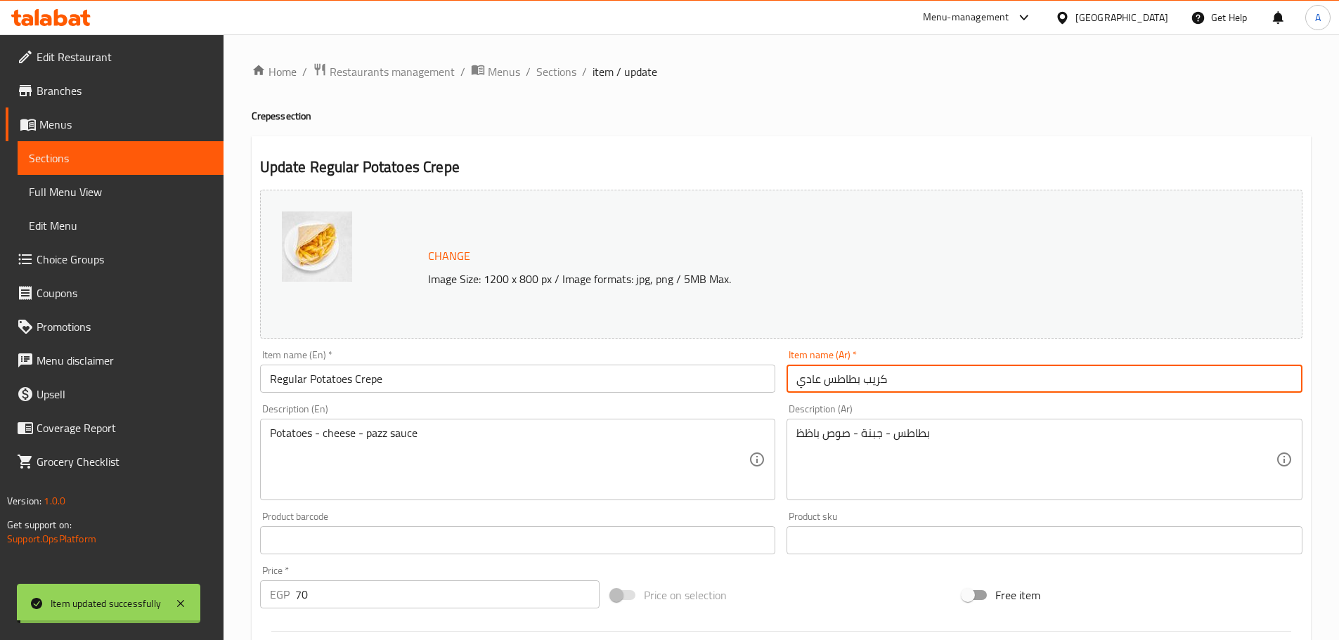
click at [278, 379] on input "Regular Potatoes Crepe" at bounding box center [518, 379] width 516 height 28
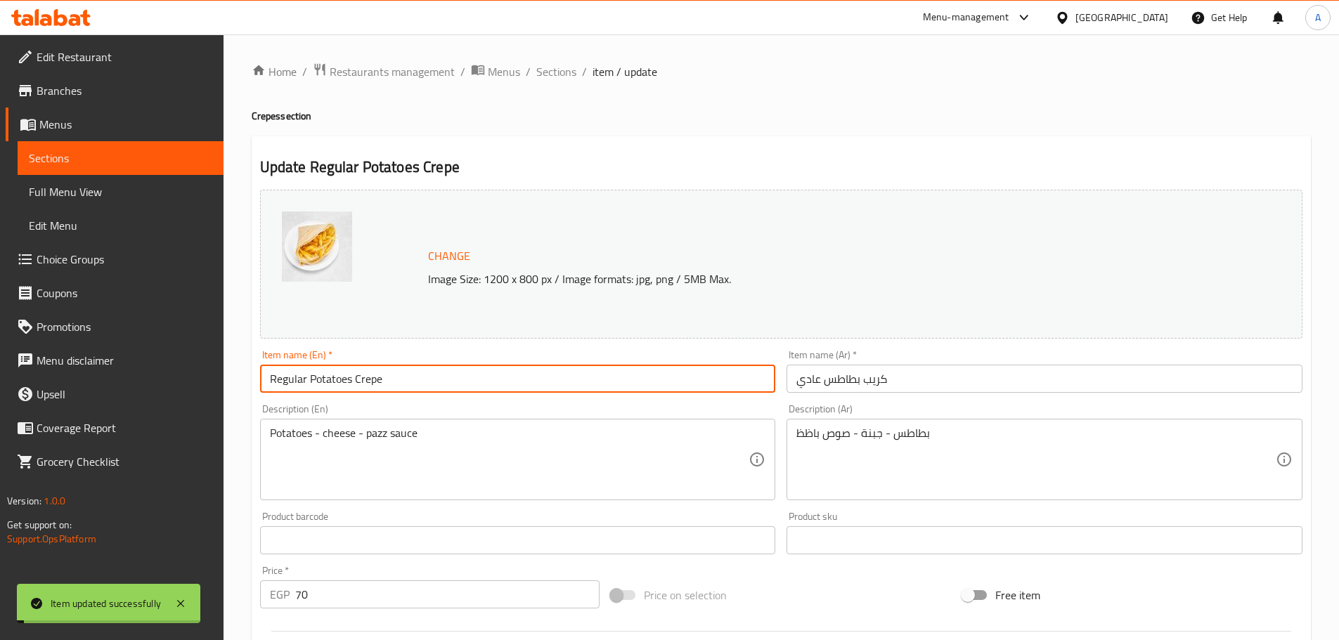
click at [278, 379] on input "Regular Potatoes Crepe" at bounding box center [518, 379] width 516 height 28
click at [815, 381] on input "كريب بطاطس عادي" at bounding box center [1044, 379] width 516 height 28
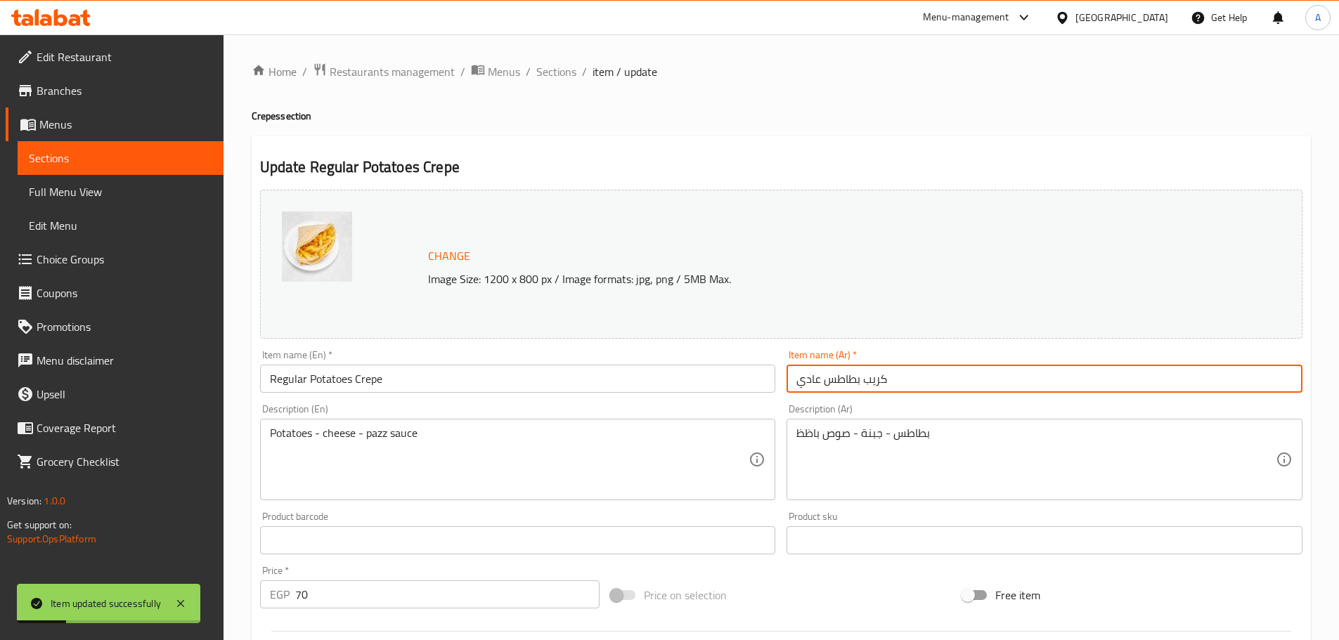
drag, startPoint x: 815, startPoint y: 381, endPoint x: 784, endPoint y: 465, distance: 89.4
click at [816, 381] on input "كريب بطاطس عادي" at bounding box center [1044, 379] width 516 height 28
click at [814, 384] on input "كريب بطاطس عادي" at bounding box center [1044, 379] width 516 height 28
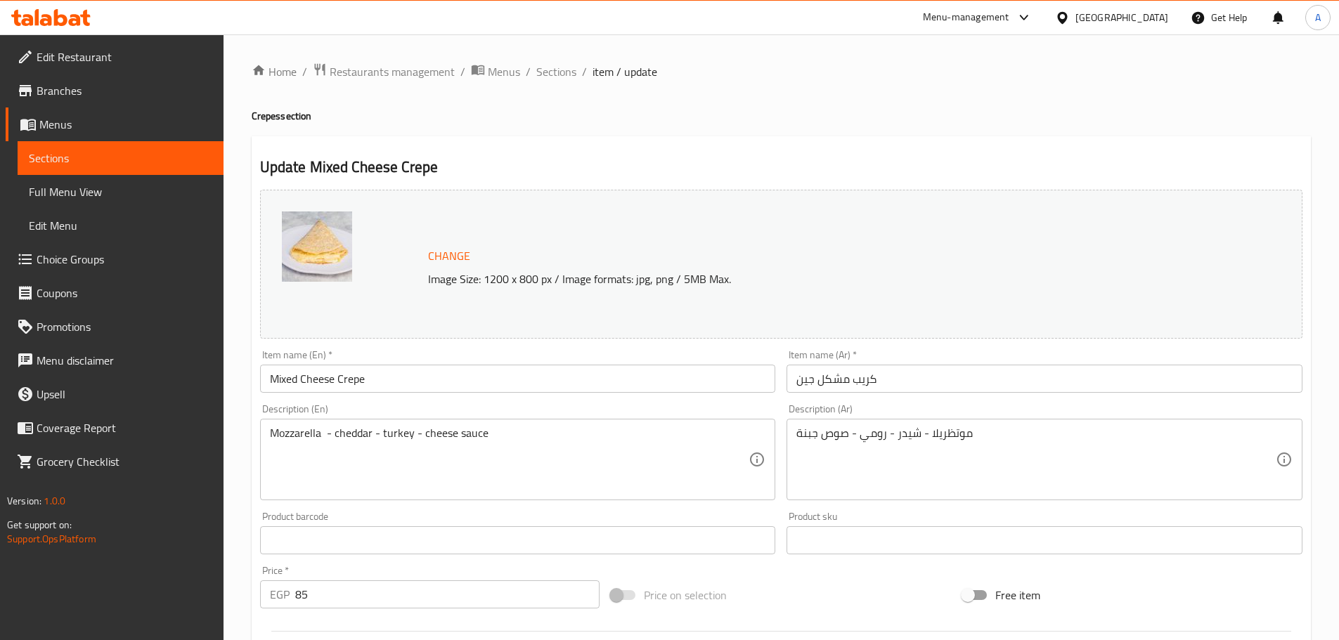
click at [332, 379] on input "Mixed Cheese Crepe" at bounding box center [518, 379] width 516 height 28
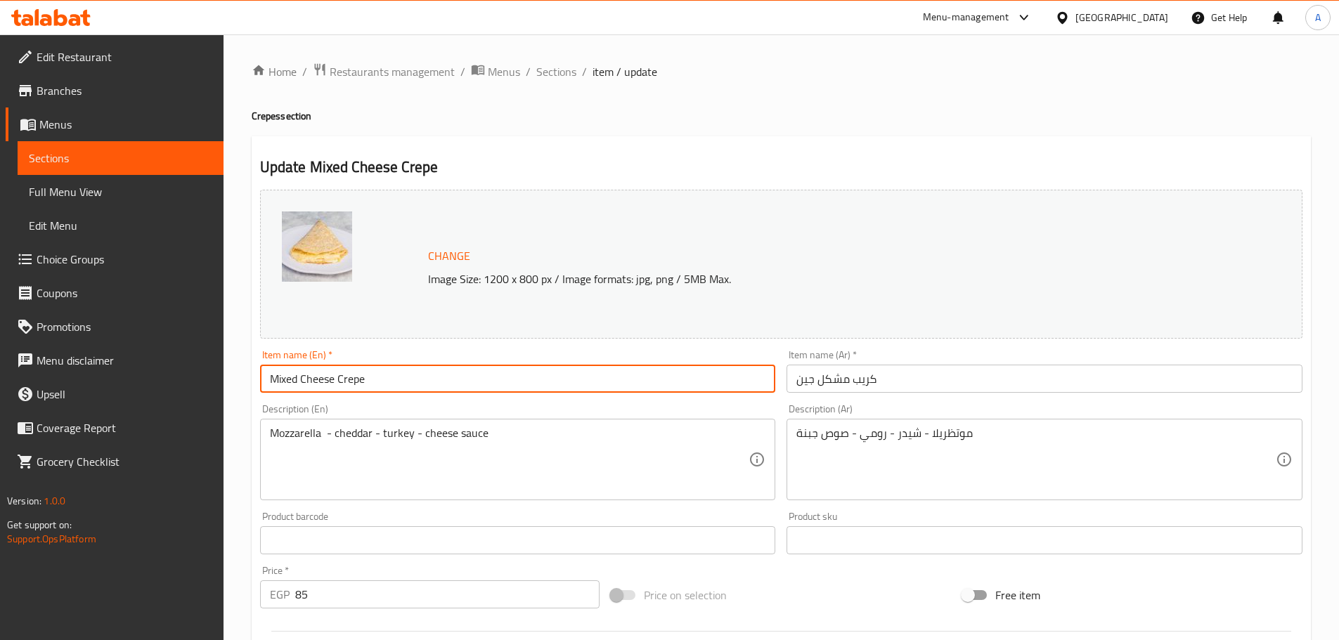
paste input "Regular"
type input "Regular Mixed Cheese Crepe"
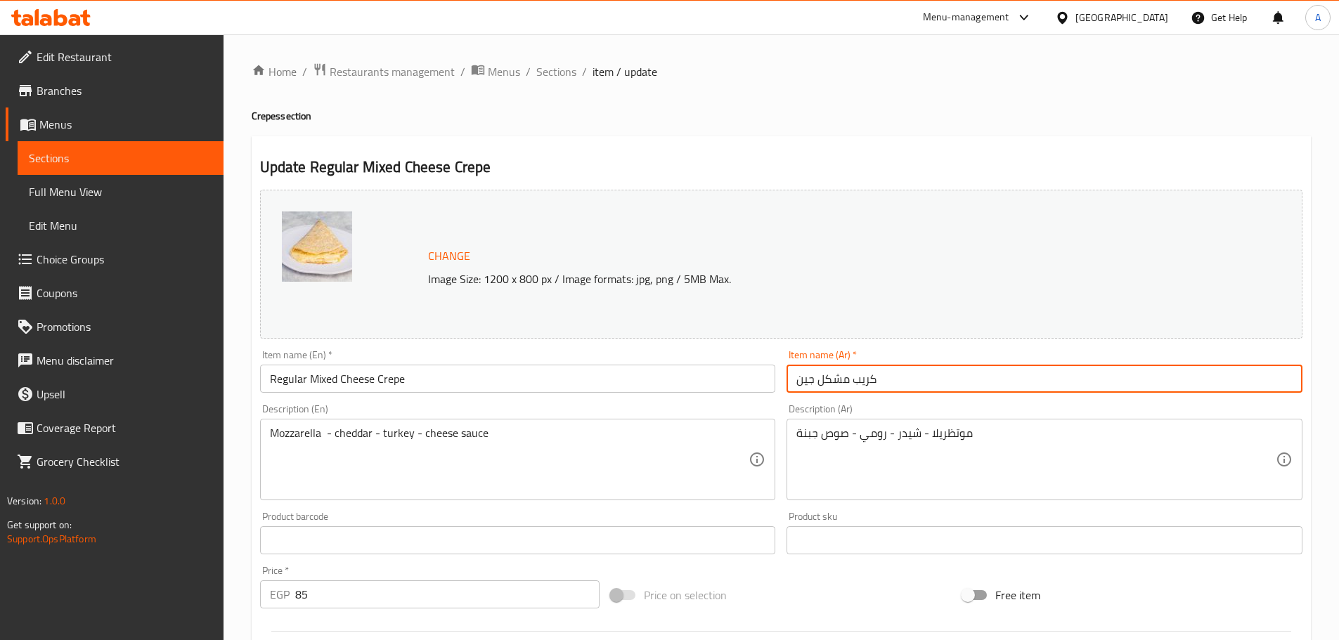
click at [913, 387] on input "كريب مشكل جين" at bounding box center [1044, 379] width 516 height 28
paste input "عادي"
type input "كريب مشكل جين عادي"
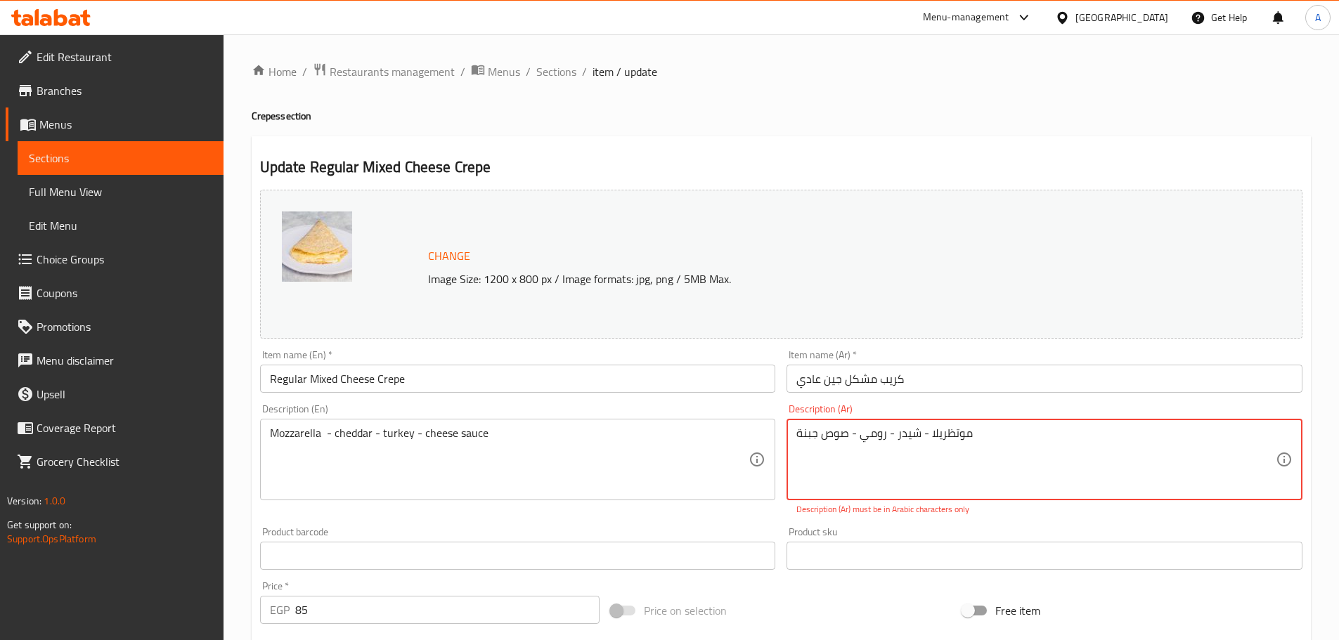
click at [944, 436] on textarea "موتظريلا - شیدر - رومي - صوص جبنة" at bounding box center [1035, 460] width 479 height 67
type textarea "موتظريلا - شیدر - رومي - صوص جبنة"
click at [941, 377] on input "كريب مشكل جين عادي" at bounding box center [1044, 379] width 516 height 28
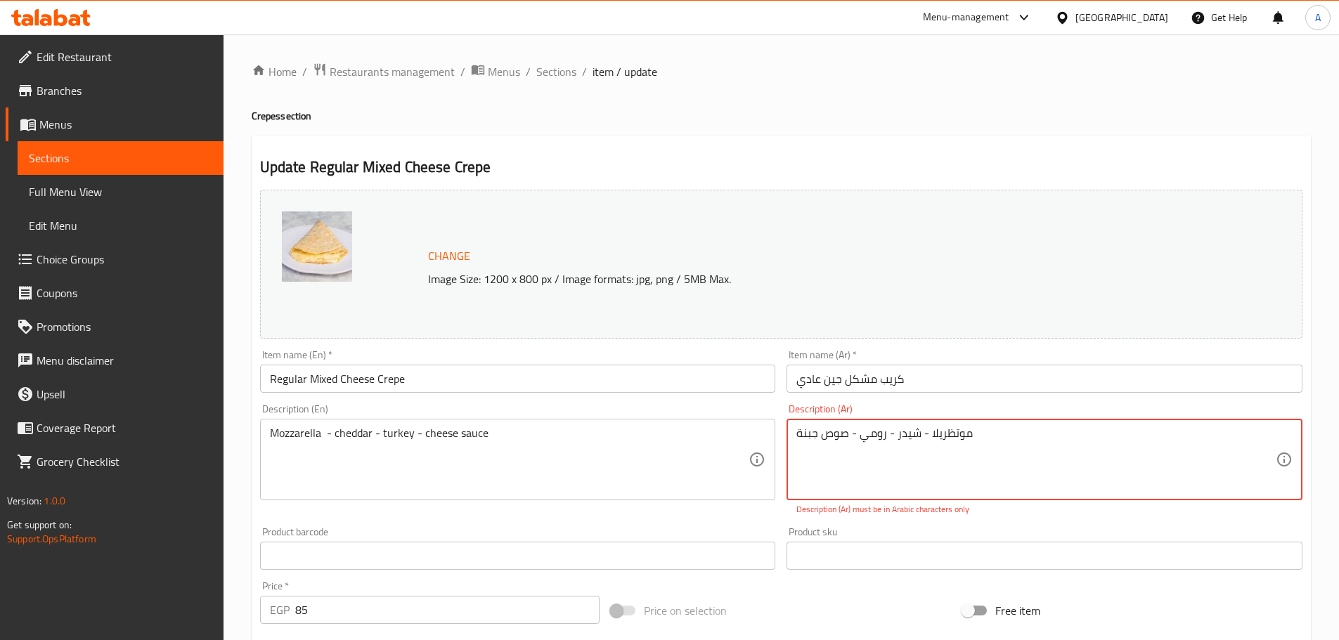
click at [925, 441] on textarea "موتظريلا - شیدر - رومي - صوص جبنة" at bounding box center [1035, 460] width 479 height 67
click at [832, 379] on input "كريب مشكل جين عادي" at bounding box center [1044, 379] width 516 height 28
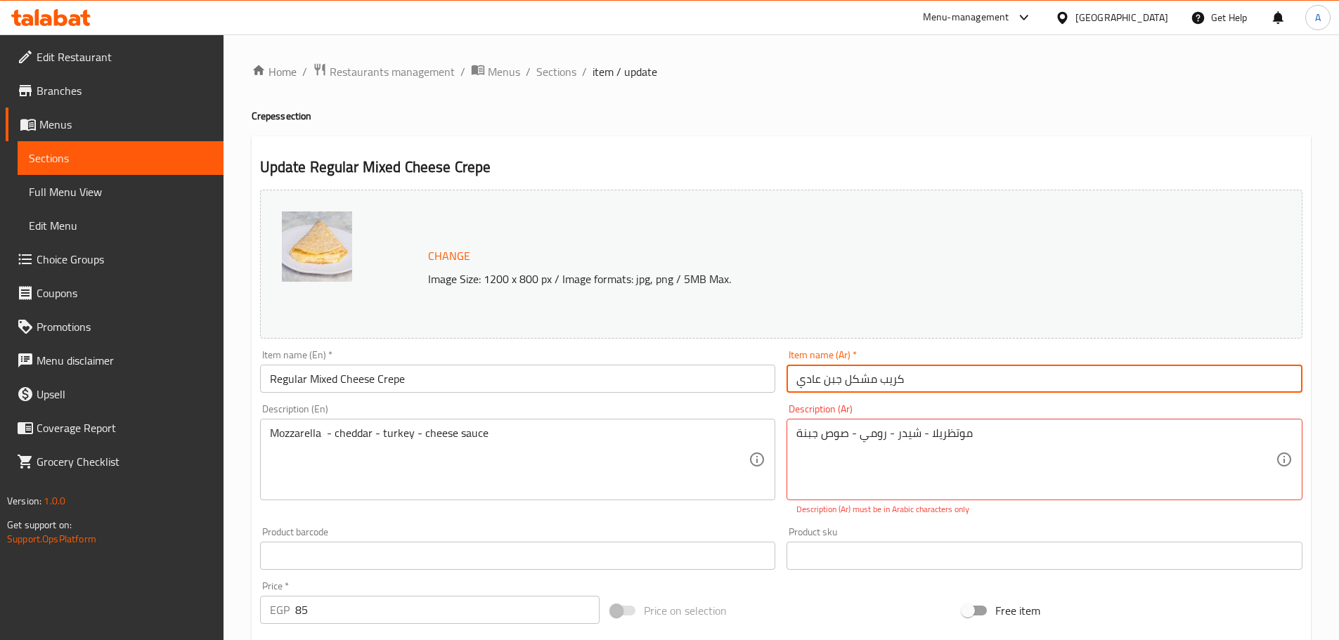
type input "كريب مشكل جبن عادي"
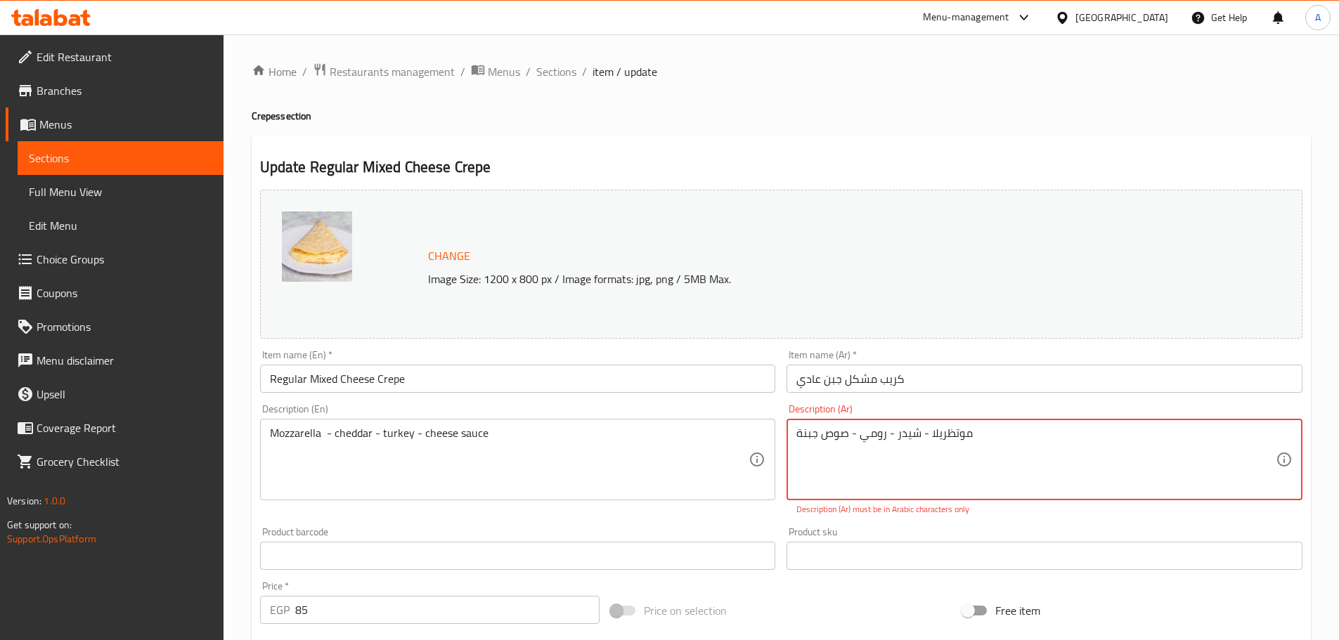
click at [938, 436] on textarea "موتظريلا - شیدر - رومي - صوص جبنة" at bounding box center [1035, 460] width 479 height 67
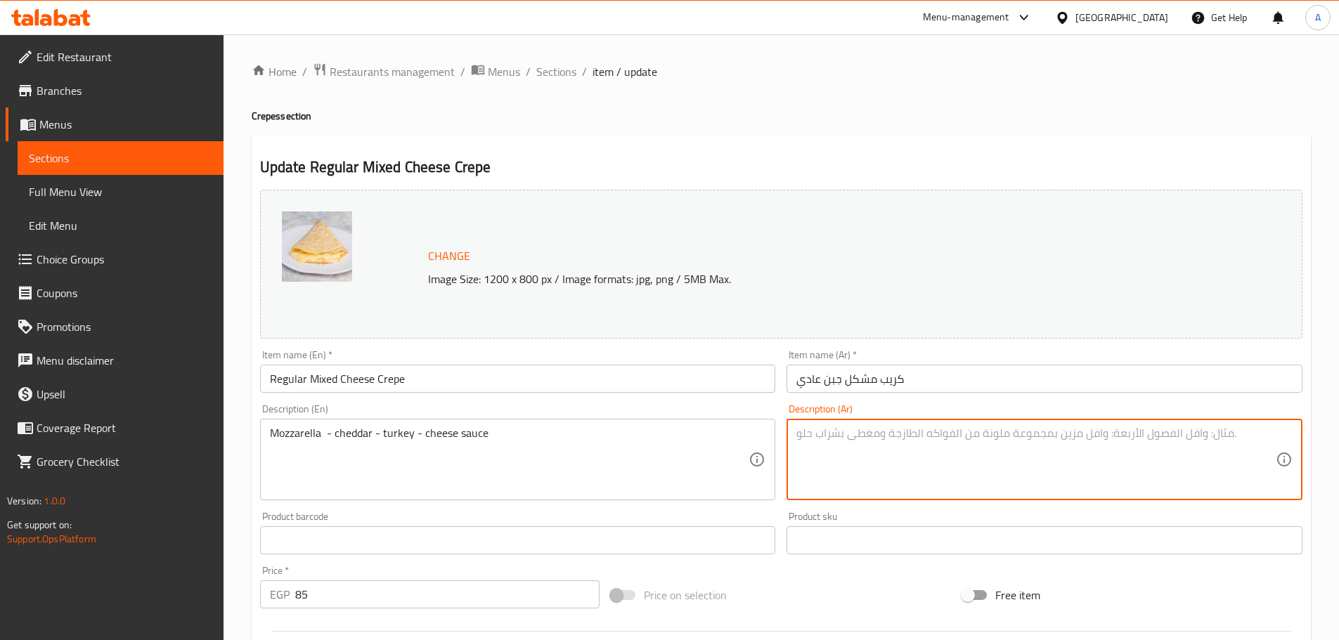
click at [917, 455] on textarea at bounding box center [1035, 460] width 479 height 67
type textarea "موتزريلا - شيدر - رومي - صوص جبنة"
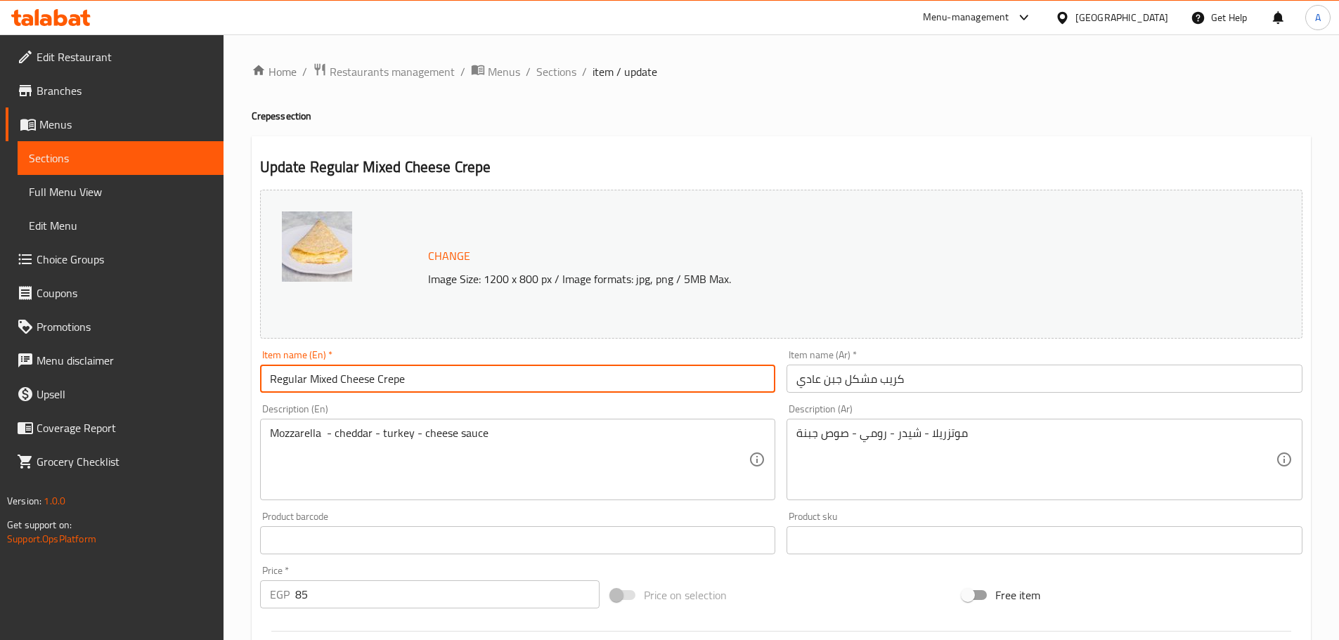
click at [564, 369] on input "Regular Mixed Cheese Crepe" at bounding box center [518, 379] width 516 height 28
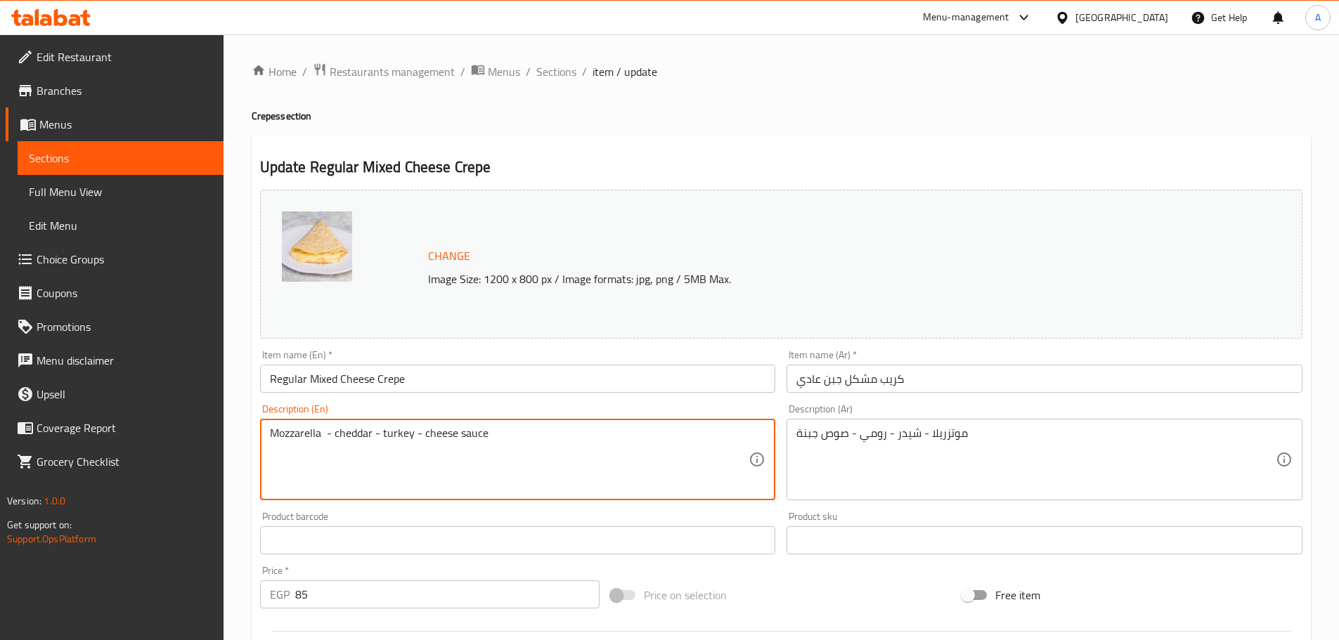
click at [404, 436] on textarea "Mozzarella - cheddar - turkey - cheese sauce" at bounding box center [509, 460] width 479 height 67
type textarea "Mozzarella - cheddar - Roumi - cheese sauce"
click at [500, 377] on input "Regular Mixed Cheese Crepe" at bounding box center [518, 379] width 516 height 28
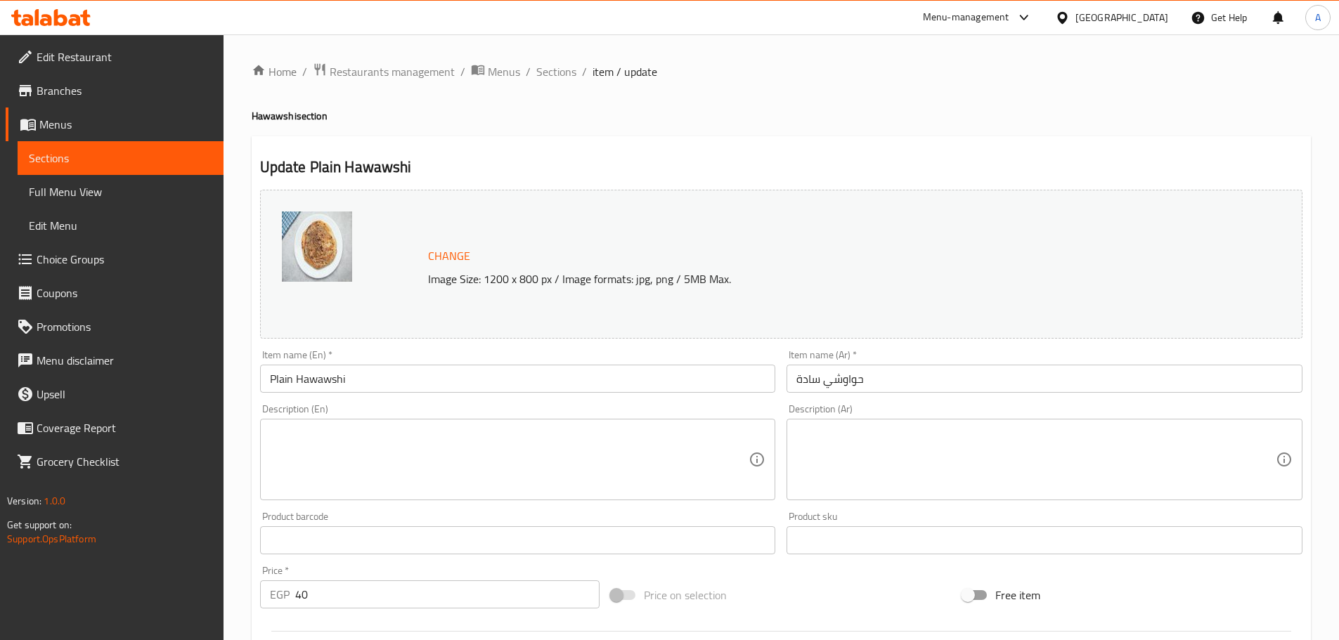
click at [453, 445] on textarea at bounding box center [509, 460] width 479 height 67
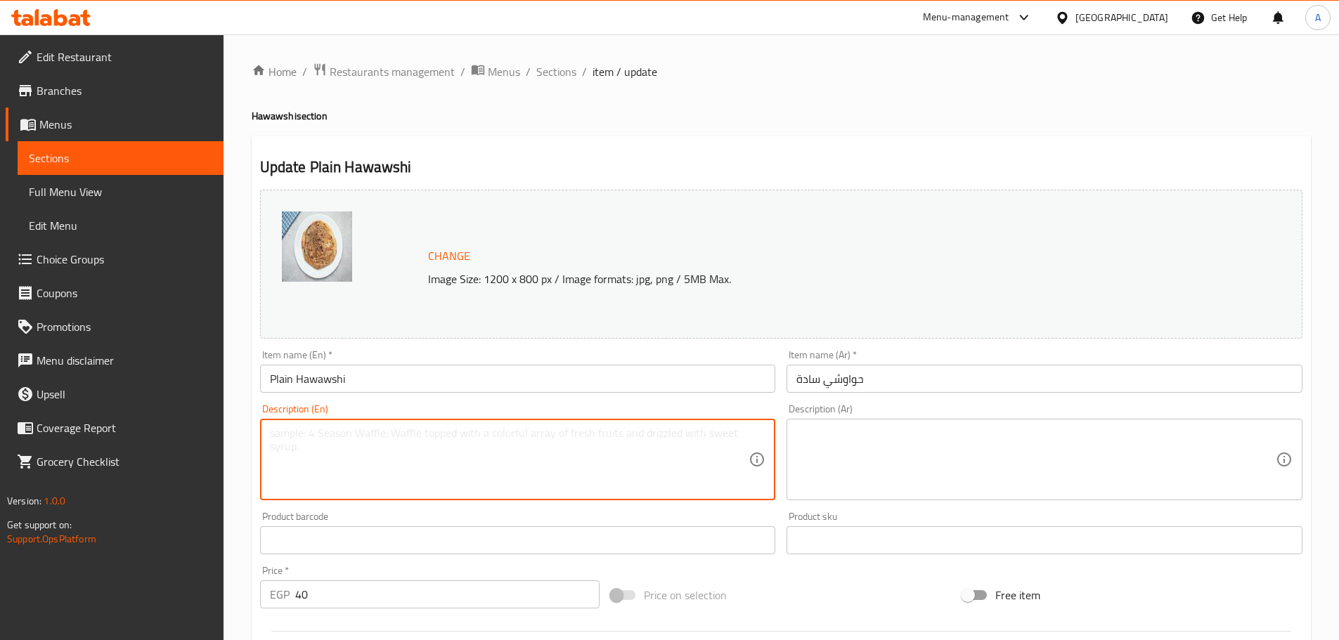
paste textarea "Ground beef, onion, parsley, coriander, spices, and cheese"
drag, startPoint x: 583, startPoint y: 438, endPoint x: 483, endPoint y: 440, distance: 99.8
click at [483, 440] on textarea "Ground beef, onion, parsley, coriander, spices, and cheese" at bounding box center [509, 460] width 479 height 67
click at [557, 424] on div "Ground beef, onion, parsley, coriander, and spices Description (En)" at bounding box center [518, 460] width 516 height 82
click at [580, 436] on textarea "Ground beef, onion, parsley, coriander, and spices" at bounding box center [509, 460] width 479 height 67
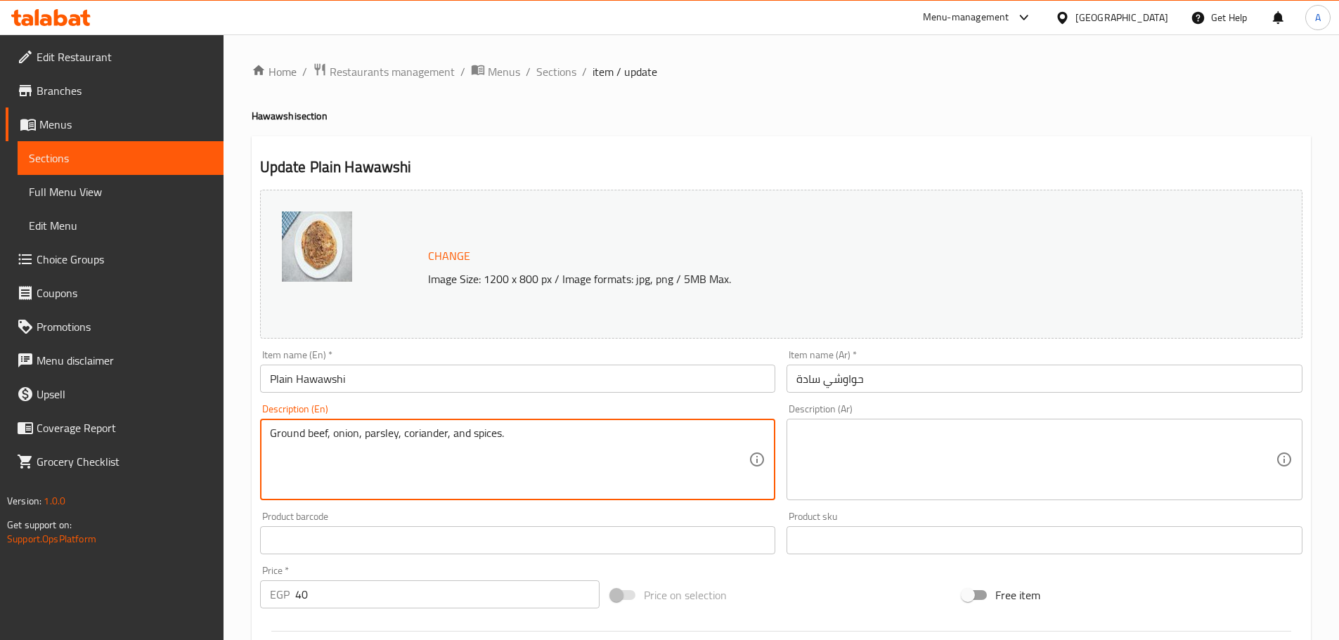
type textarea "Ground beef, onion, parsley, coriander, and spices."
click at [868, 462] on textarea at bounding box center [1035, 460] width 479 height 67
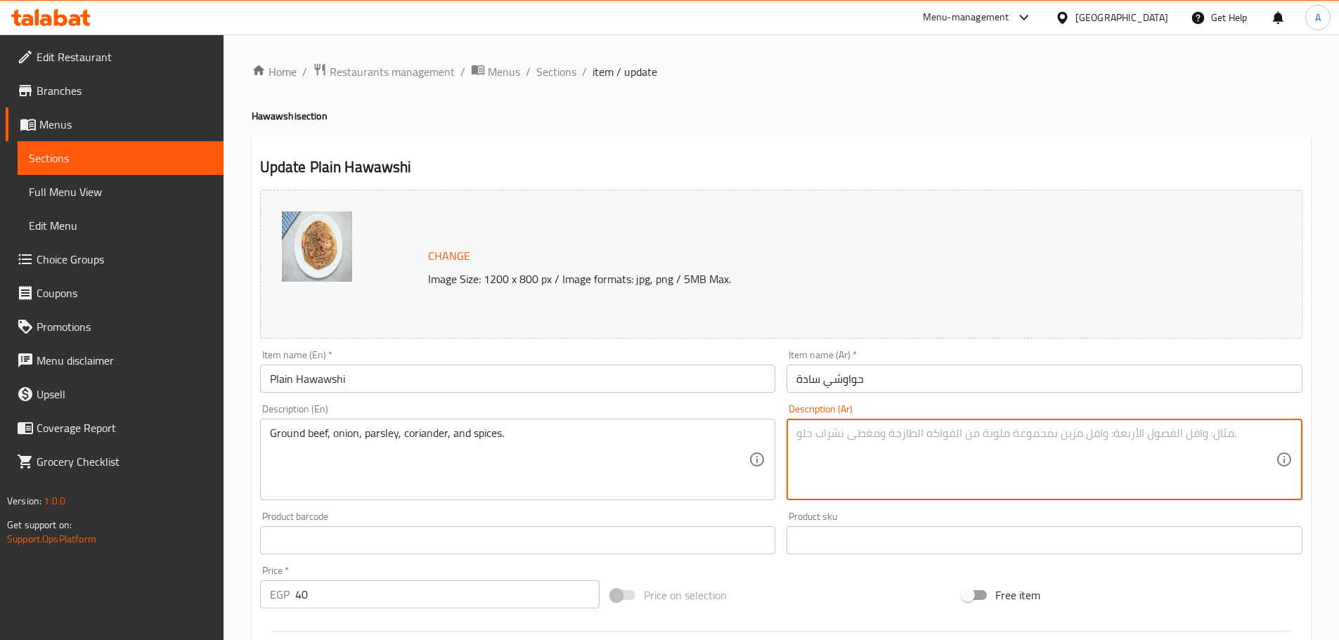
paste textarea "لحم بقري مفروم، بصل، بقدونس، كزبرة، بهارات وجبنة"
click at [824, 432] on textarea "لحم بقري مفروم، بصل، بقدونس، كزبرة، بهارات وجبنة" at bounding box center [1035, 460] width 479 height 67
type textarea "لحم بقري مفروم، بصل، بقدونس، كزبرة، وبهارات."
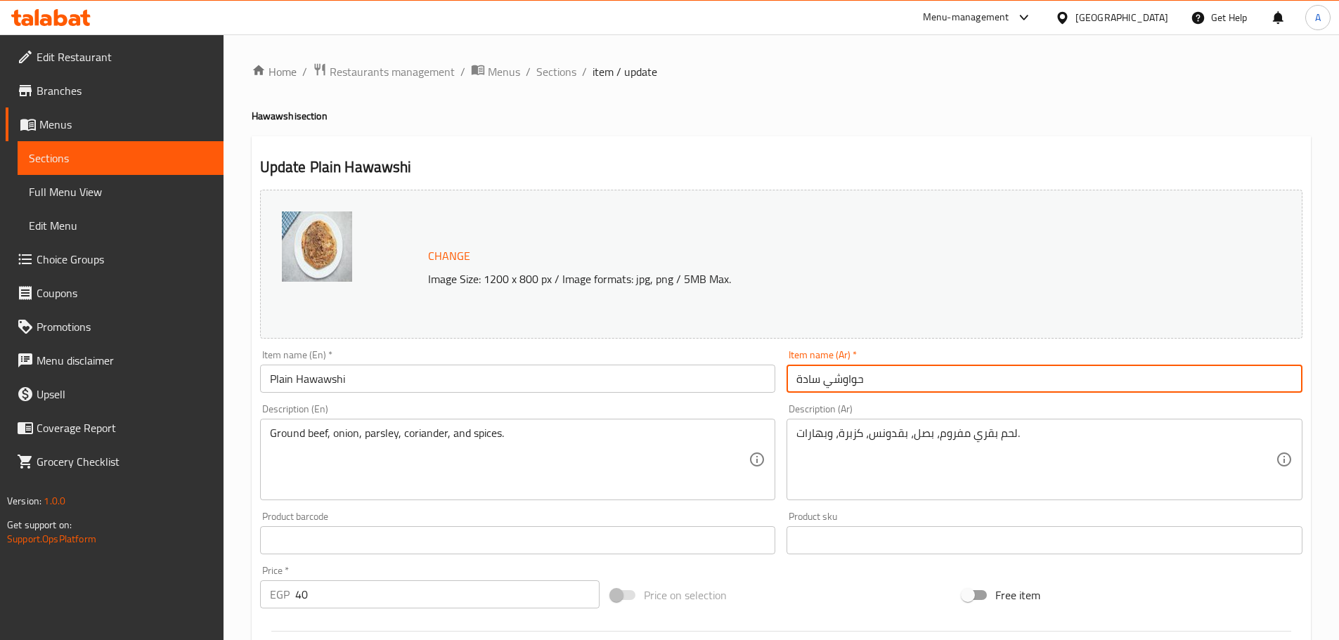
click at [916, 371] on input "حواوشي سادة" at bounding box center [1044, 379] width 516 height 28
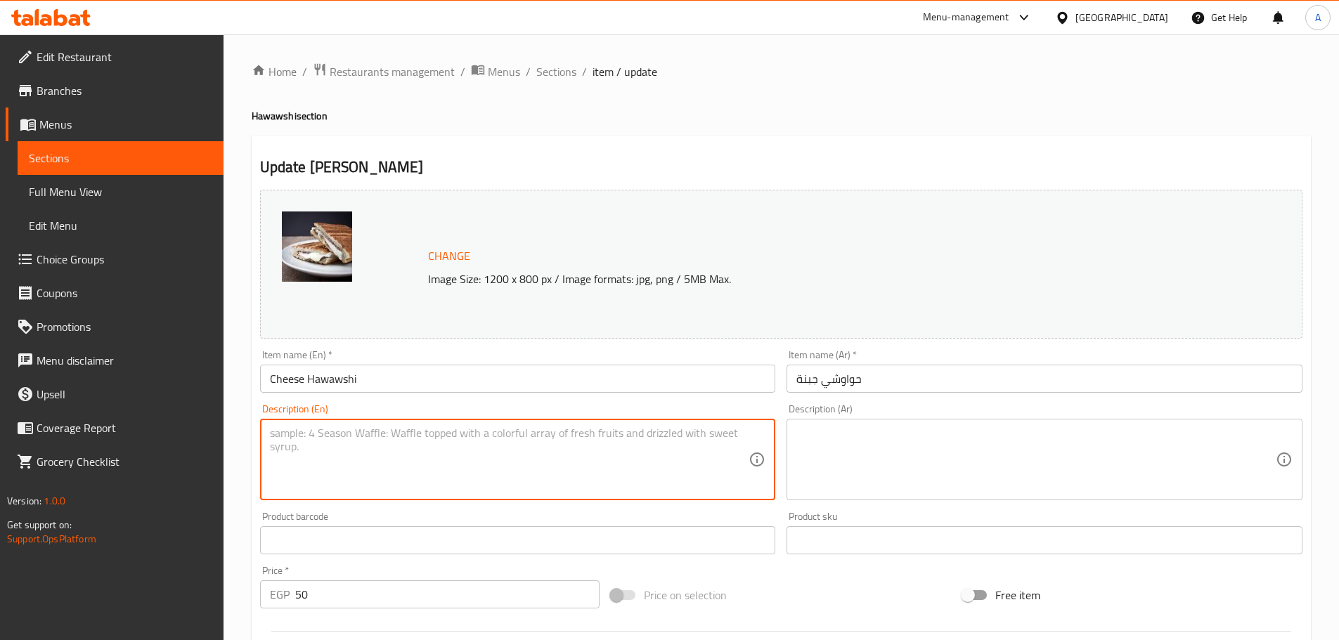
click at [409, 470] on textarea at bounding box center [509, 460] width 479 height 67
paste textarea "Ground beef, onion, parsley, coriander, spices, and cheese"
type textarea "Ground beef, onion, parsley, coriander, spices, and cheese"
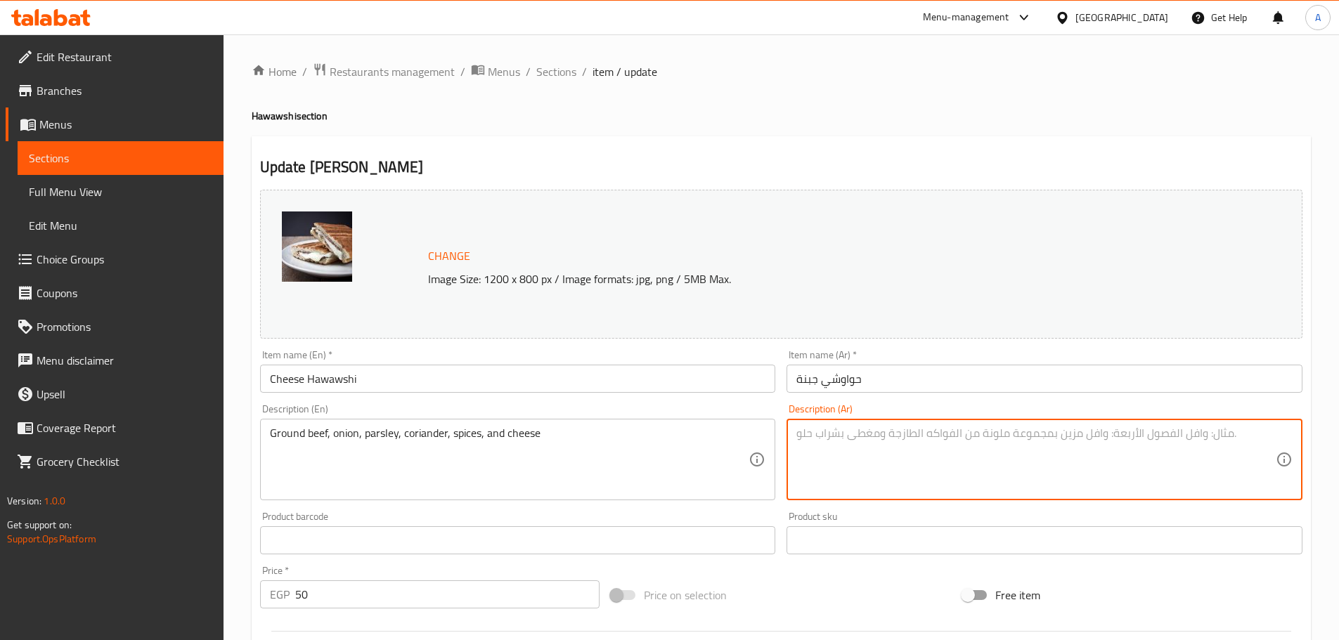
click at [853, 479] on textarea at bounding box center [1035, 460] width 479 height 67
paste textarea "لحم بقري مفروم، بصل، بقدونس، كزبرة، بهارات وجبنة"
type textarea "لحم بقري مفروم، بصل، بقدونس، كزبرة، بهارات وجبنة"
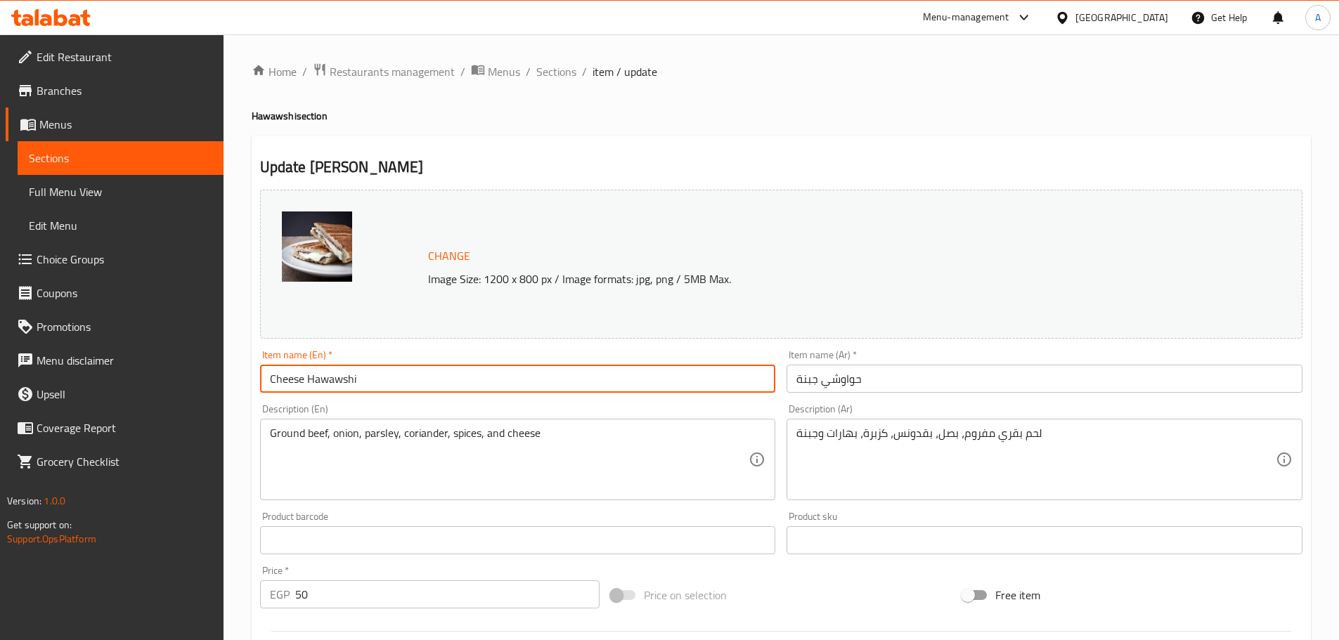
click at [658, 372] on input "Cheese Hawawshi" at bounding box center [518, 379] width 516 height 28
